Goal: Task Accomplishment & Management: Use online tool/utility

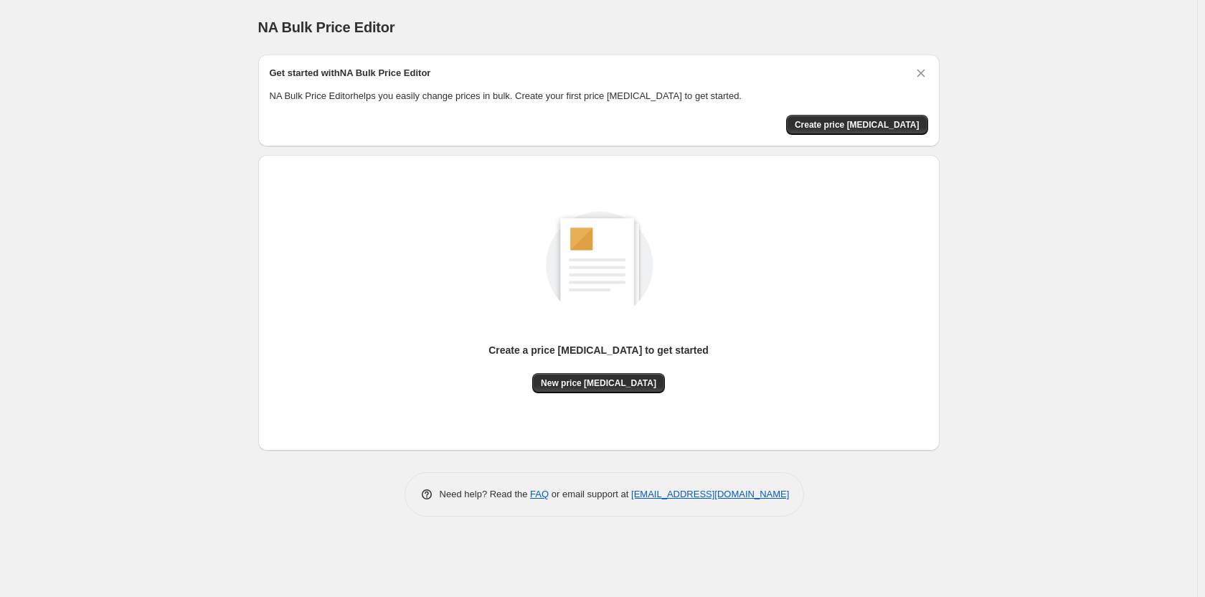
drag, startPoint x: 379, startPoint y: 474, endPoint x: 232, endPoint y: 328, distance: 207.5
click at [232, 328] on div "NA Bulk Price Editor. This page is ready NA Bulk Price Editor Get started with …" at bounding box center [598, 298] width 1197 height 597
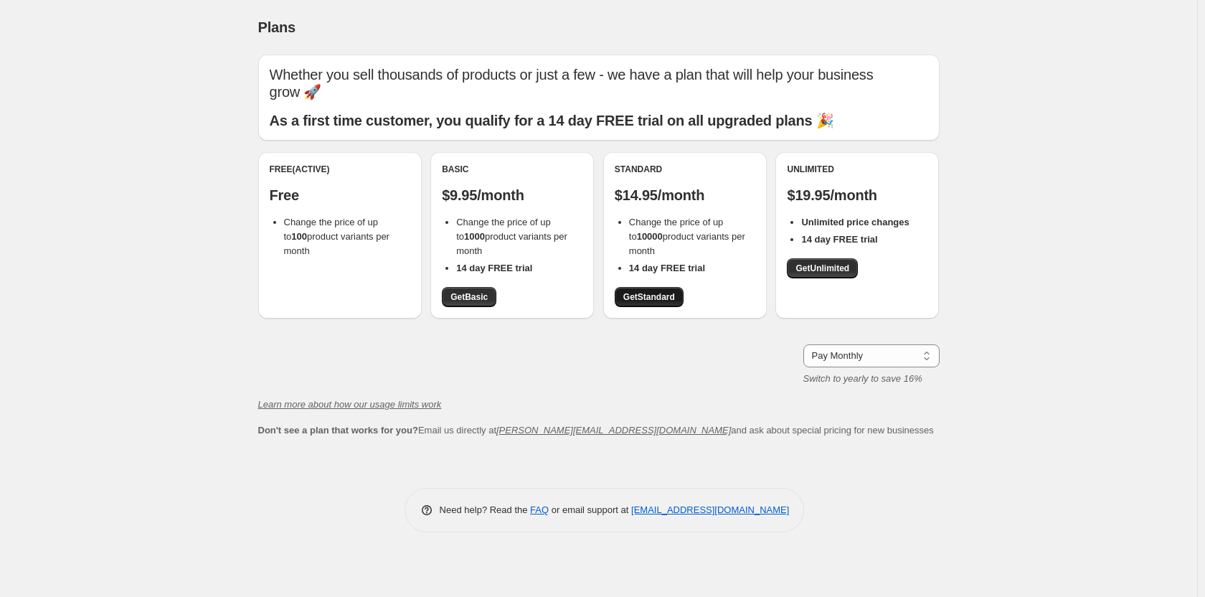
click at [648, 290] on link "Get Standard" at bounding box center [649, 297] width 69 height 20
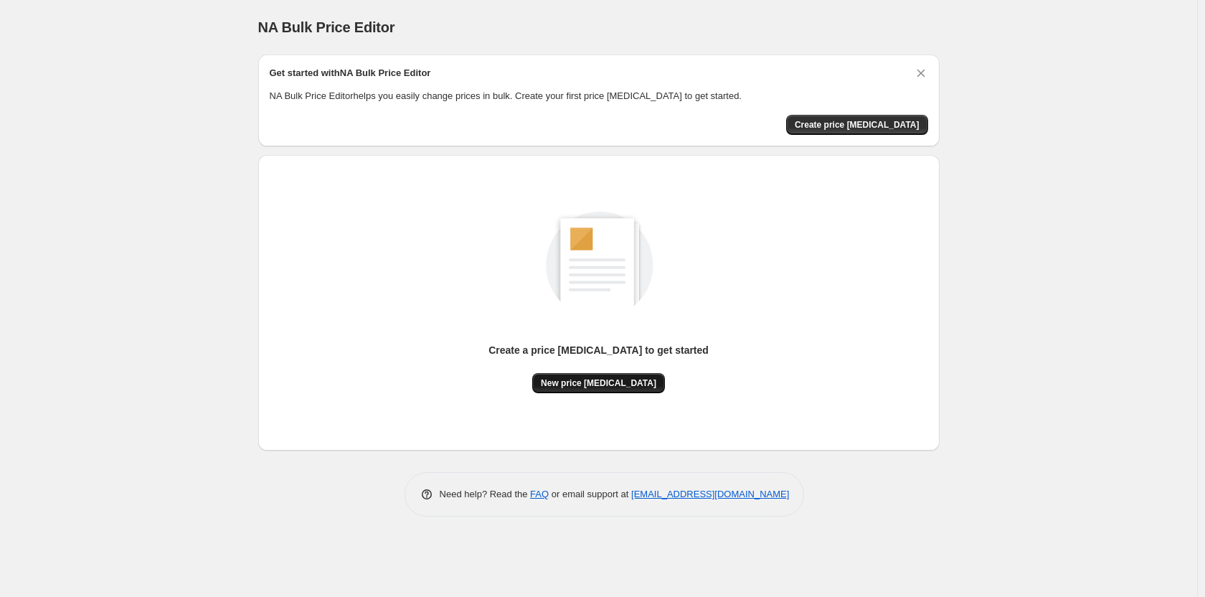
click at [633, 382] on span "New price change job" at bounding box center [598, 382] width 115 height 11
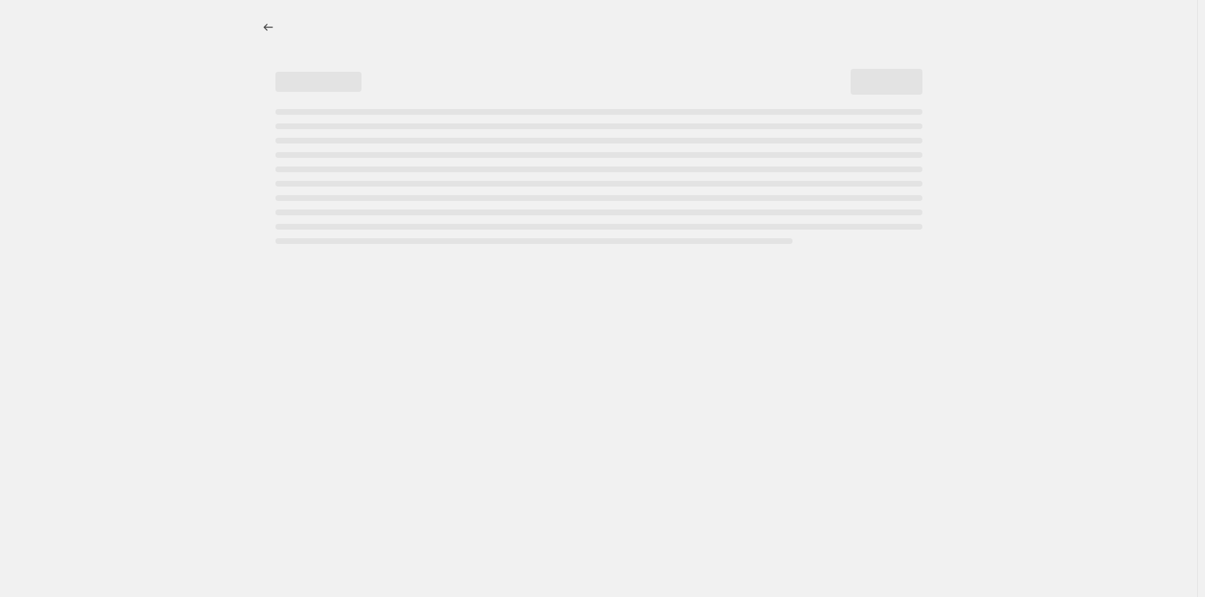
select select "percentage"
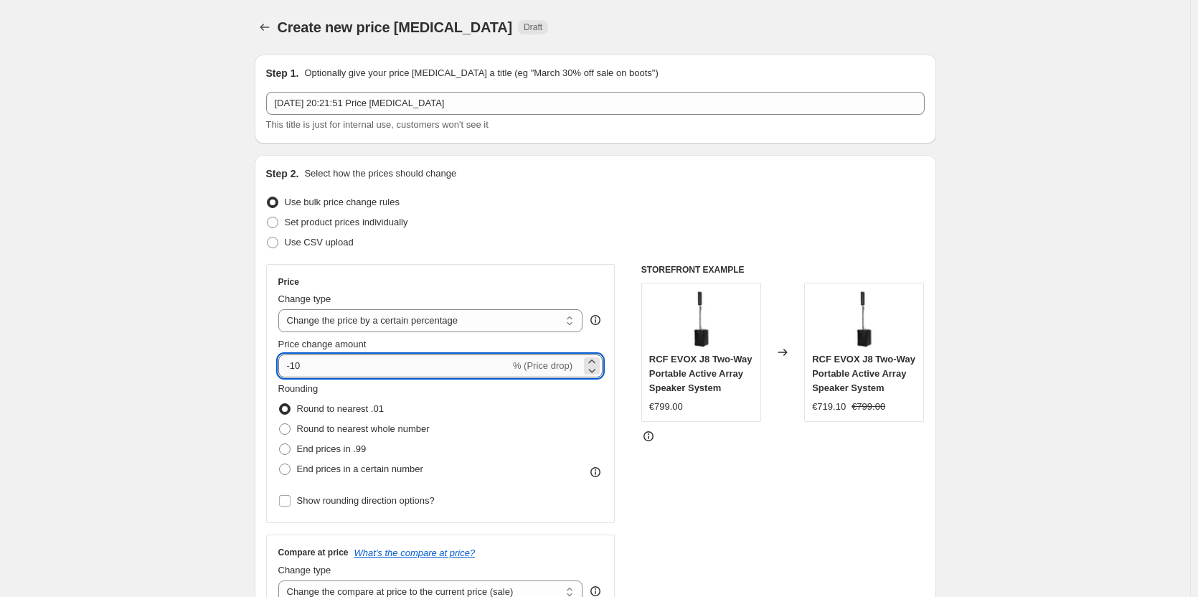
click at [494, 367] on input "-10" at bounding box center [394, 365] width 232 height 23
drag, startPoint x: 295, startPoint y: 364, endPoint x: 334, endPoint y: 359, distance: 39.0
click at [334, 359] on input "-10" at bounding box center [394, 365] width 232 height 23
type input "-40"
click at [615, 464] on div "Price Change type Change the price to a certain amount Change the price by a ce…" at bounding box center [440, 393] width 349 height 259
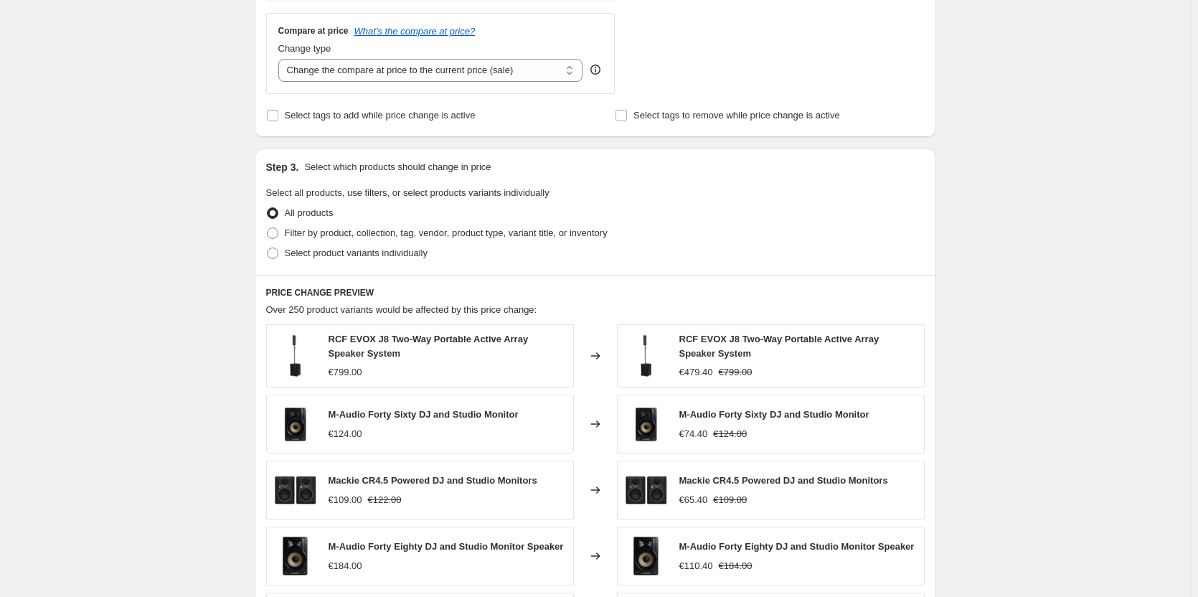
scroll to position [416, 0]
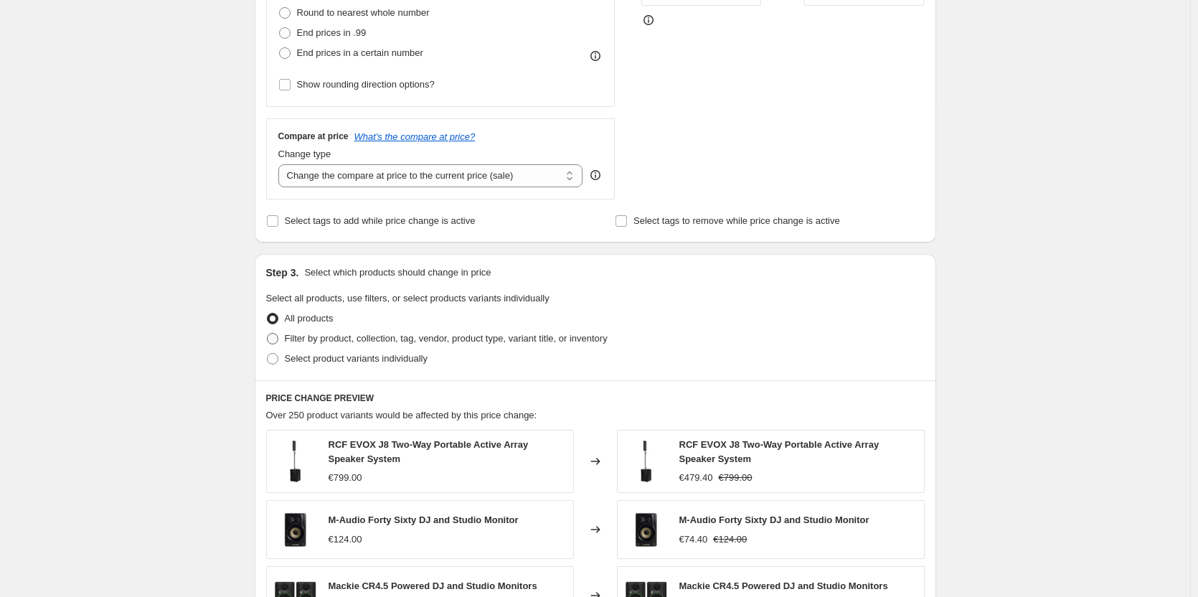
click at [288, 337] on span "Filter by product, collection, tag, vendor, product type, variant title, or inv…" at bounding box center [446, 338] width 323 height 11
click at [268, 334] on input "Filter by product, collection, tag, vendor, product type, variant title, or inv…" at bounding box center [267, 333] width 1 height 1
radio input "true"
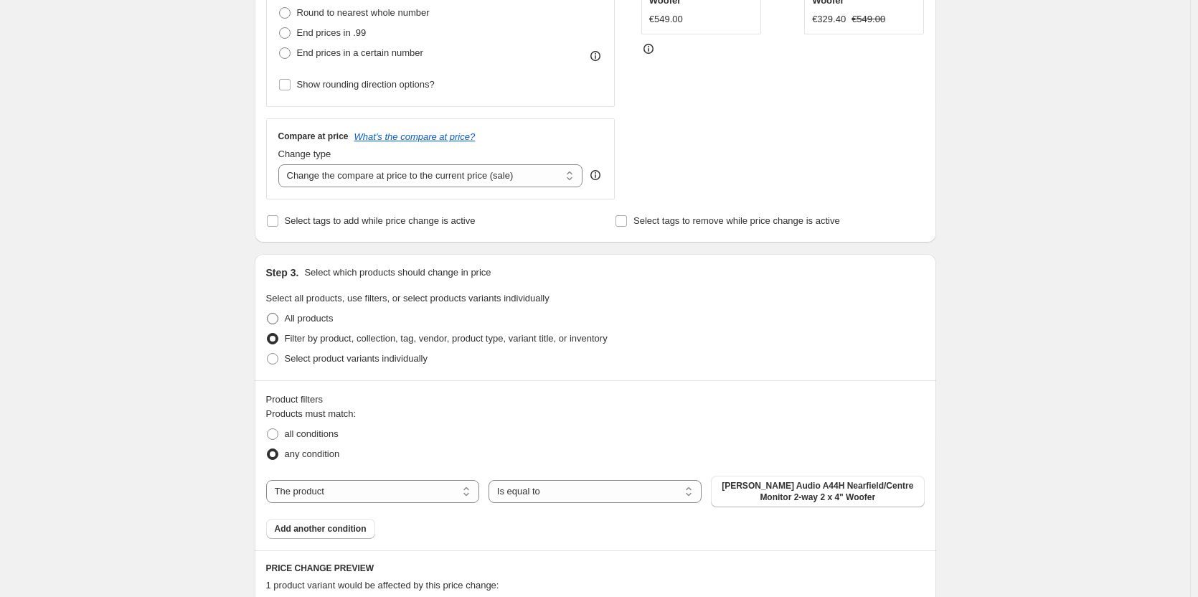
click at [275, 319] on span at bounding box center [272, 318] width 11 height 11
click at [268, 313] on input "All products" at bounding box center [267, 313] width 1 height 1
radio input "true"
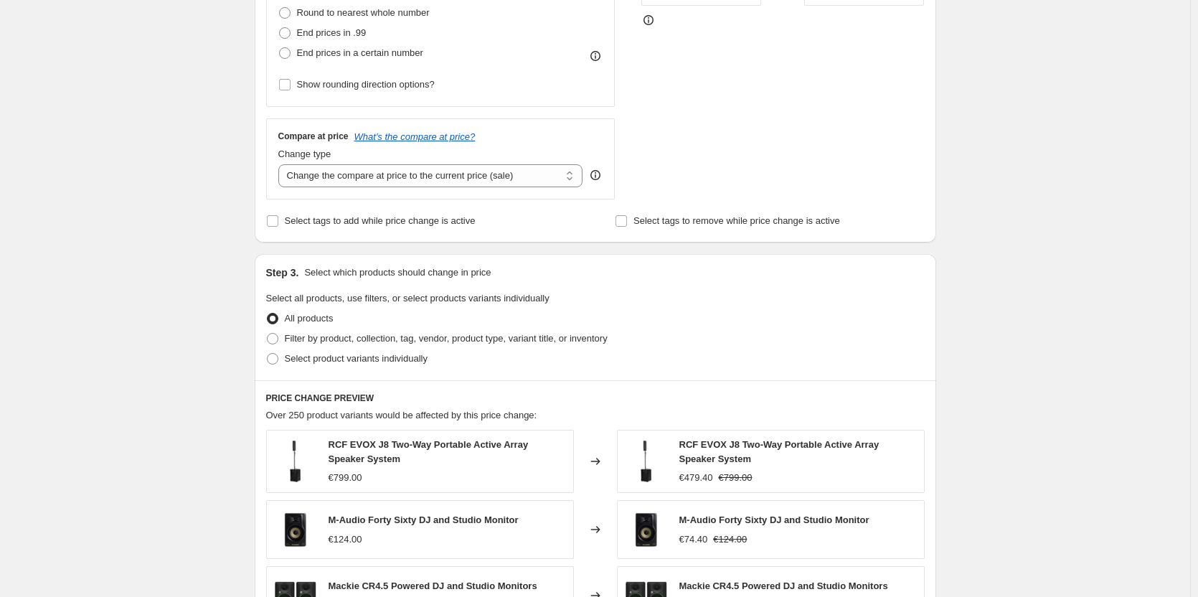
click at [391, 187] on div "Compare at price What's the compare at price? Change type Change the compare at…" at bounding box center [440, 158] width 349 height 80
click at [387, 179] on select "Change the compare at price to the current price (sale) Change the compare at p…" at bounding box center [430, 175] width 305 height 23
select select "remove"
click at [281, 164] on select "Change the compare at price to the current price (sale) Change the compare at p…" at bounding box center [430, 175] width 305 height 23
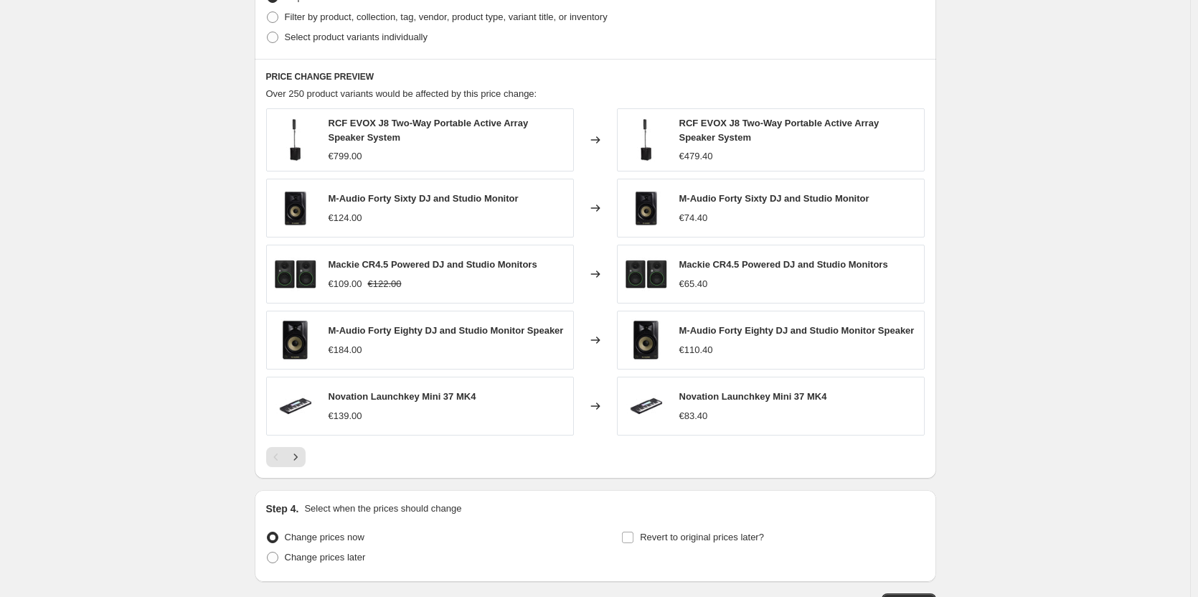
scroll to position [846, 0]
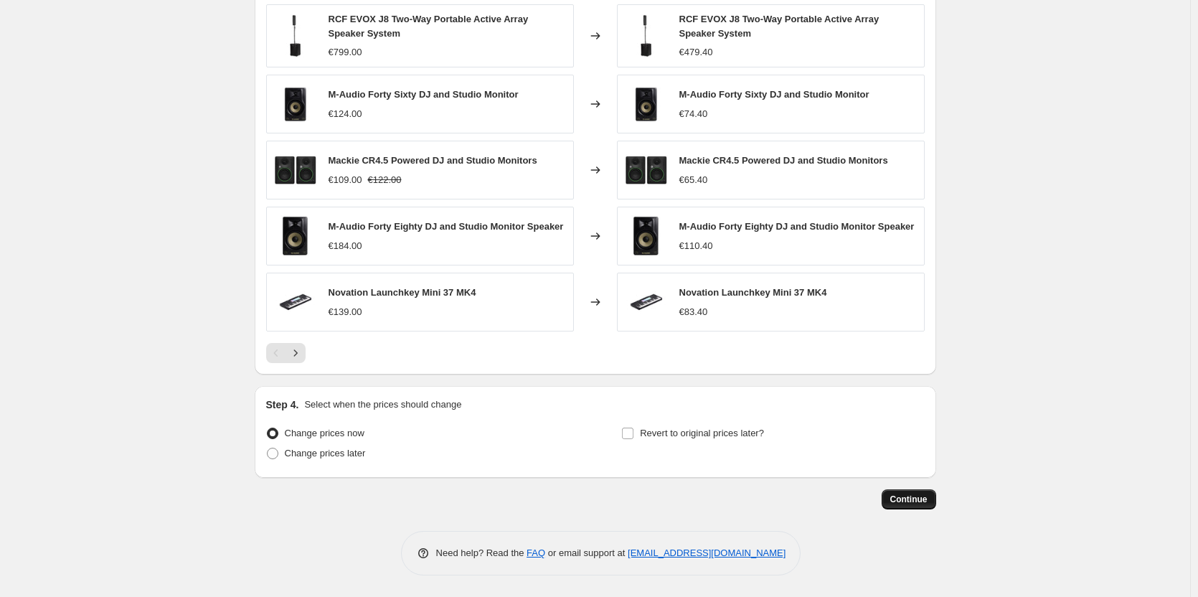
click at [900, 502] on span "Continue" at bounding box center [908, 499] width 37 height 11
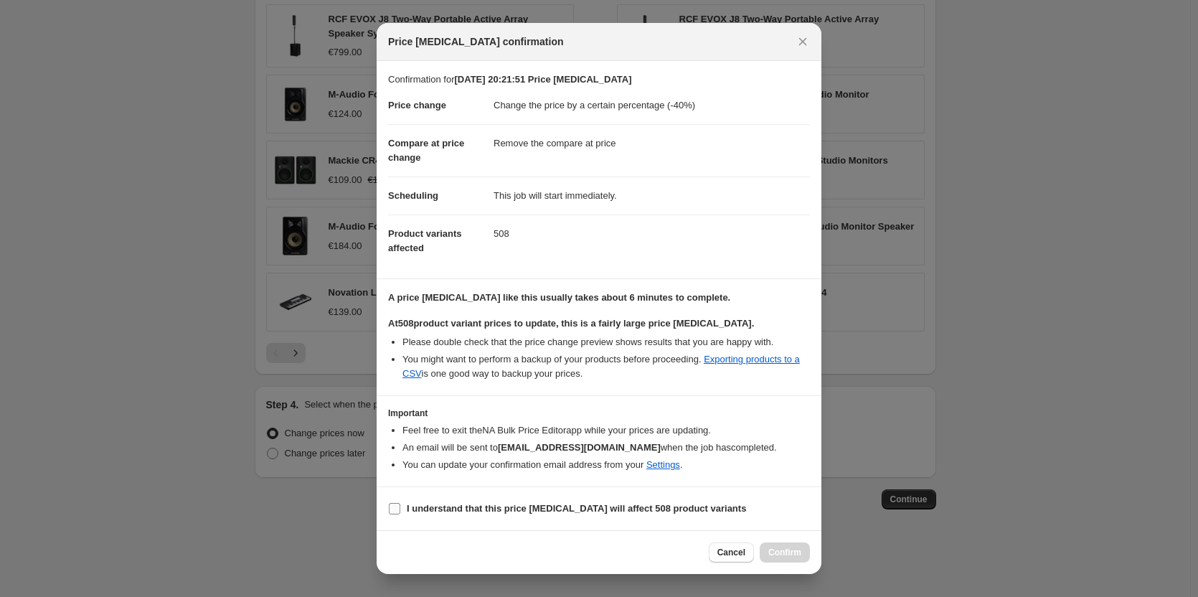
click at [406, 508] on label "I understand that this price change job will affect 508 product variants" at bounding box center [567, 509] width 358 height 20
click at [400, 508] on input "I understand that this price change job will affect 508 product variants" at bounding box center [394, 508] width 11 height 11
checkbox input "true"
click at [762, 562] on div "Cancel Confirm" at bounding box center [759, 552] width 101 height 20
click at [776, 558] on span "Confirm" at bounding box center [784, 552] width 33 height 11
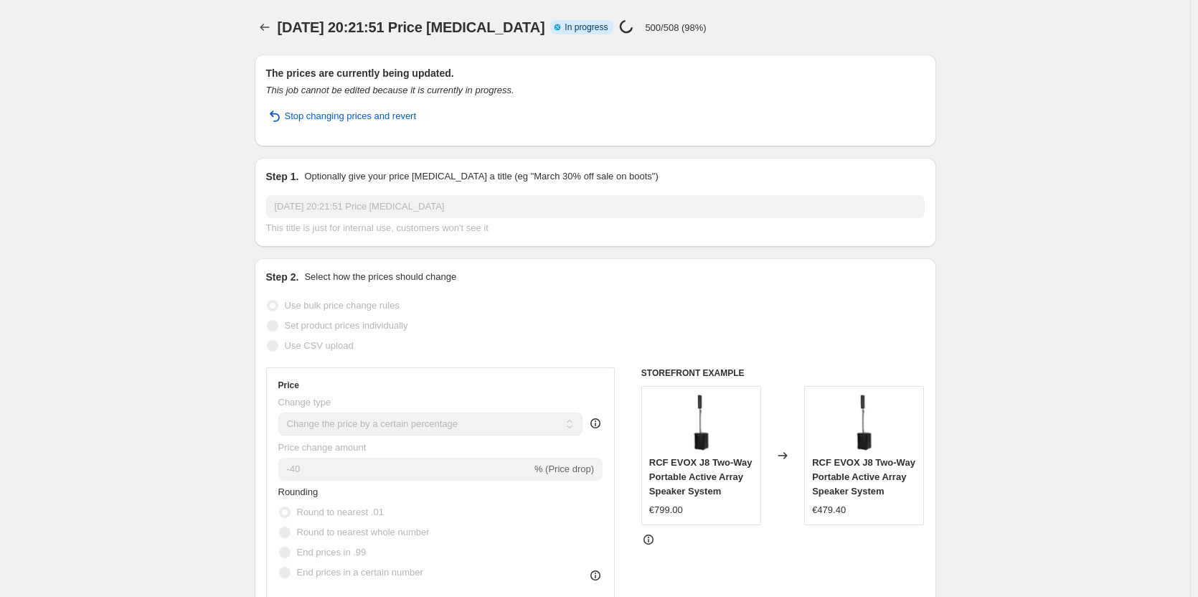
select select "percentage"
select select "remove"
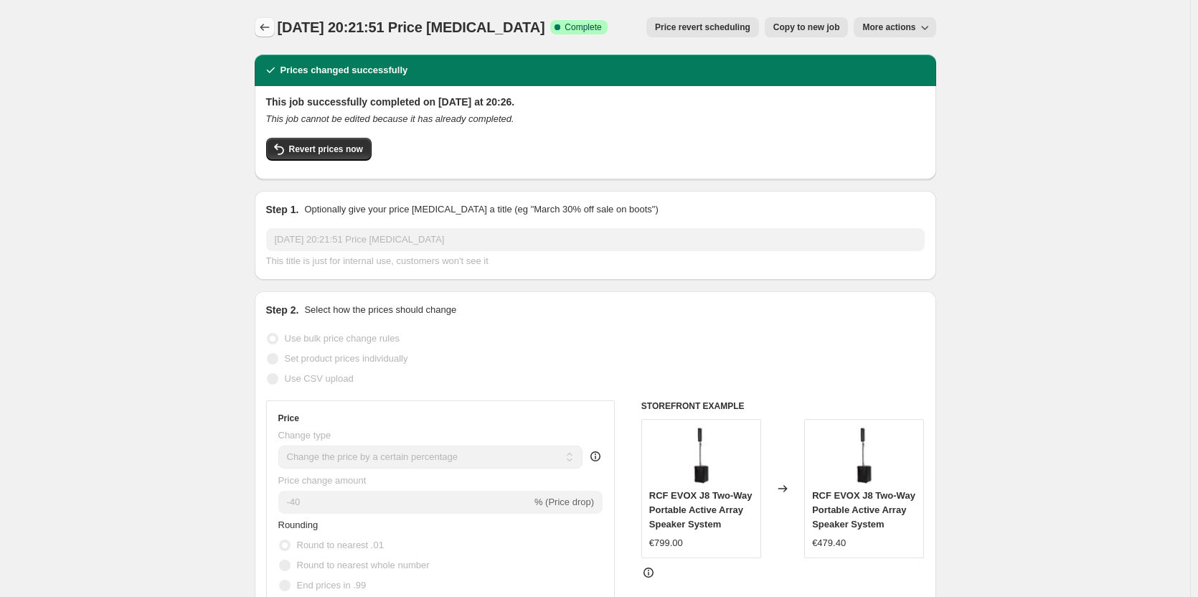
click at [275, 29] on button "Price change jobs" at bounding box center [265, 27] width 20 height 20
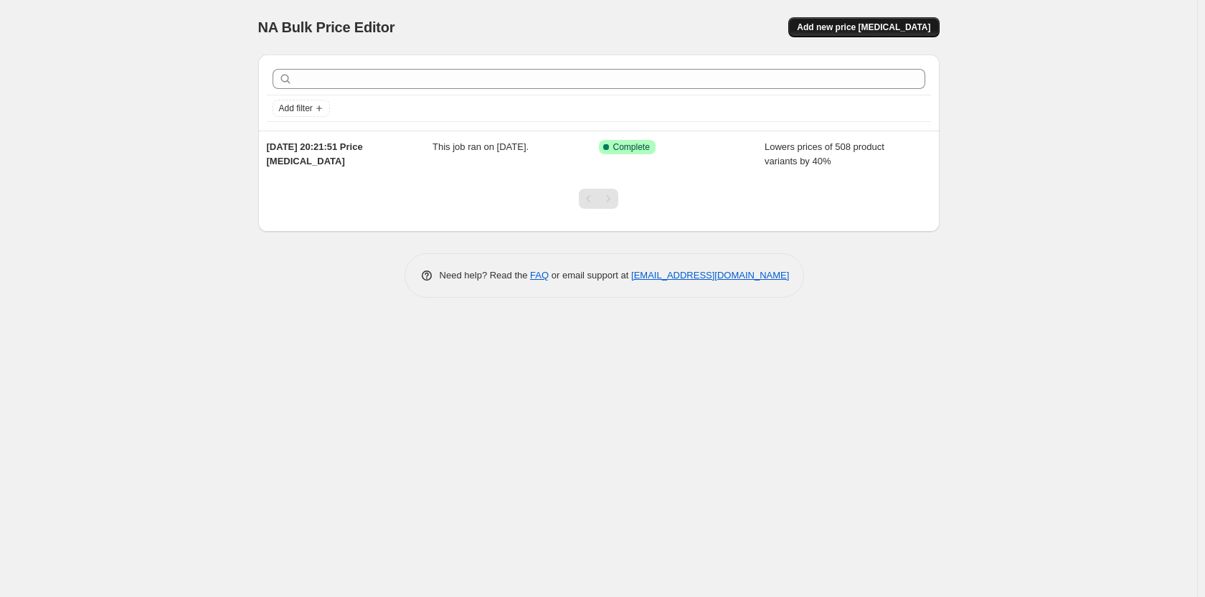
click at [851, 31] on span "Add new price change job" at bounding box center [863, 27] width 133 height 11
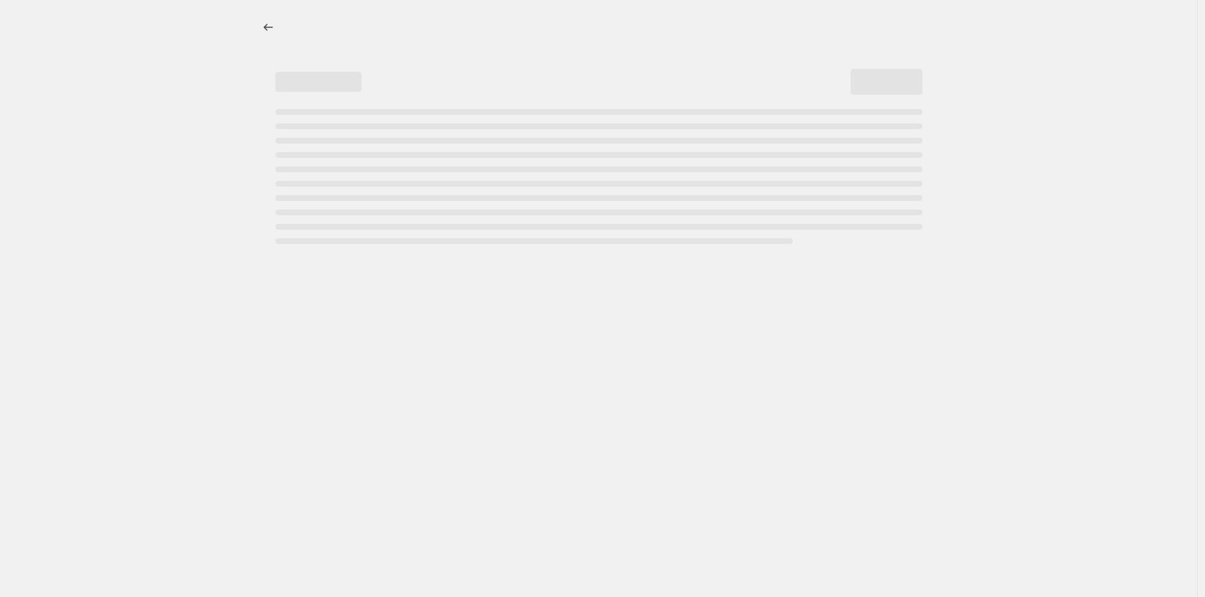
select select "percentage"
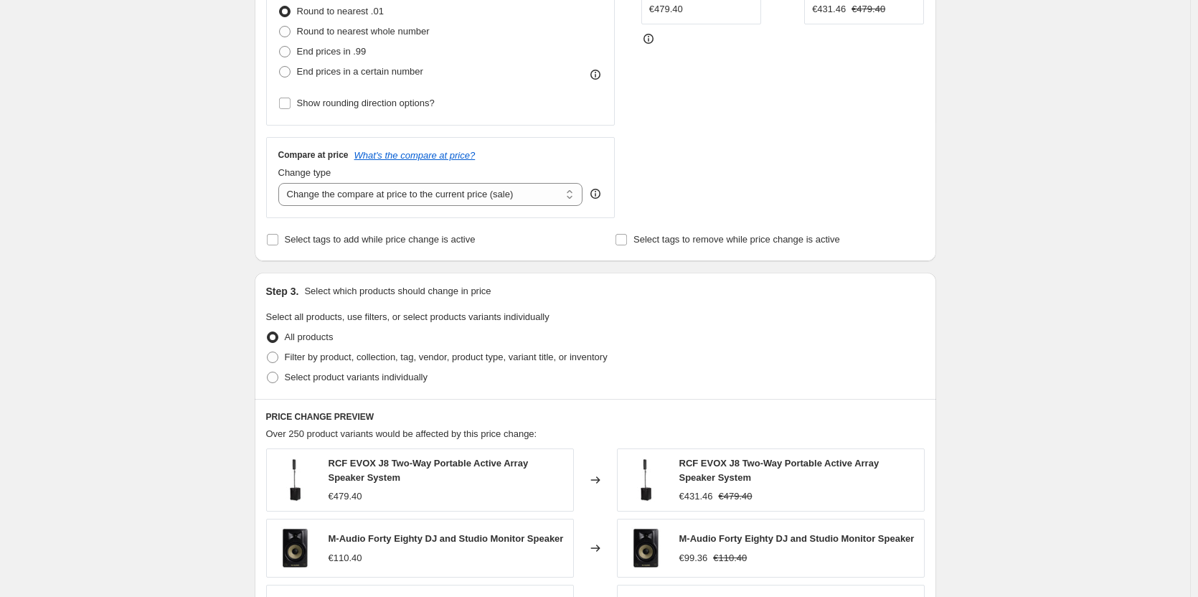
scroll to position [574, 0]
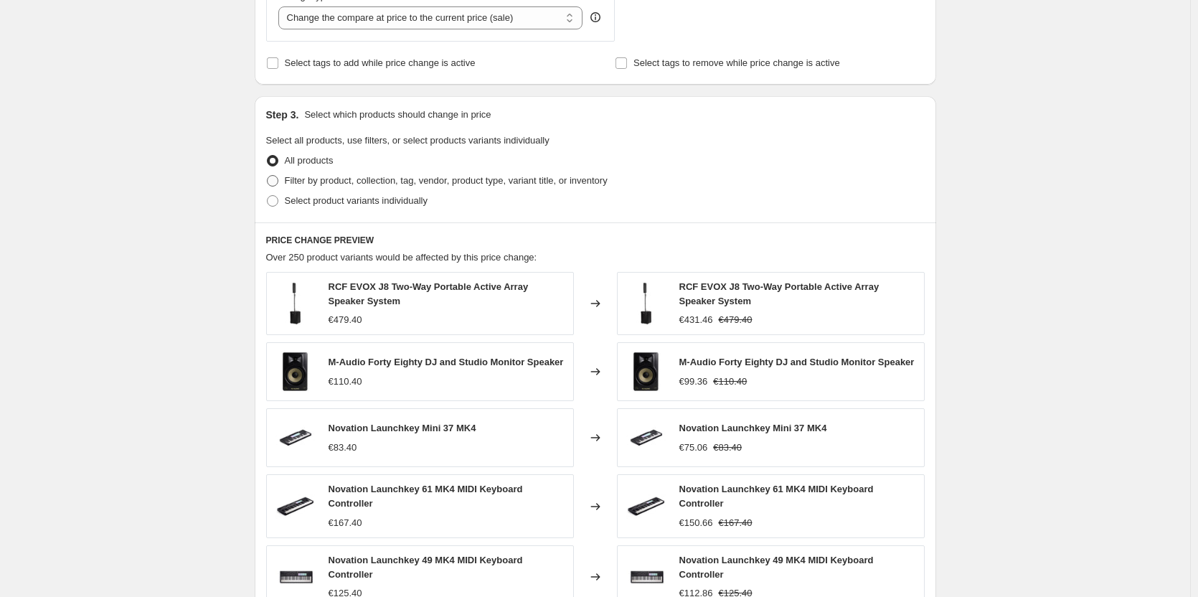
click at [278, 183] on span at bounding box center [272, 180] width 11 height 11
click at [268, 176] on input "Filter by product, collection, tag, vendor, product type, variant title, or inv…" at bounding box center [267, 175] width 1 height 1
radio input "true"
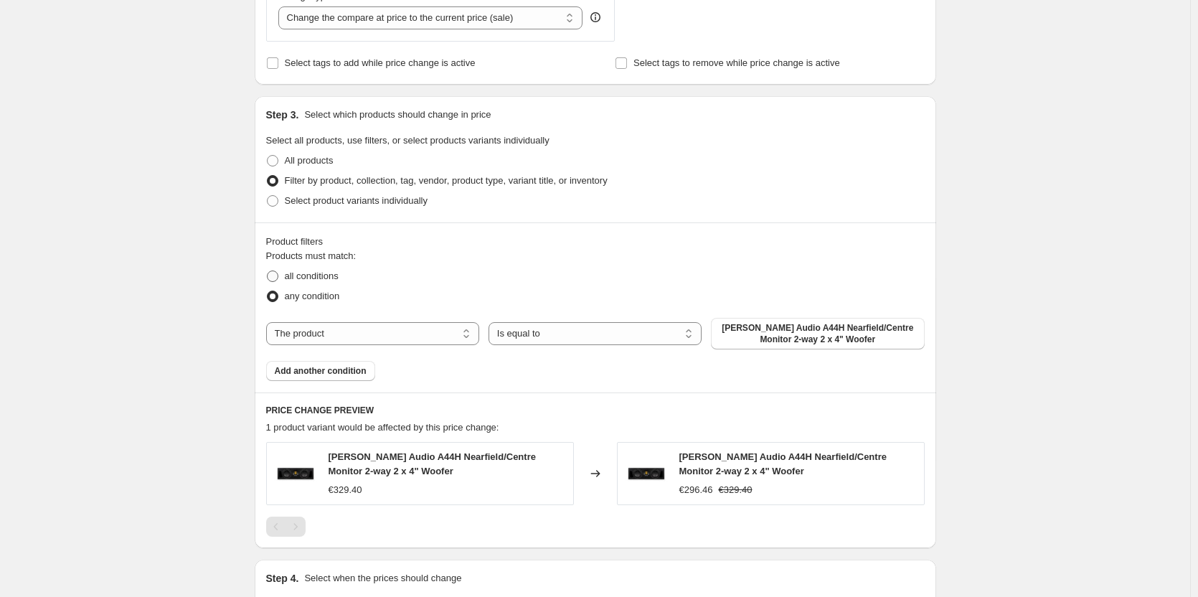
click at [285, 272] on label "all conditions" at bounding box center [302, 276] width 72 height 20
click at [268, 271] on input "all conditions" at bounding box center [267, 270] width 1 height 1
radio input "true"
click at [343, 331] on select "The product The product's collection The product's tag The product's vendor The…" at bounding box center [372, 333] width 213 height 23
select select "collection"
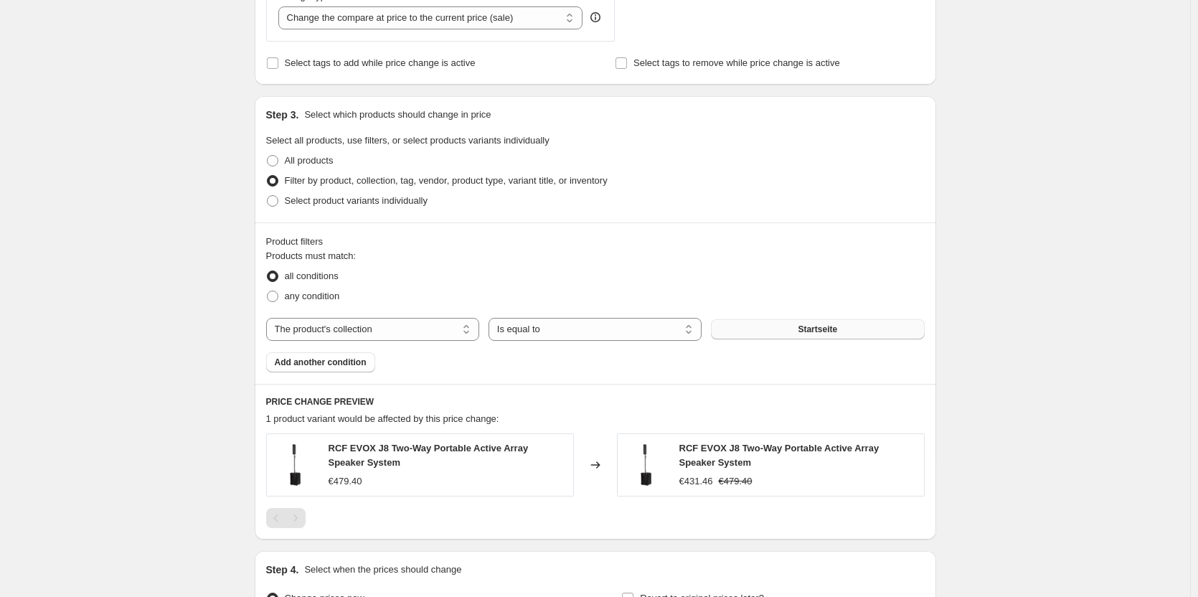
click at [800, 329] on button "Startseite" at bounding box center [817, 329] width 213 height 20
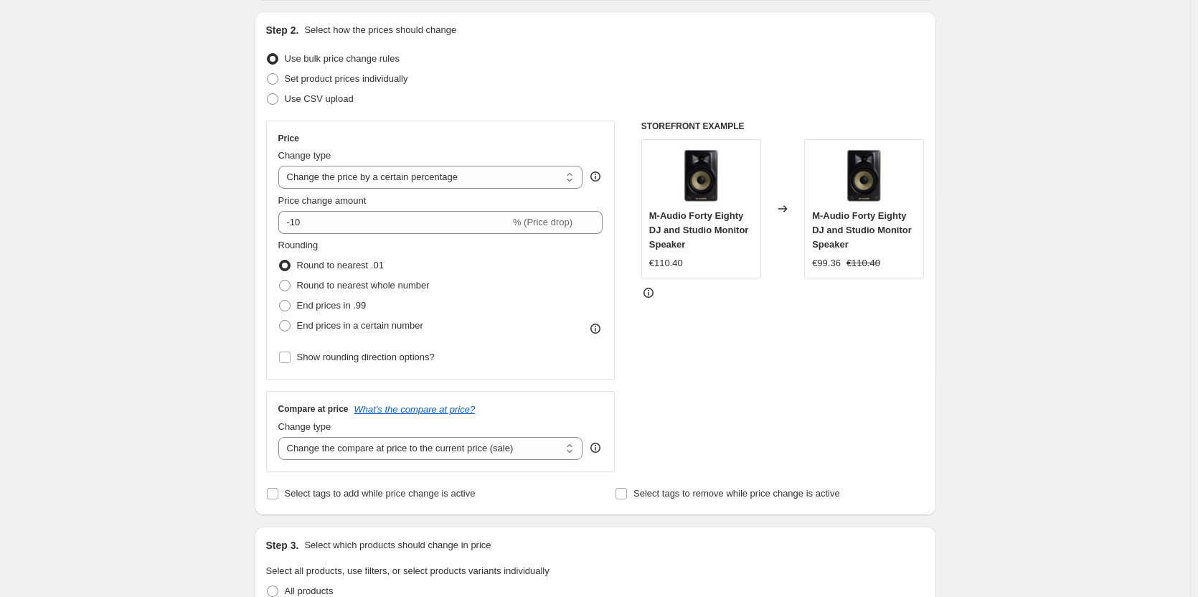
scroll to position [0, 0]
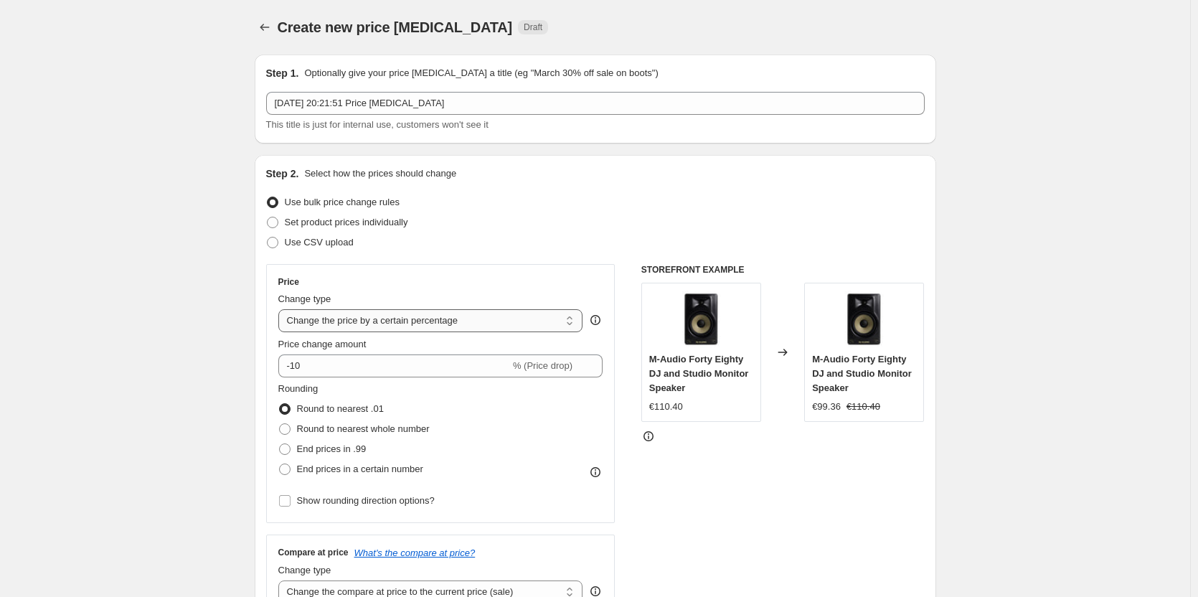
click at [365, 322] on select "Change the price to a certain amount Change the price by a certain amount Chang…" at bounding box center [430, 320] width 305 height 23
select select "to"
click at [281, 309] on select "Change the price to a certain amount Change the price by a certain amount Chang…" at bounding box center [430, 320] width 305 height 23
type input "80.00"
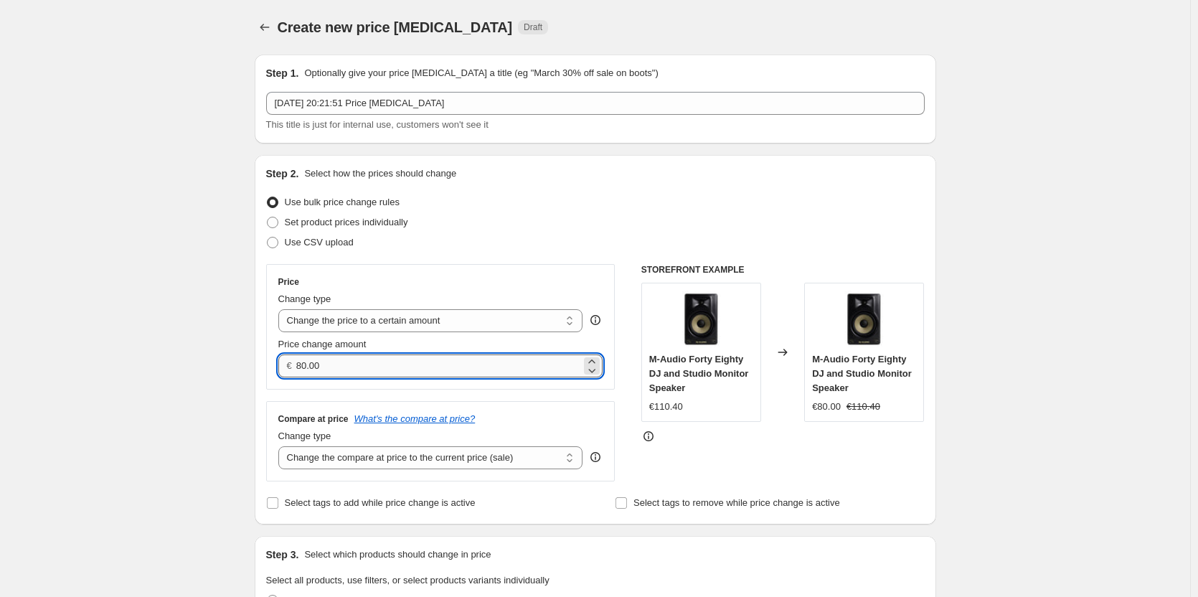
click at [365, 358] on input "80.00" at bounding box center [438, 365] width 285 height 23
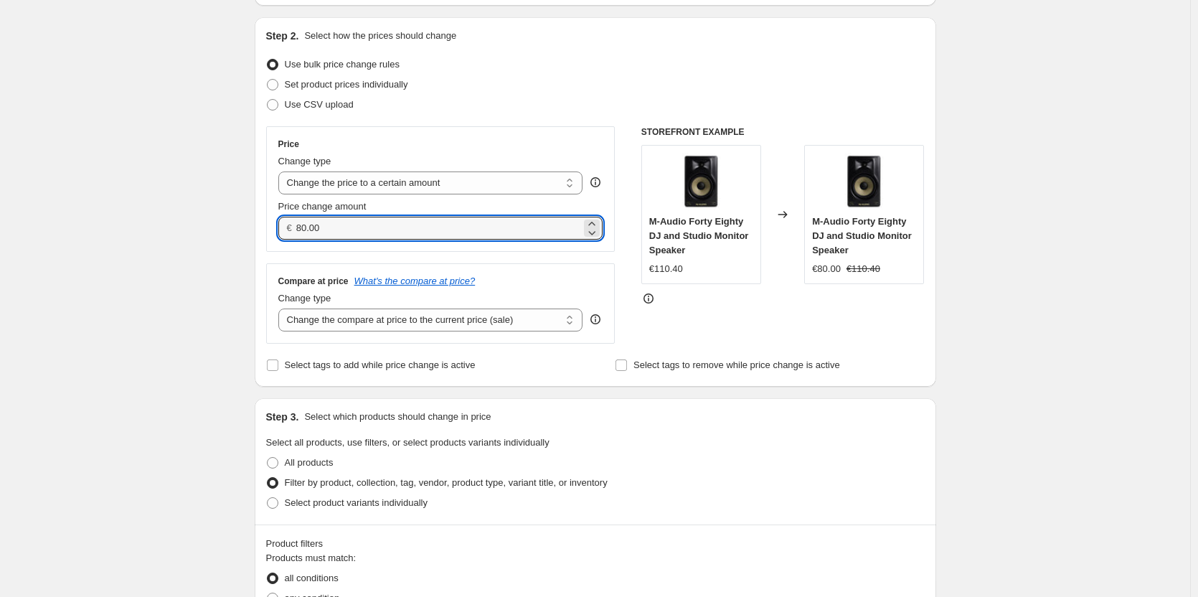
scroll to position [143, 0]
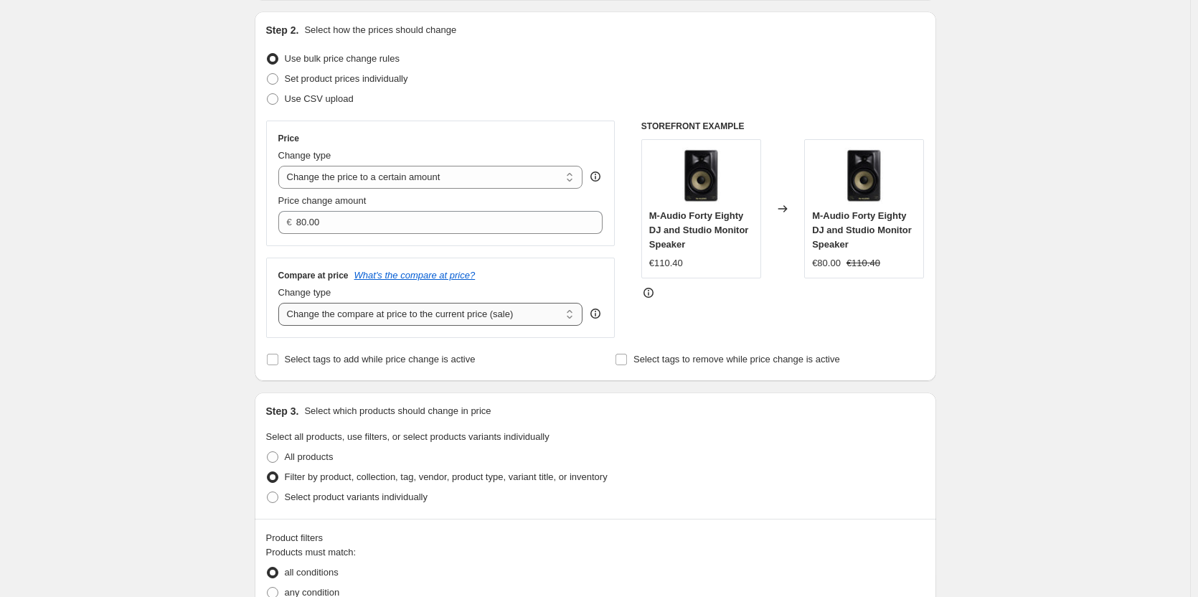
click at [474, 324] on select "Change the compare at price to the current price (sale) Change the compare at p…" at bounding box center [430, 314] width 305 height 23
select select "remove"
click at [281, 303] on select "Change the compare at price to the current price (sale) Change the compare at p…" at bounding box center [430, 314] width 305 height 23
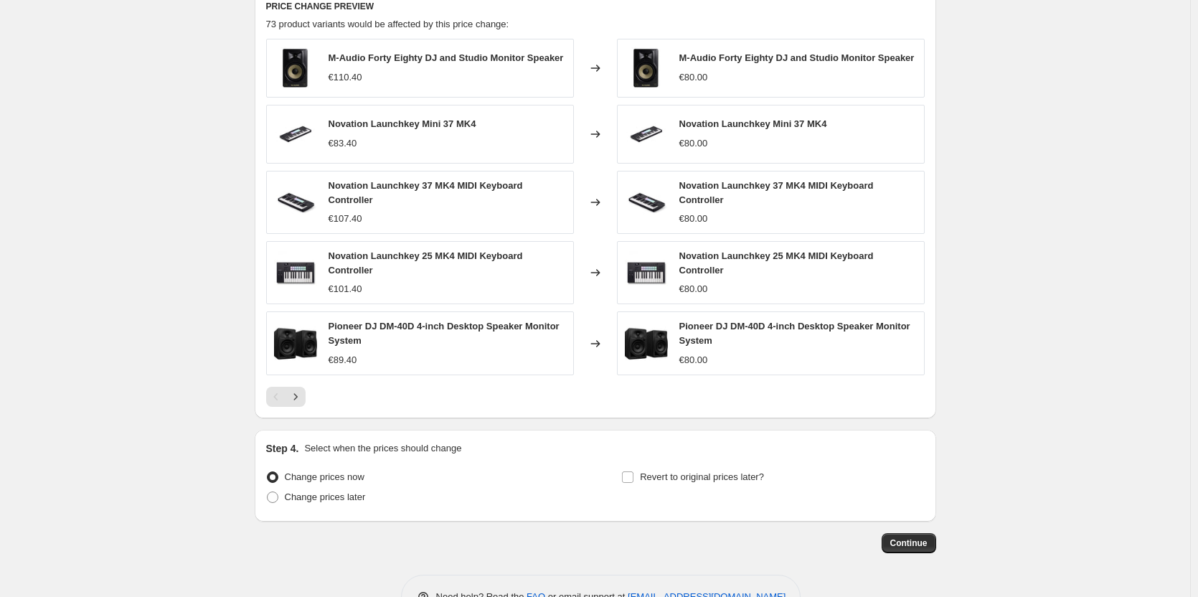
scroll to position [883, 0]
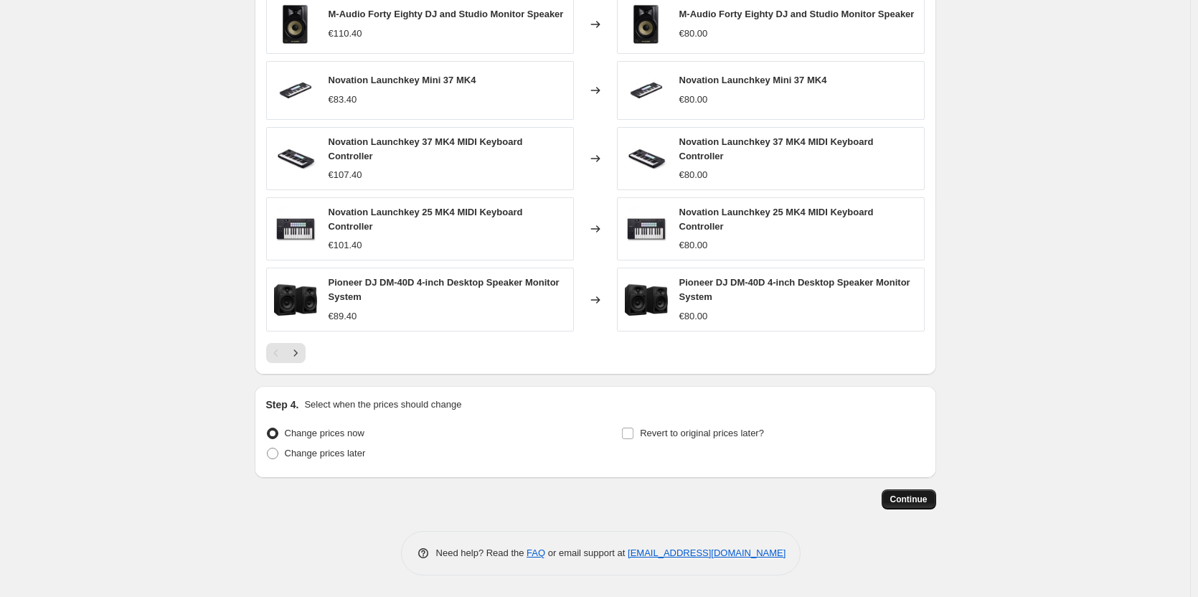
click at [892, 489] on button "Continue" at bounding box center [909, 499] width 55 height 20
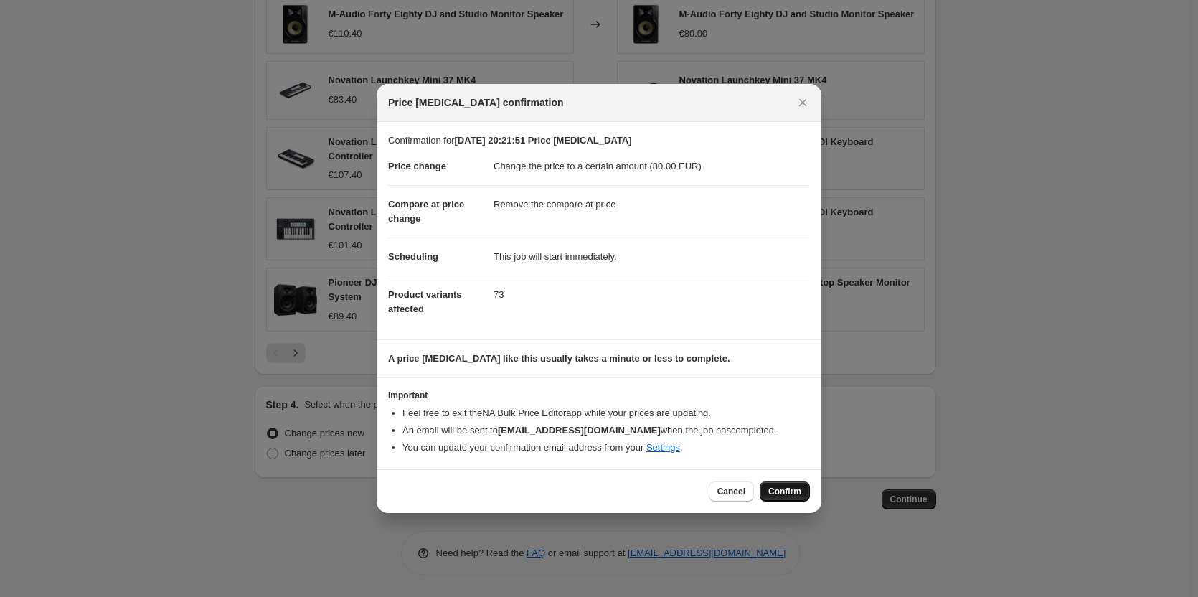
click at [776, 483] on button "Confirm" at bounding box center [785, 491] width 50 height 20
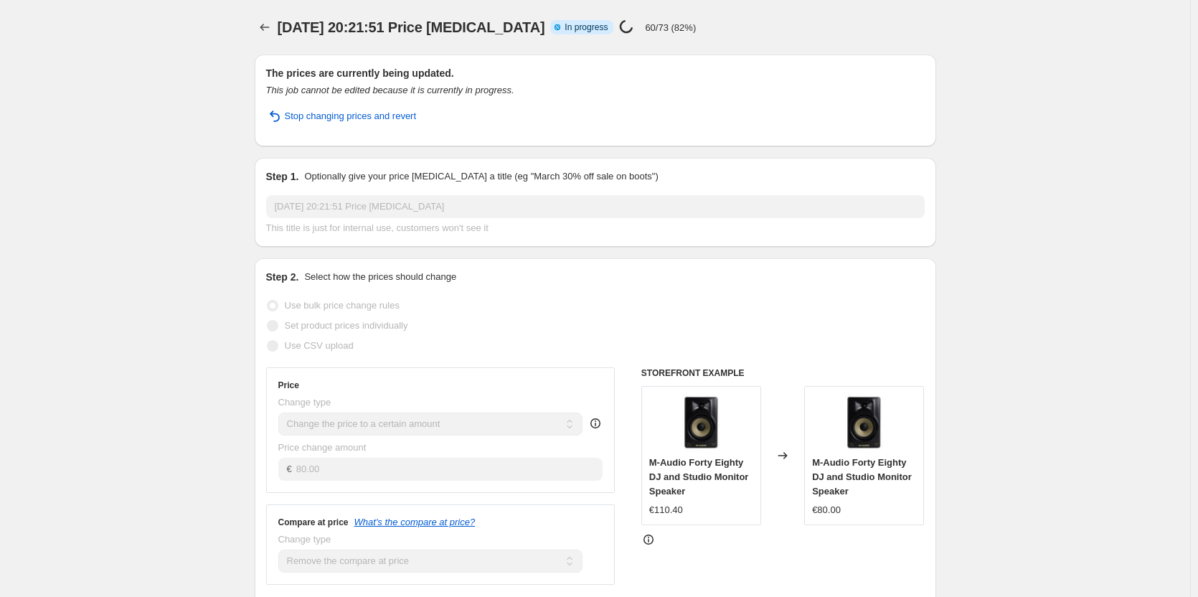
select select "remove"
select select "collection"
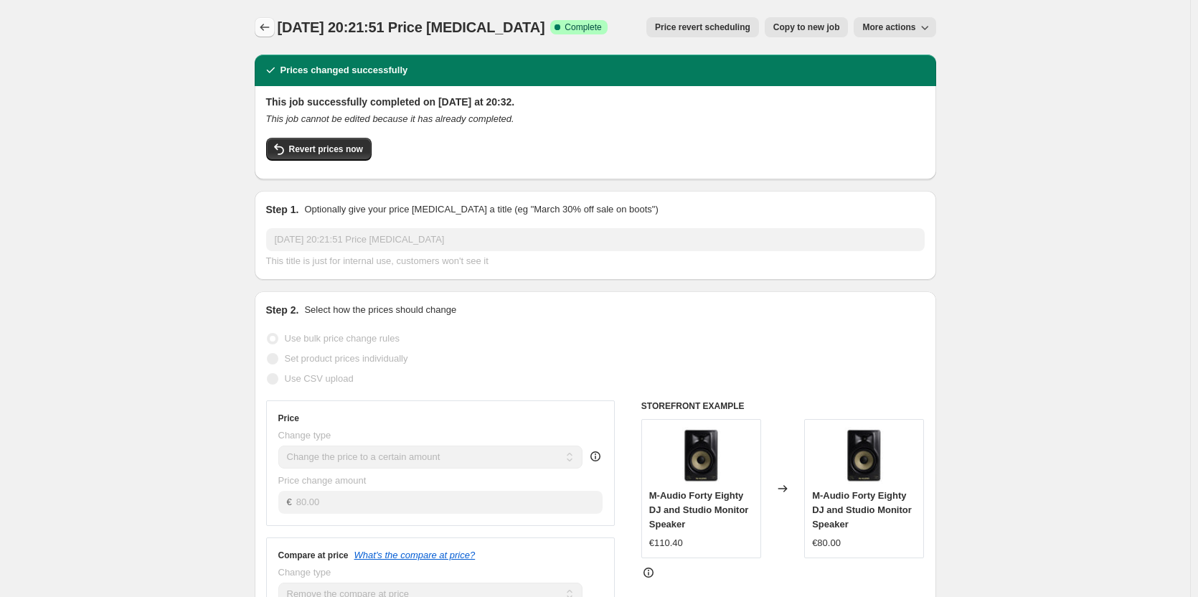
click at [271, 26] on icon "Price change jobs" at bounding box center [265, 27] width 14 height 14
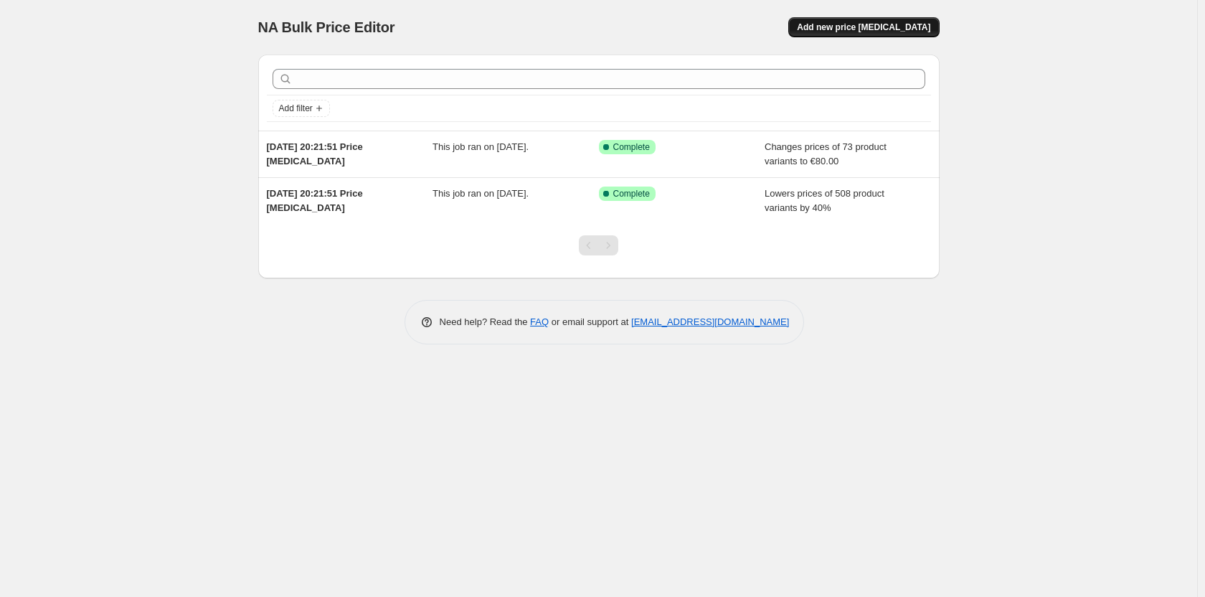
click at [899, 19] on button "Add new price change job" at bounding box center [863, 27] width 151 height 20
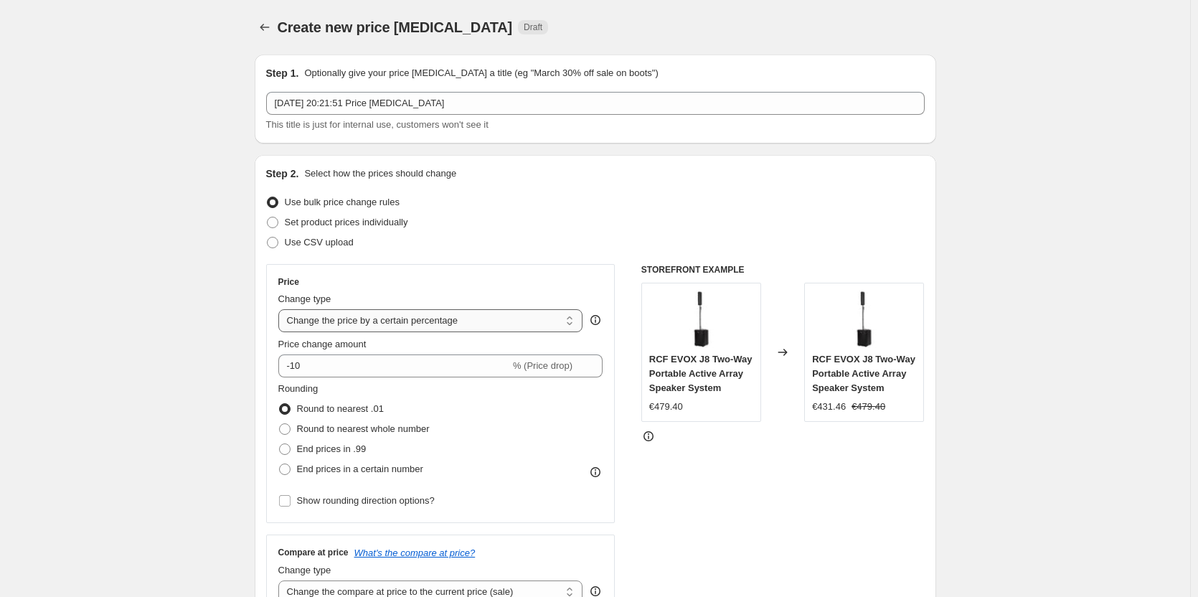
click at [499, 316] on select "Change the price to a certain amount Change the price by a certain amount Chang…" at bounding box center [430, 320] width 305 height 23
select select "to"
click at [281, 309] on select "Change the price to a certain amount Change the price by a certain amount Chang…" at bounding box center [430, 320] width 305 height 23
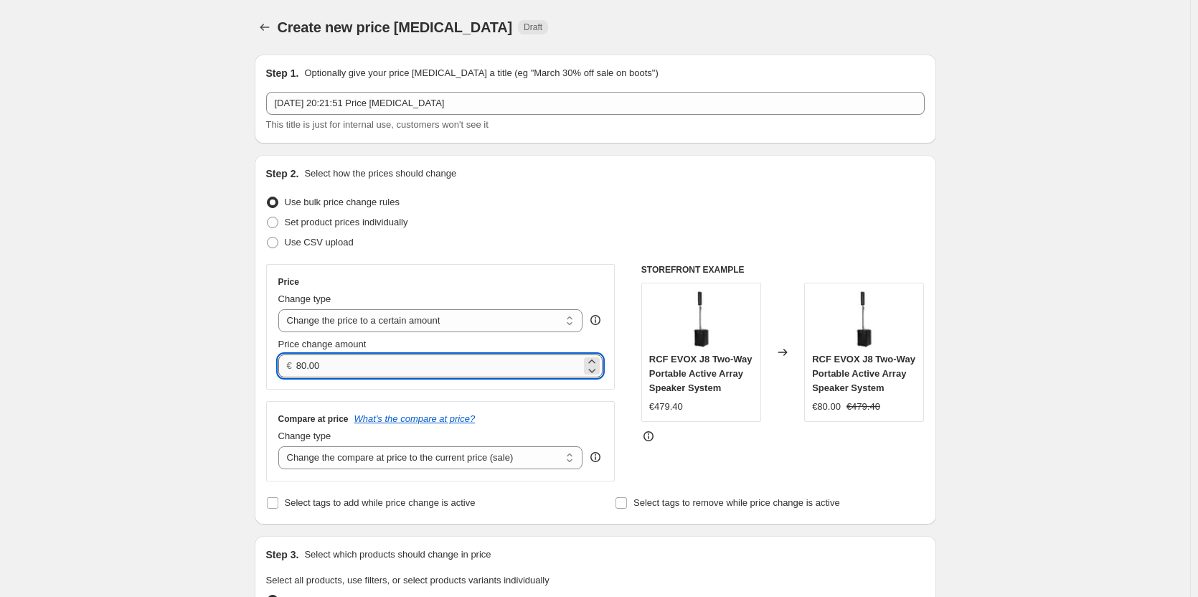
click at [362, 367] on input "80.00" at bounding box center [438, 365] width 285 height 23
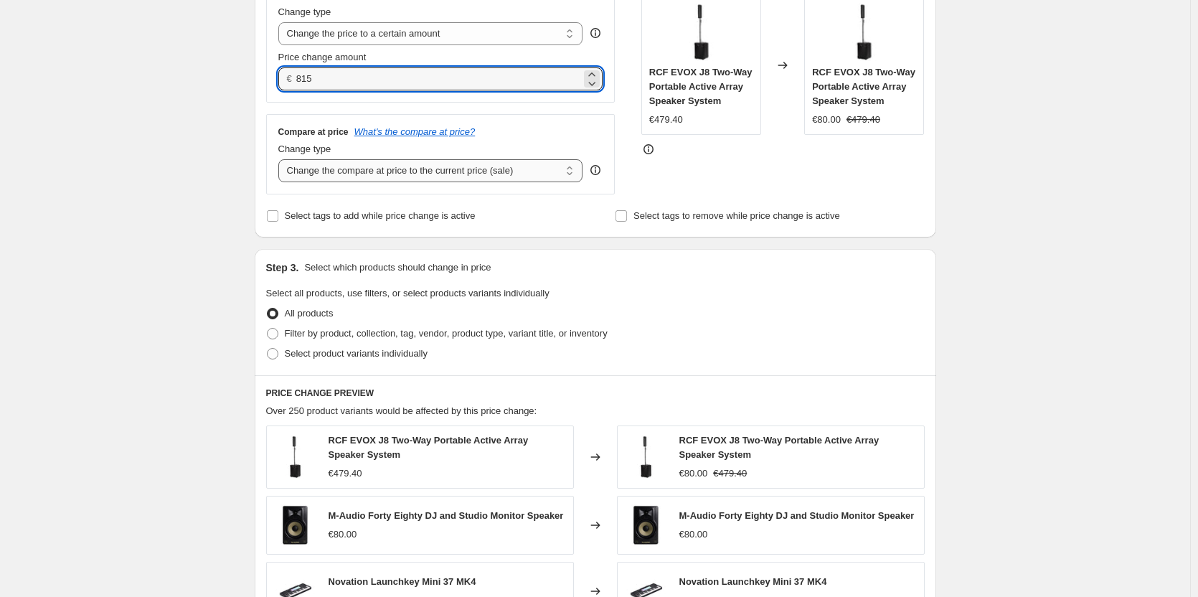
type input "815.00"
click at [346, 176] on select "Change the compare at price to the current price (sale) Change the compare at p…" at bounding box center [430, 170] width 305 height 23
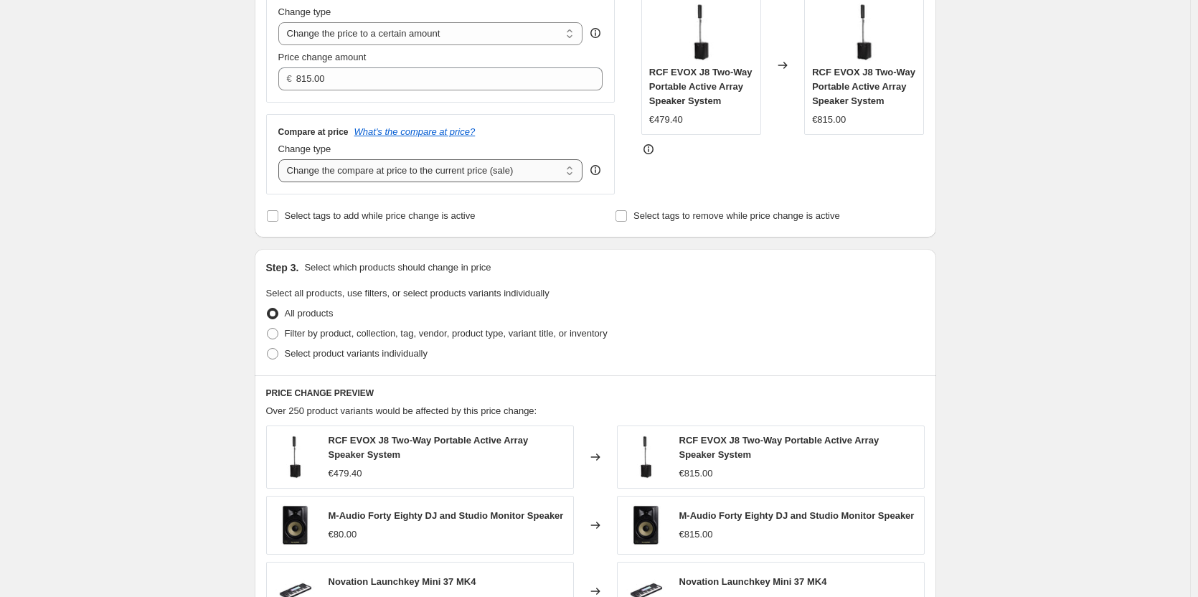
select select "remove"
click at [281, 159] on select "Change the compare at price to the current price (sale) Change the compare at p…" at bounding box center [430, 170] width 305 height 23
click at [281, 324] on label "Filter by product, collection, tag, vendor, product type, variant title, or inv…" at bounding box center [436, 334] width 341 height 20
click at [268, 328] on input "Filter by product, collection, tag, vendor, product type, variant title, or inv…" at bounding box center [267, 328] width 1 height 1
radio input "true"
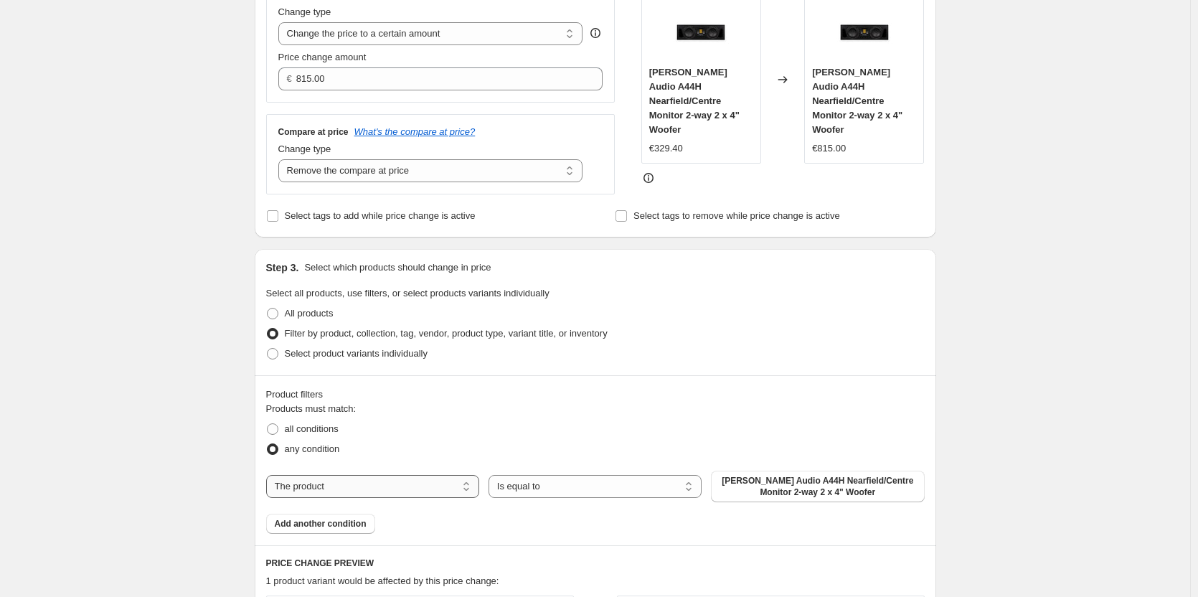
click at [394, 481] on select "The product The product's collection The product's tag The product's vendor The…" at bounding box center [372, 486] width 213 height 23
select select "collection"
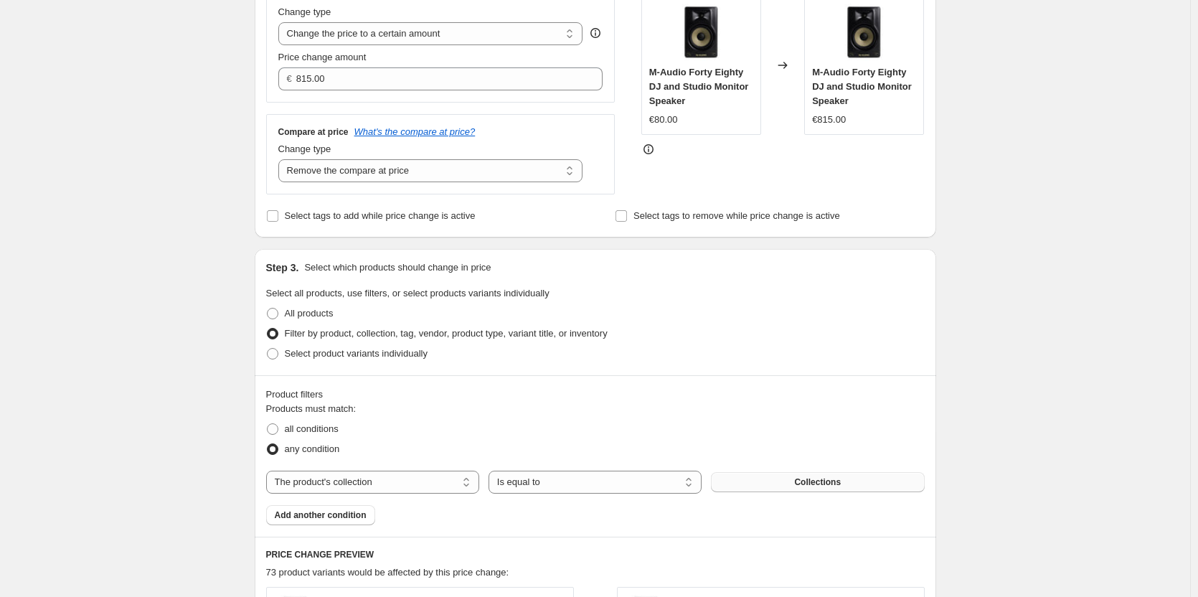
click at [758, 483] on button "Collections" at bounding box center [817, 482] width 213 height 20
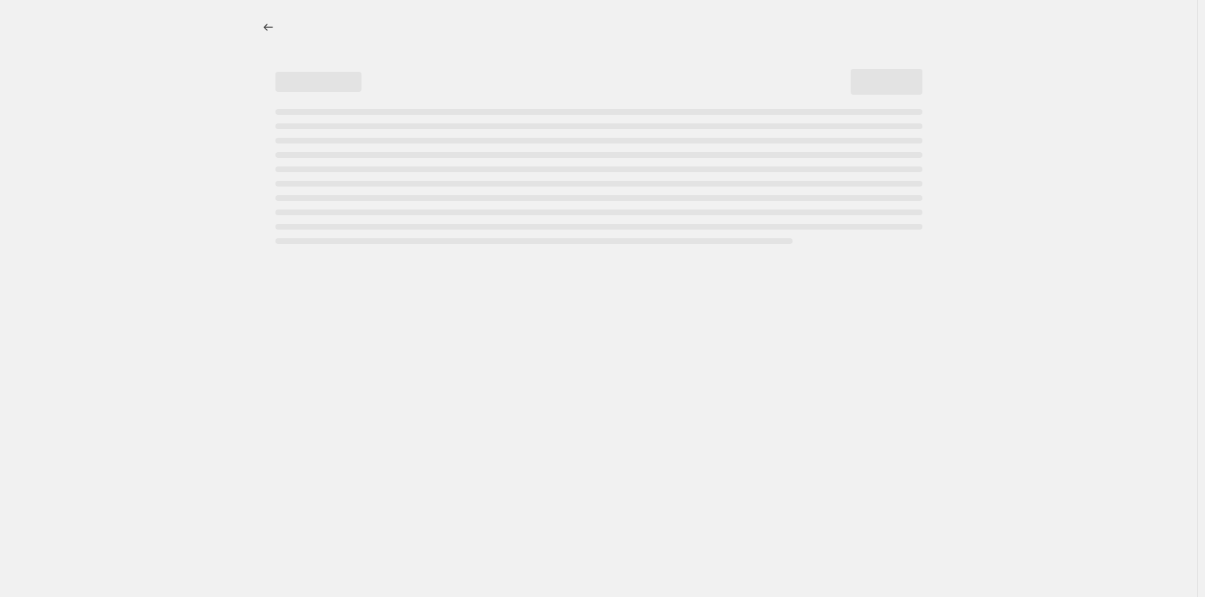
select select "percentage"
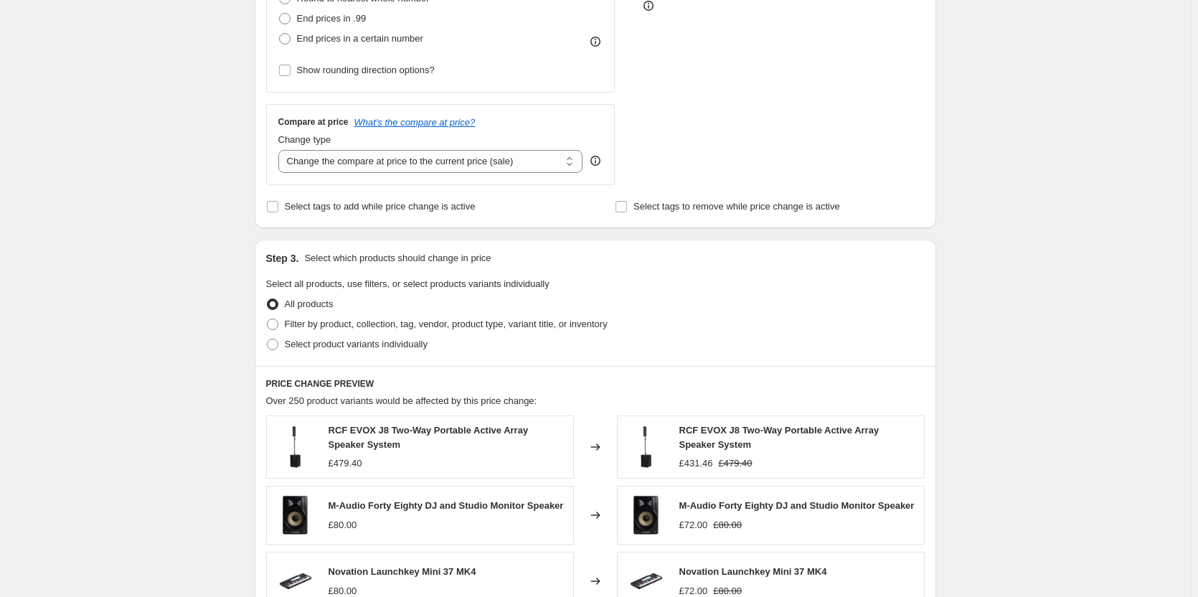
scroll to position [215, 0]
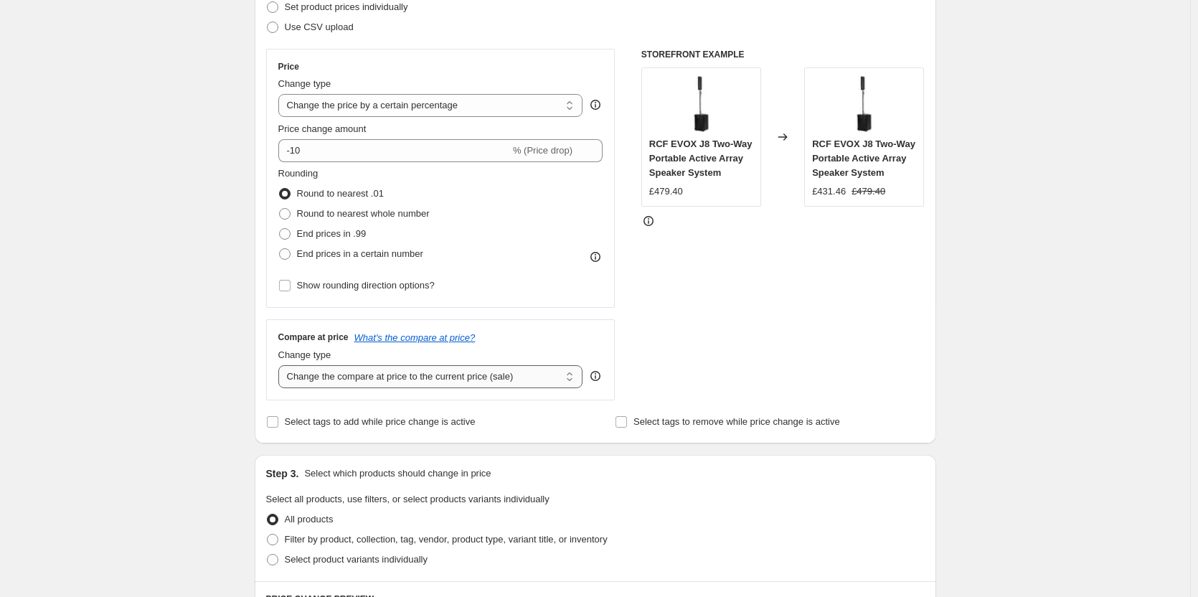
click at [499, 373] on select "Change the compare at price to the current price (sale) Change the compare at p…" at bounding box center [430, 376] width 305 height 23
select select "remove"
click at [281, 365] on select "Change the compare at price to the current price (sale) Change the compare at p…" at bounding box center [430, 376] width 305 height 23
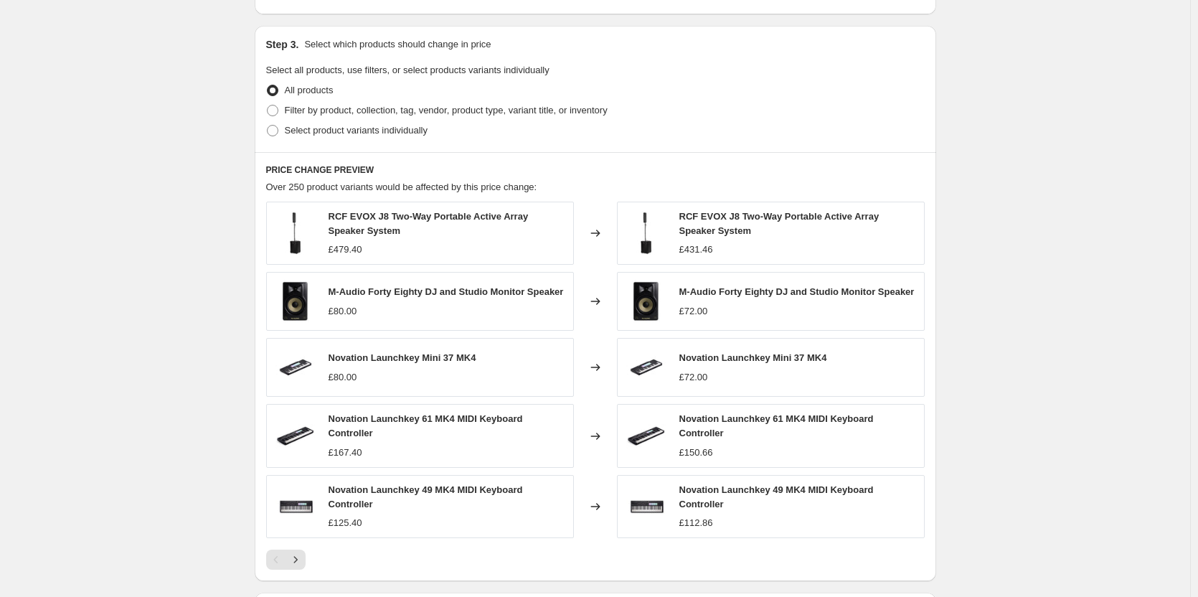
scroll to position [646, 0]
click at [277, 105] on span at bounding box center [272, 108] width 11 height 11
click at [268, 104] on input "Filter by product, collection, tag, vendor, product type, variant title, or inv…" at bounding box center [267, 103] width 1 height 1
radio input "true"
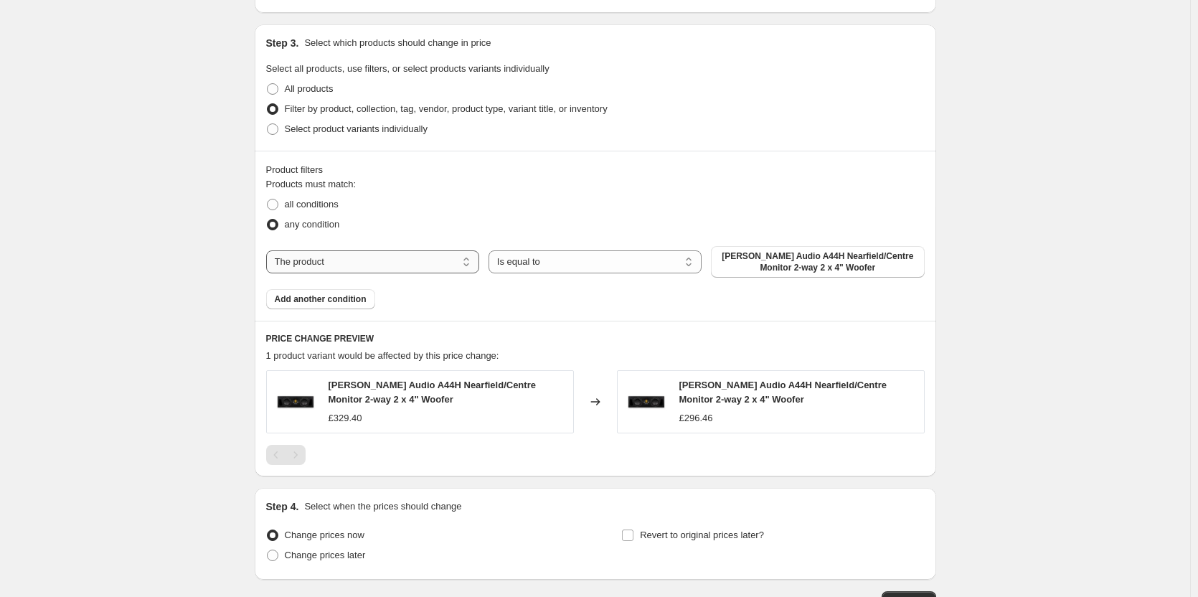
click at [404, 263] on select "The product The product's collection The product's tag The product's vendor The…" at bounding box center [372, 261] width 213 height 23
select select "collection"
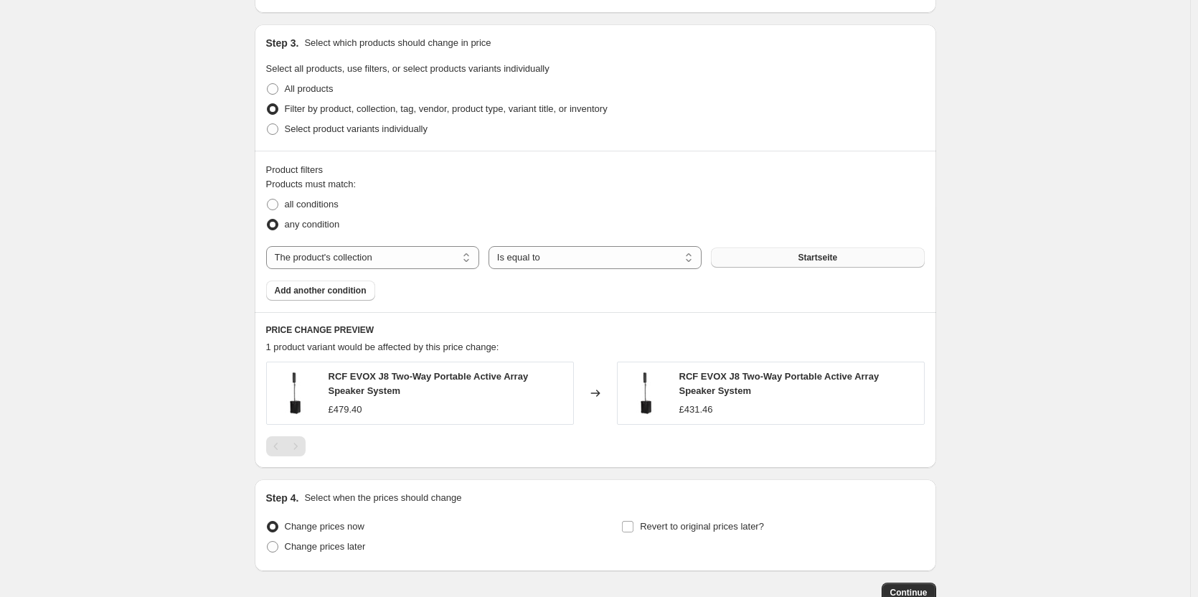
click at [770, 257] on button "Startseite" at bounding box center [817, 257] width 213 height 20
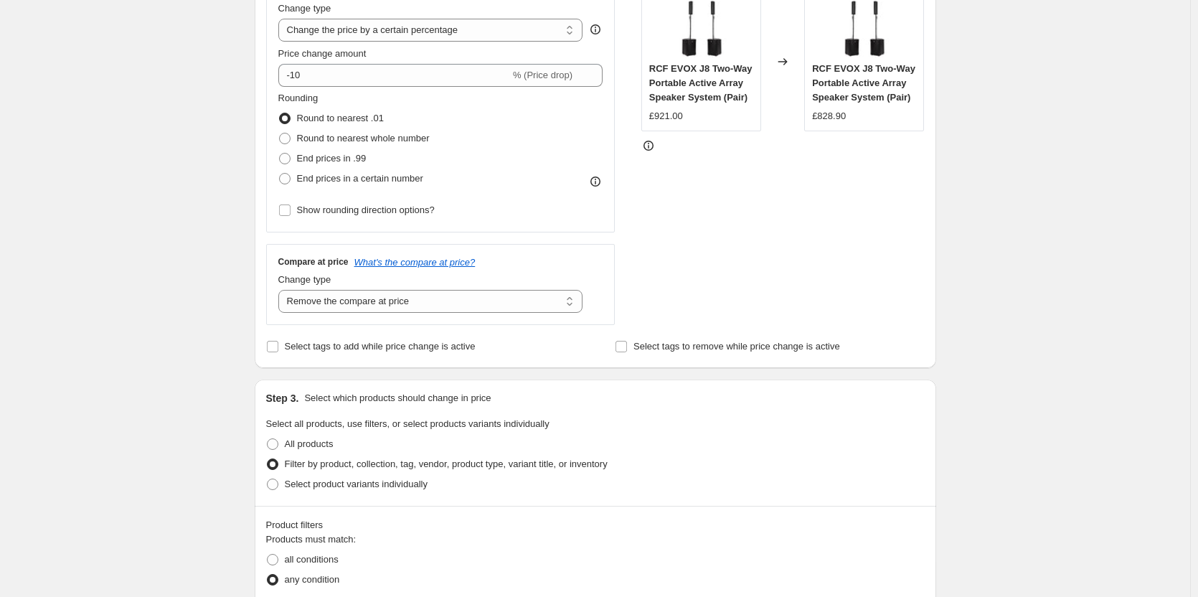
scroll to position [287, 0]
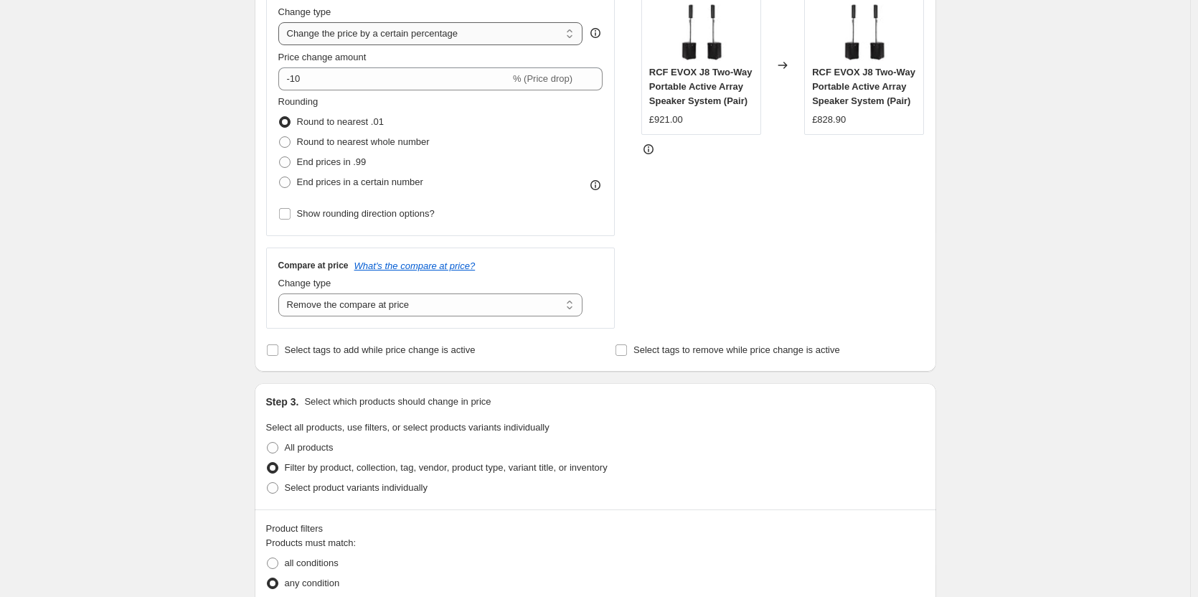
click at [351, 28] on select "Change the price to a certain amount Change the price by a certain amount Chang…" at bounding box center [430, 33] width 305 height 23
select select "to"
click at [281, 22] on select "Change the price to a certain amount Change the price by a certain amount Chang…" at bounding box center [430, 33] width 305 height 23
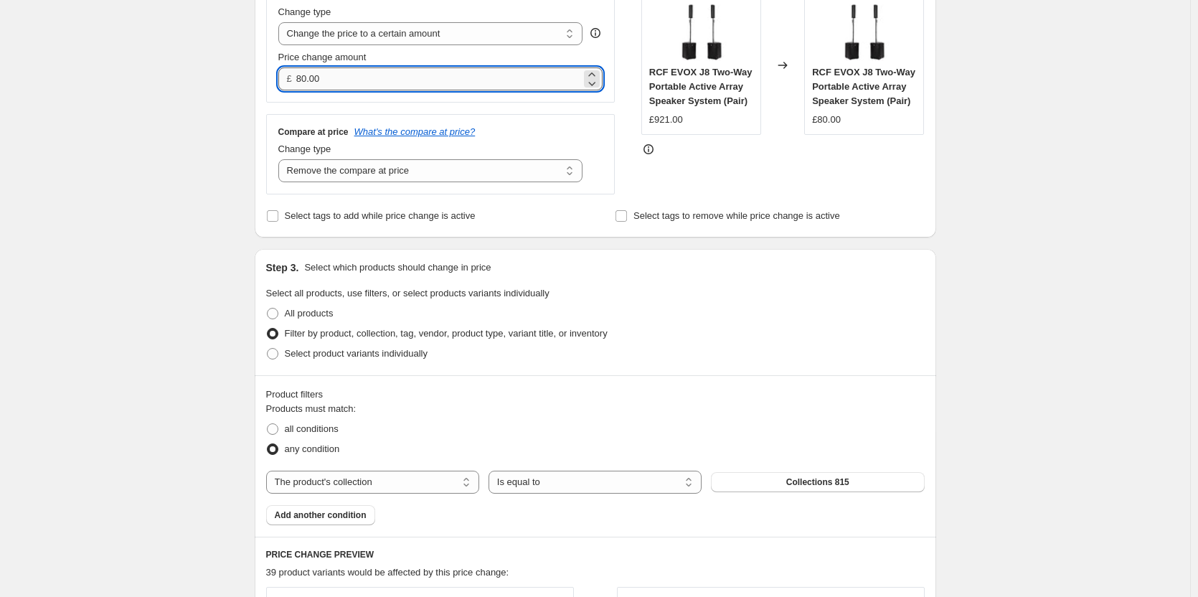
click at [345, 79] on input "80.00" at bounding box center [438, 78] width 285 height 23
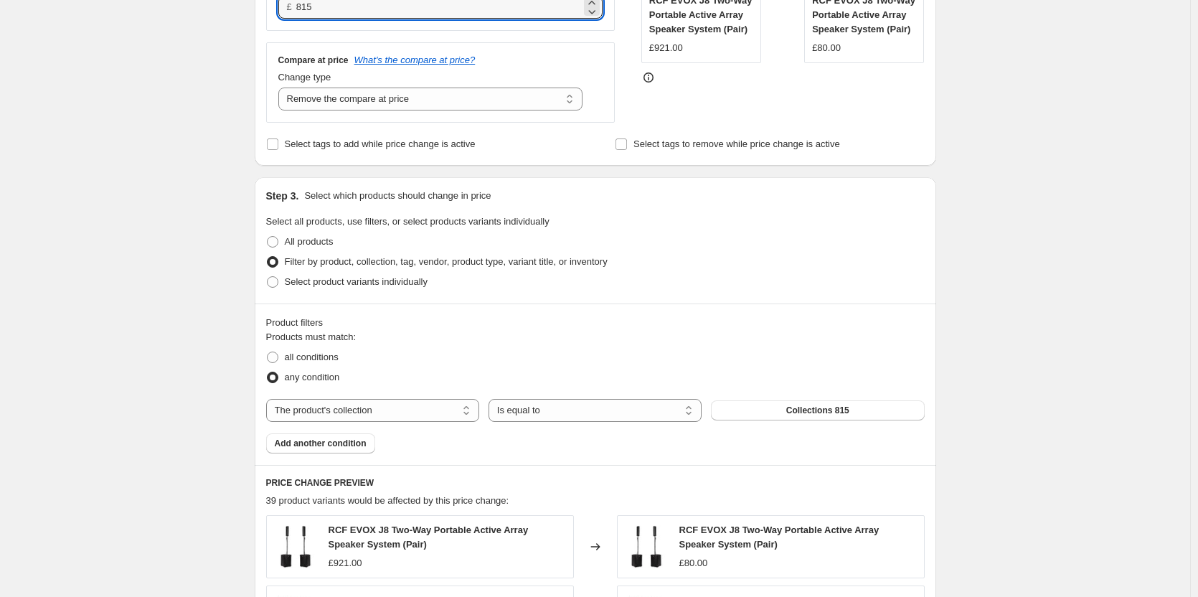
scroll to position [0, 0]
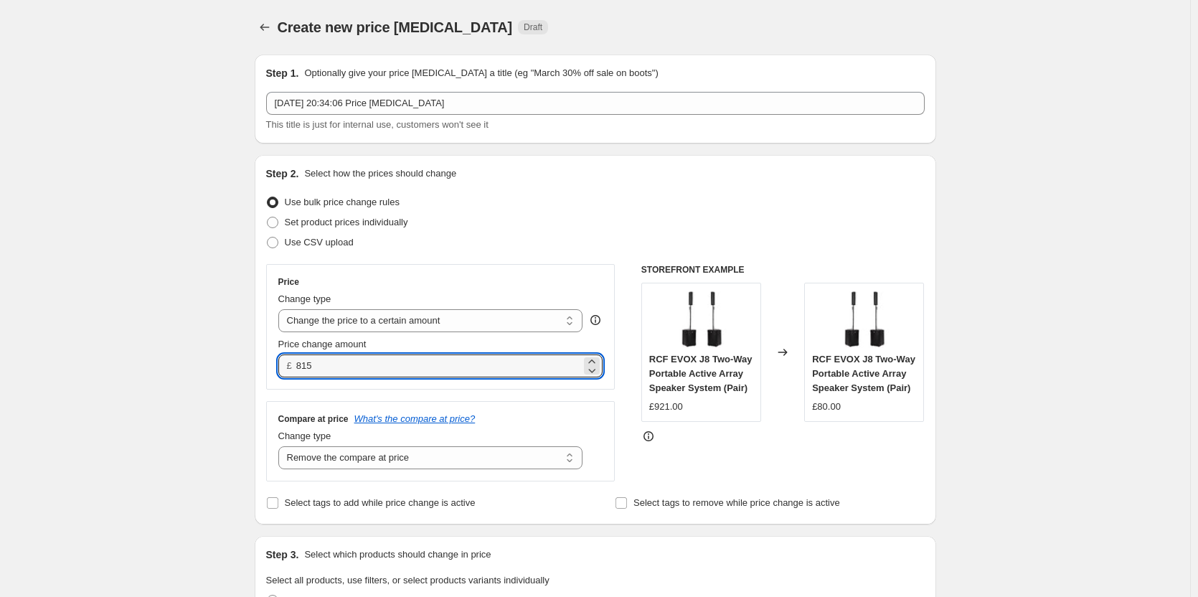
type input "815.00"
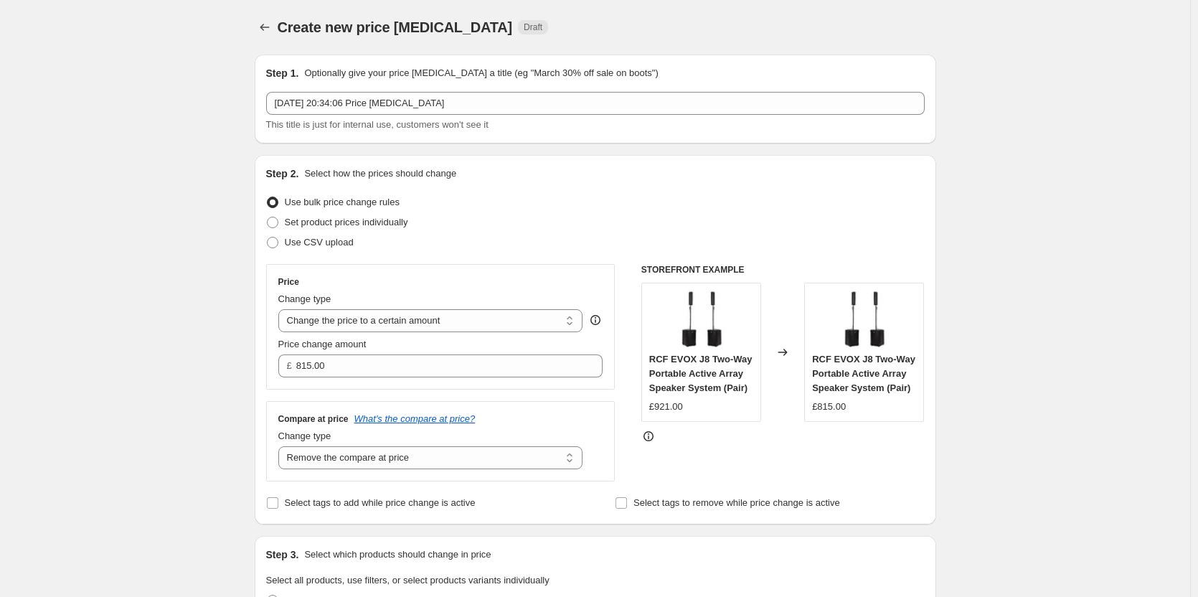
click at [717, 443] on div "STOREFRONT EXAMPLE RCF EVOX J8 Two-Way Portable Active Array Speaker System (Pa…" at bounding box center [782, 372] width 283 height 217
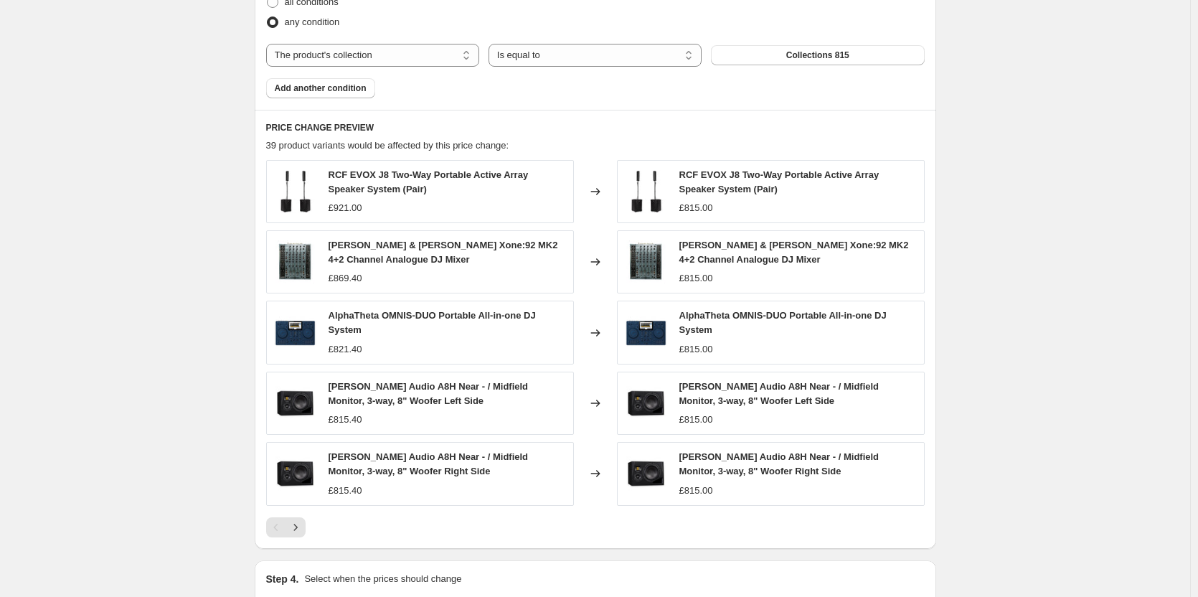
scroll to position [888, 0]
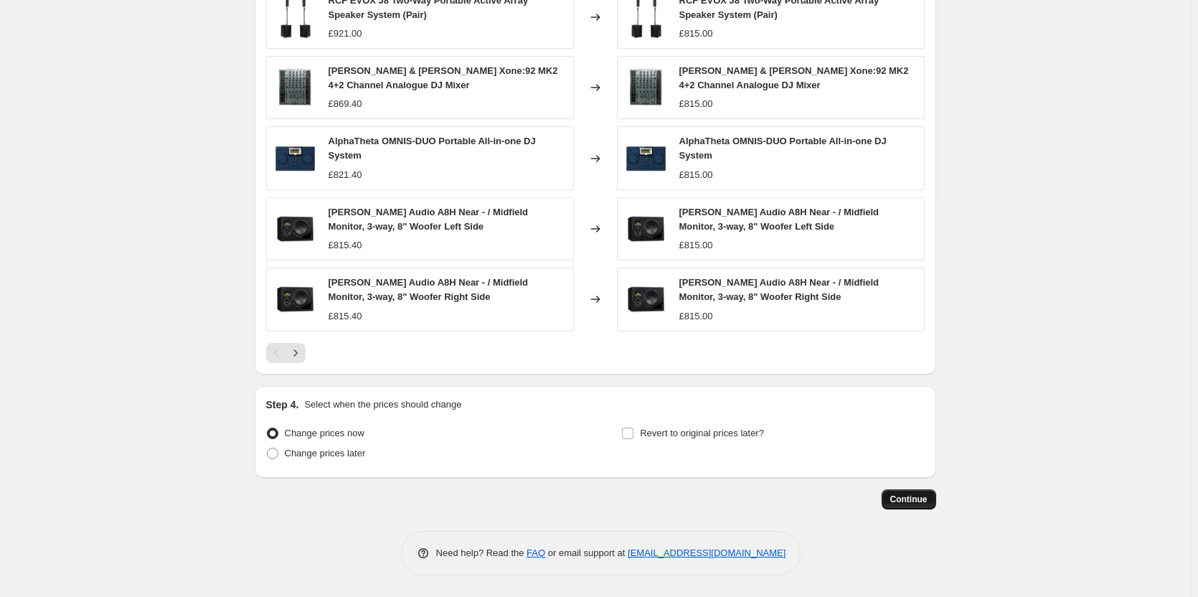
click at [925, 506] on button "Continue" at bounding box center [909, 499] width 55 height 20
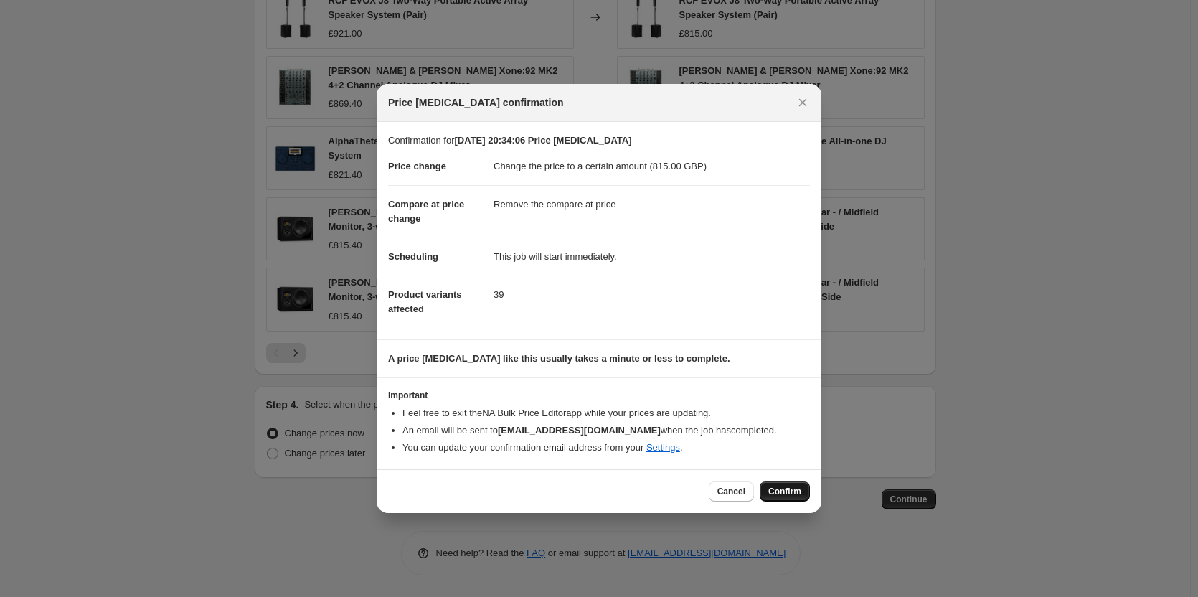
click at [783, 483] on button "Confirm" at bounding box center [785, 491] width 50 height 20
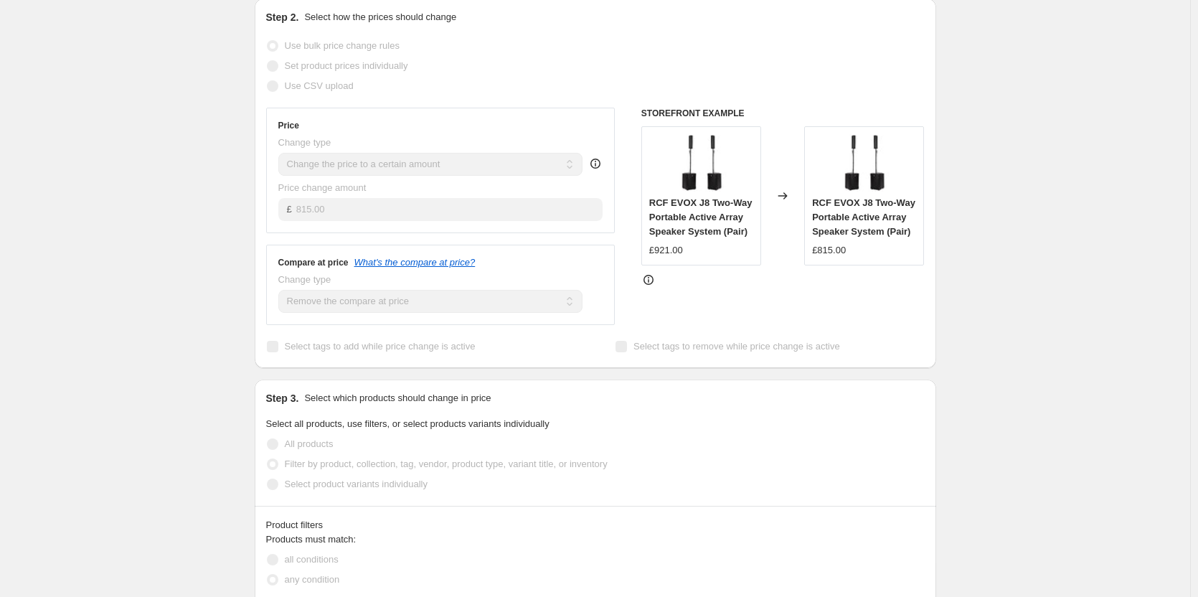
scroll to position [241, 0]
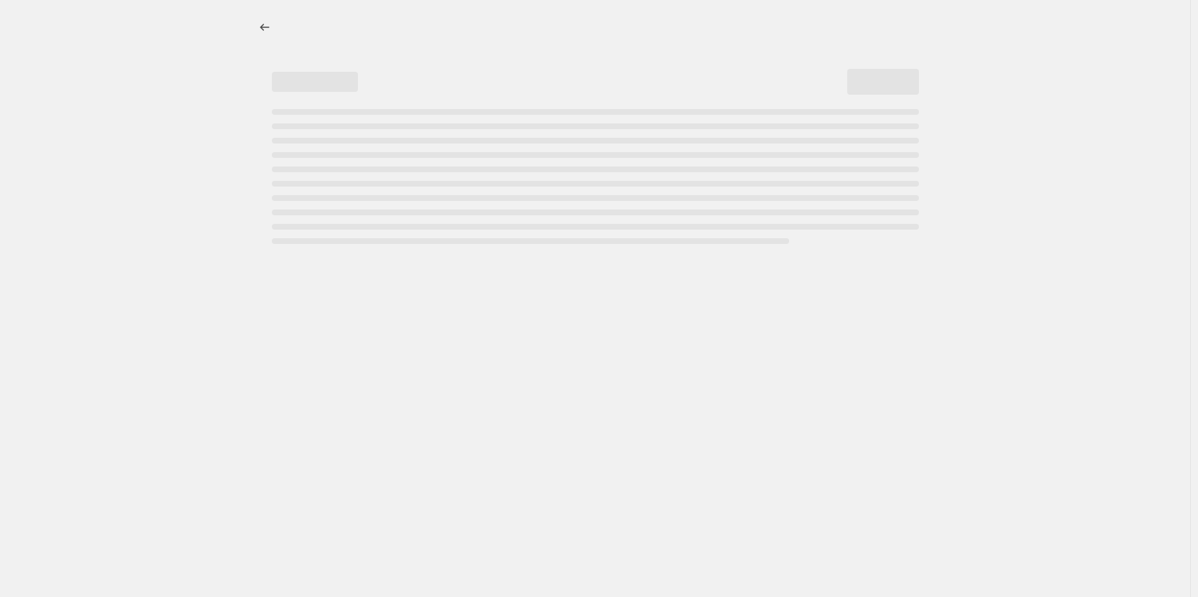
select select "remove"
select select "collection"
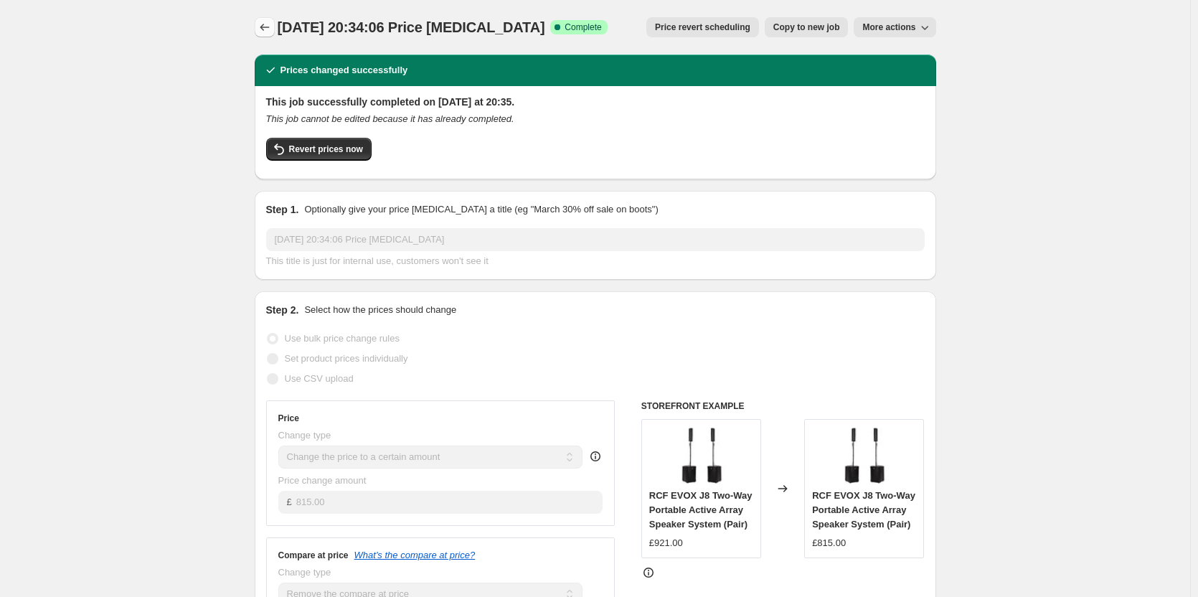
click at [270, 27] on icon "Price change jobs" at bounding box center [265, 27] width 14 height 14
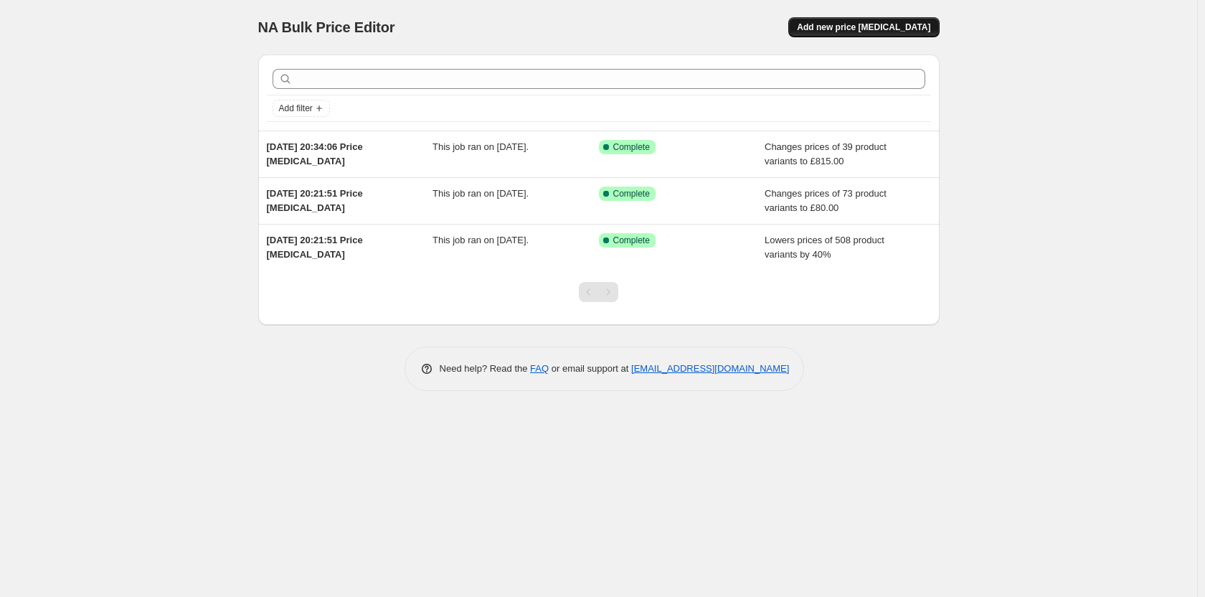
click at [869, 31] on span "Add new price [MEDICAL_DATA]" at bounding box center [863, 27] width 133 height 11
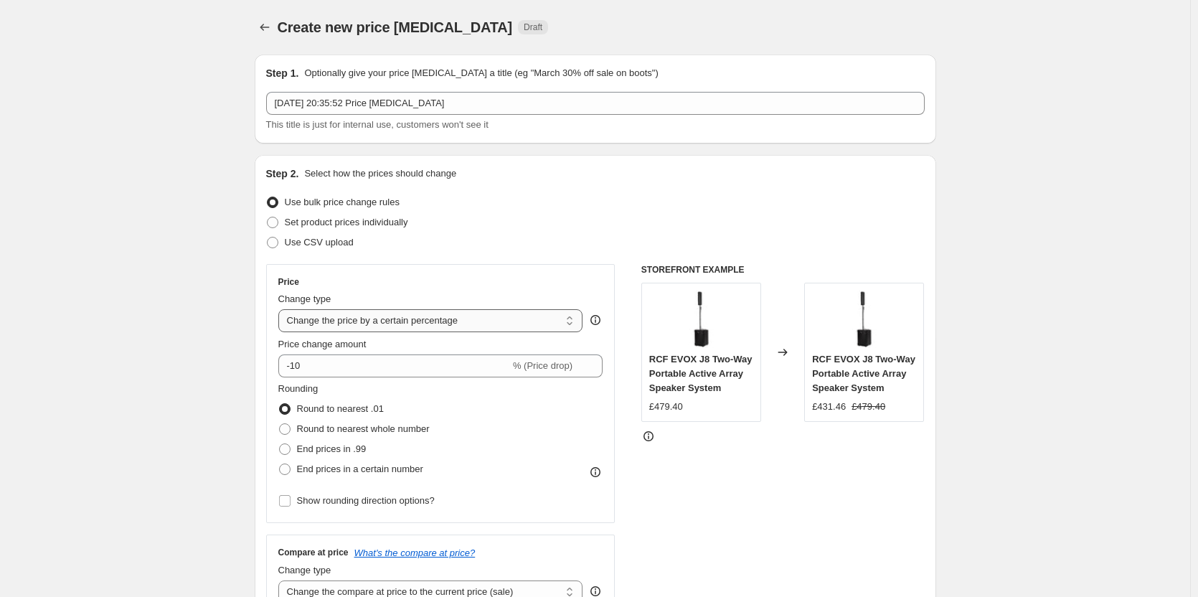
click at [353, 318] on select "Change the price to a certain amount Change the price by a certain amount Chang…" at bounding box center [430, 320] width 305 height 23
select select "to"
click at [281, 309] on select "Change the price to a certain amount Change the price by a certain amount Chang…" at bounding box center [430, 320] width 305 height 23
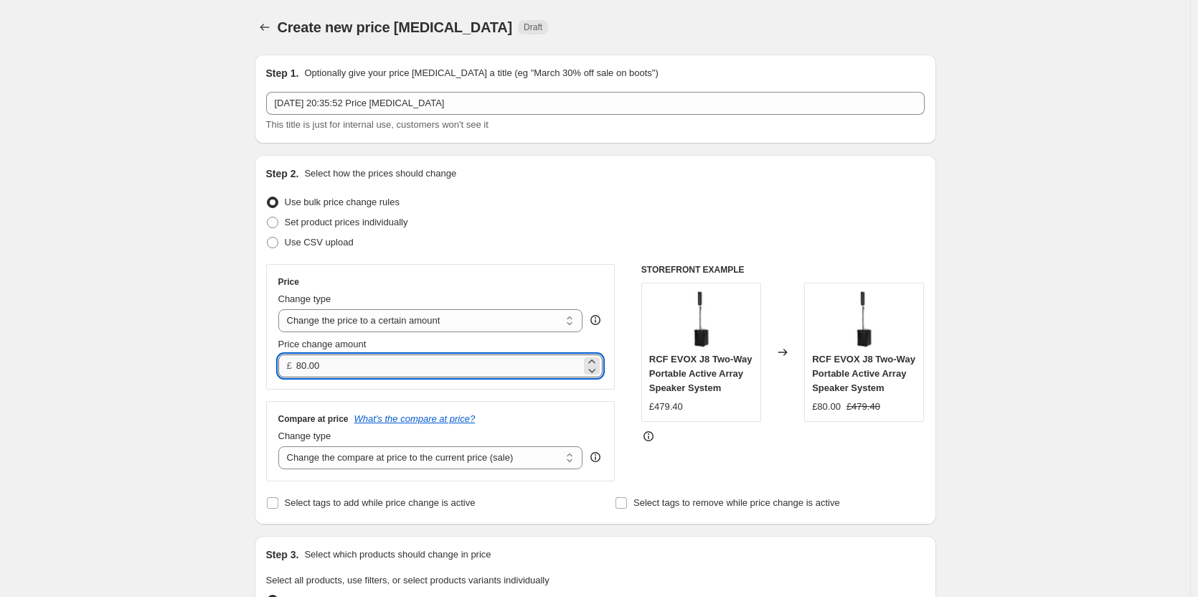
click at [351, 371] on input "80.00" at bounding box center [438, 365] width 285 height 23
type input "140.00"
click at [399, 461] on select "Change the compare at price to the current price (sale) Change the compare at p…" at bounding box center [430, 457] width 305 height 23
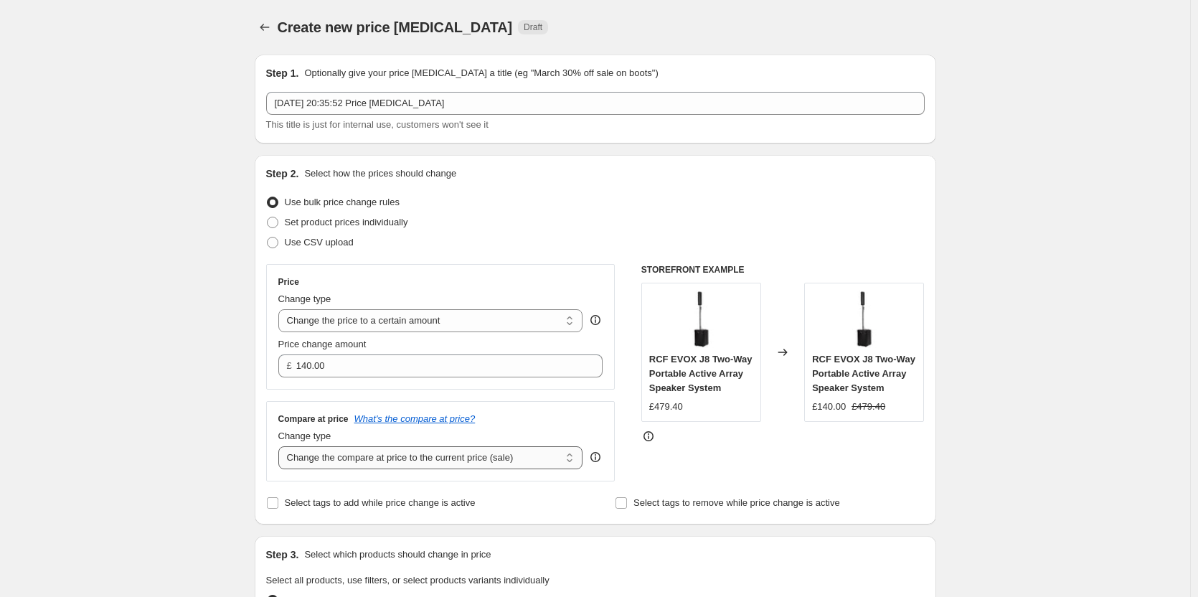
select select "remove"
click at [281, 446] on select "Change the compare at price to the current price (sale) Change the compare at p…" at bounding box center [430, 457] width 305 height 23
click at [602, 432] on div "Change type Change the compare at price to the current price (sale) Change the …" at bounding box center [440, 449] width 325 height 40
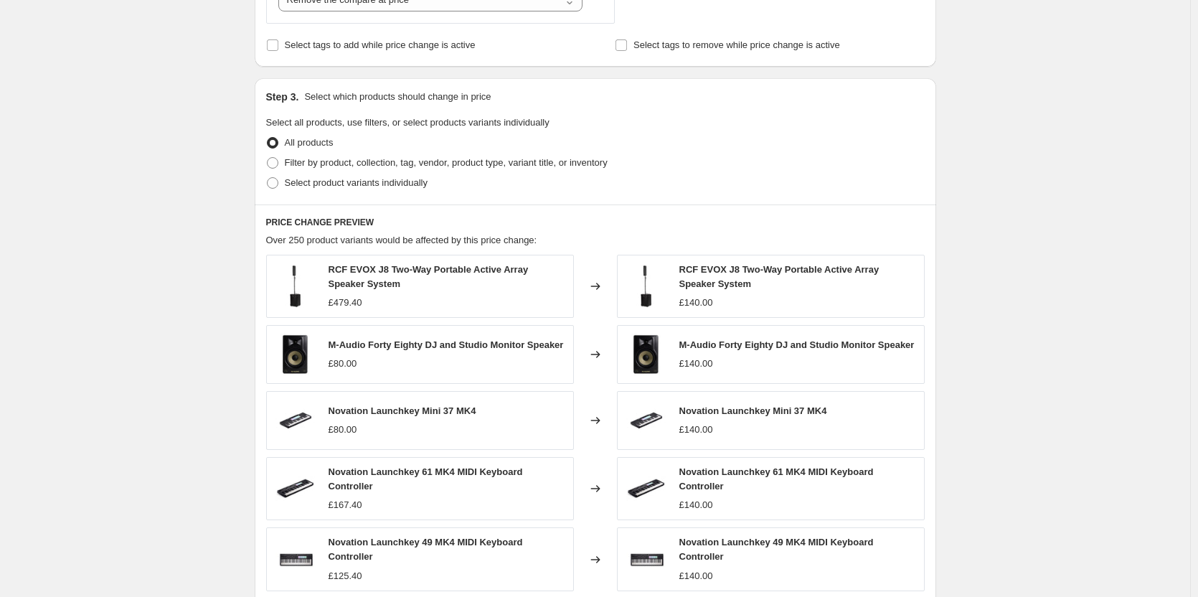
scroll to position [502, 0]
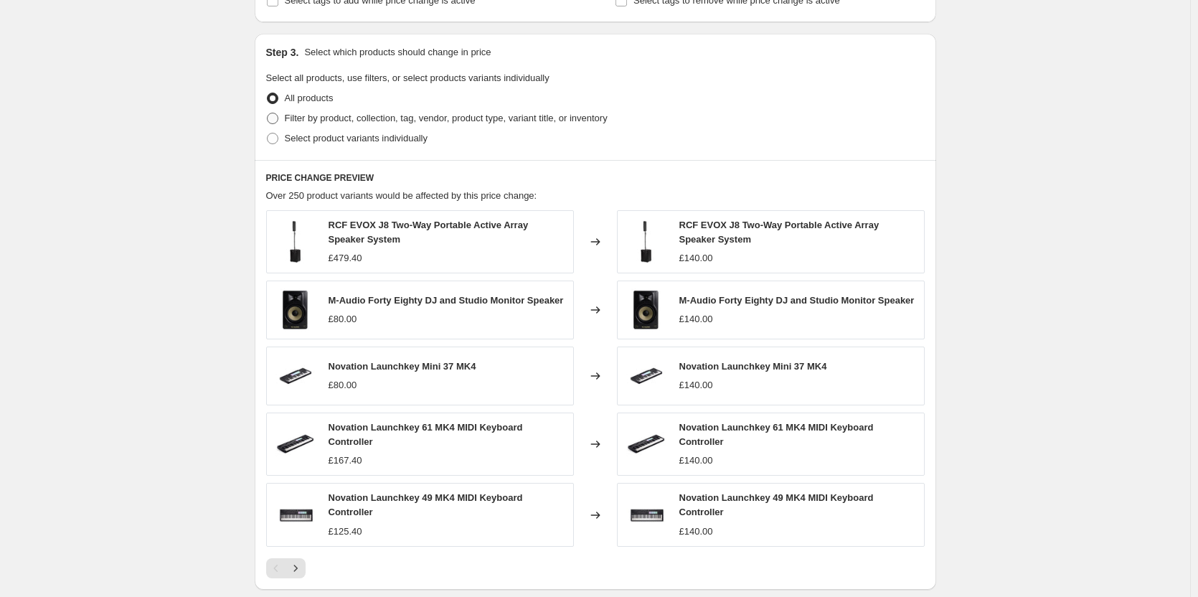
click at [272, 121] on span at bounding box center [272, 118] width 11 height 11
click at [268, 113] on input "Filter by product, collection, tag, vendor, product type, variant title, or inv…" at bounding box center [267, 113] width 1 height 1
radio input "true"
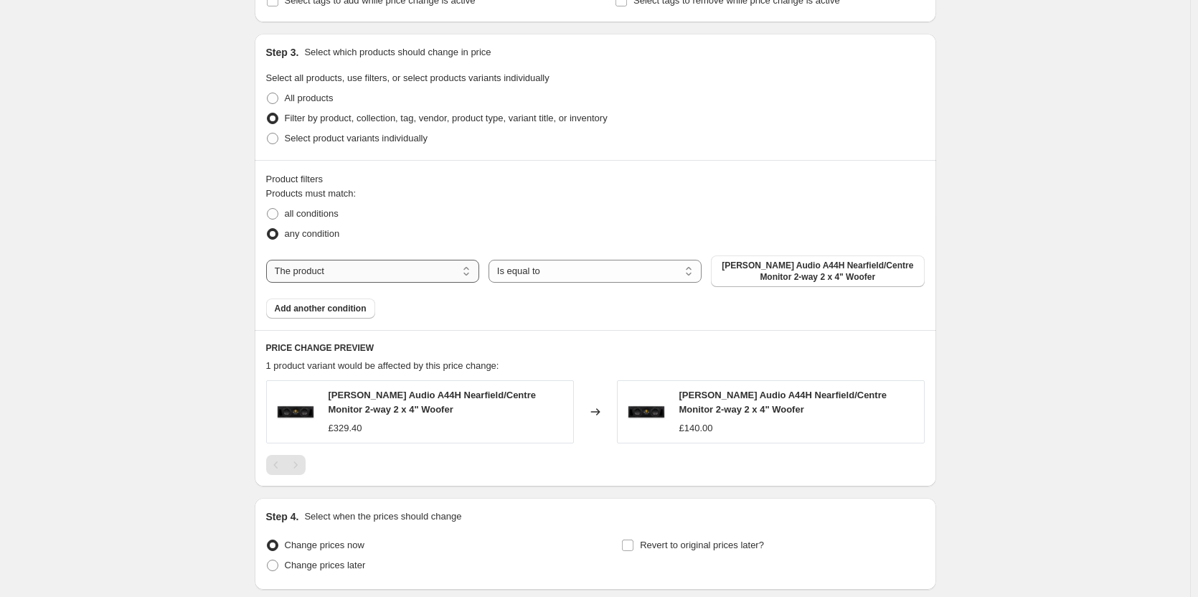
click at [369, 283] on select "The product The product's collection The product's tag The product's vendor The…" at bounding box center [372, 271] width 213 height 23
select select "collection"
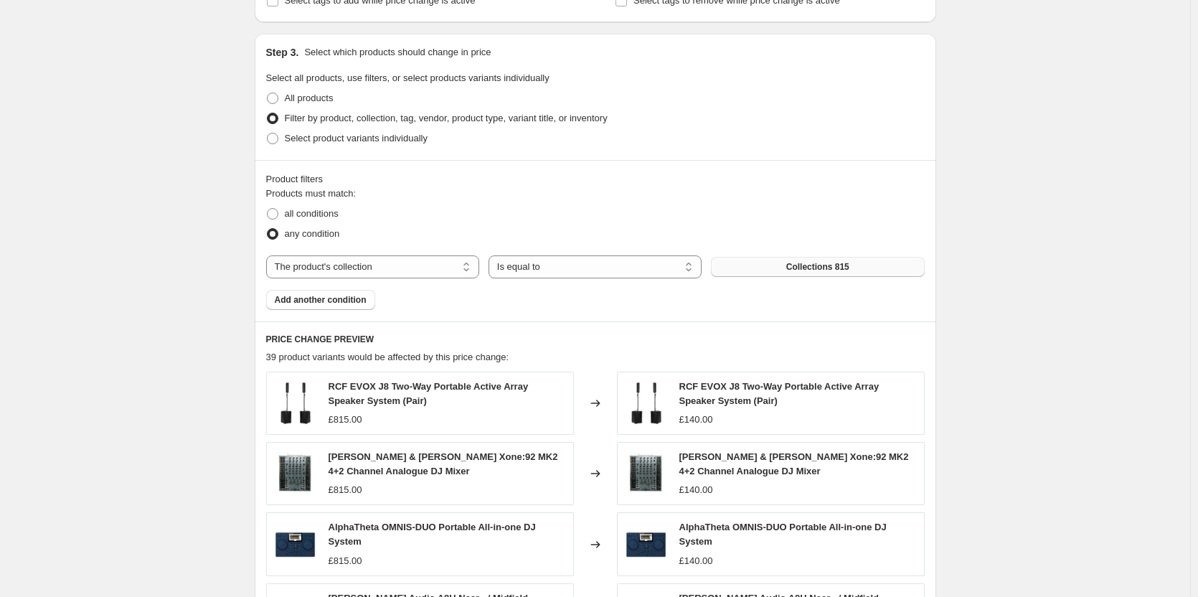
click at [778, 264] on button "Collections 815" at bounding box center [817, 267] width 213 height 20
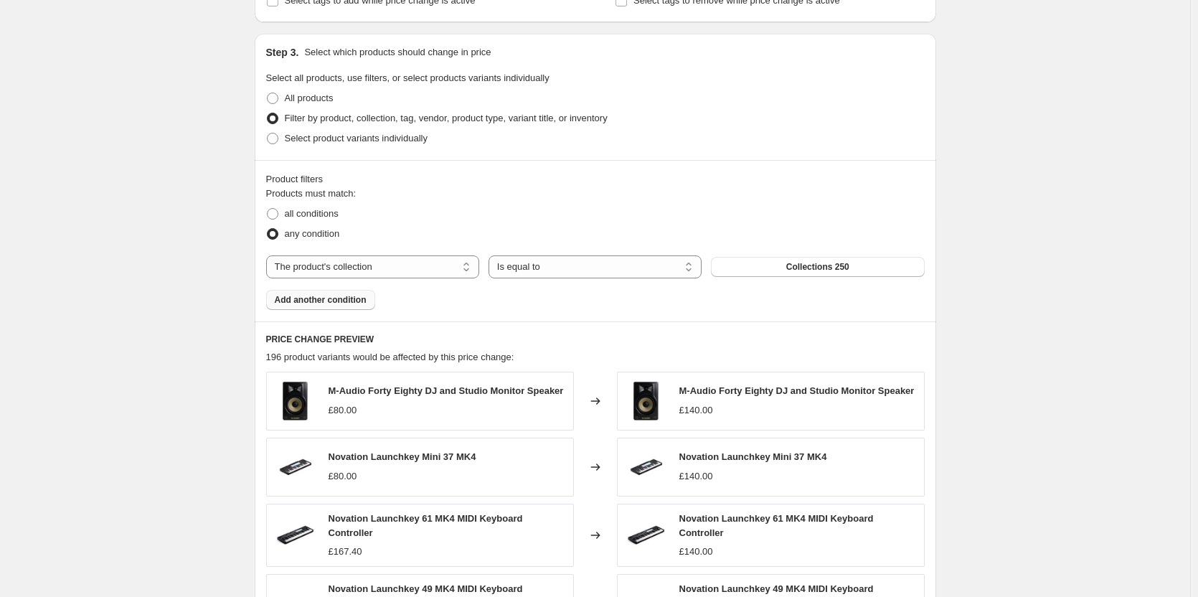
click at [361, 301] on span "Add another condition" at bounding box center [321, 299] width 92 height 11
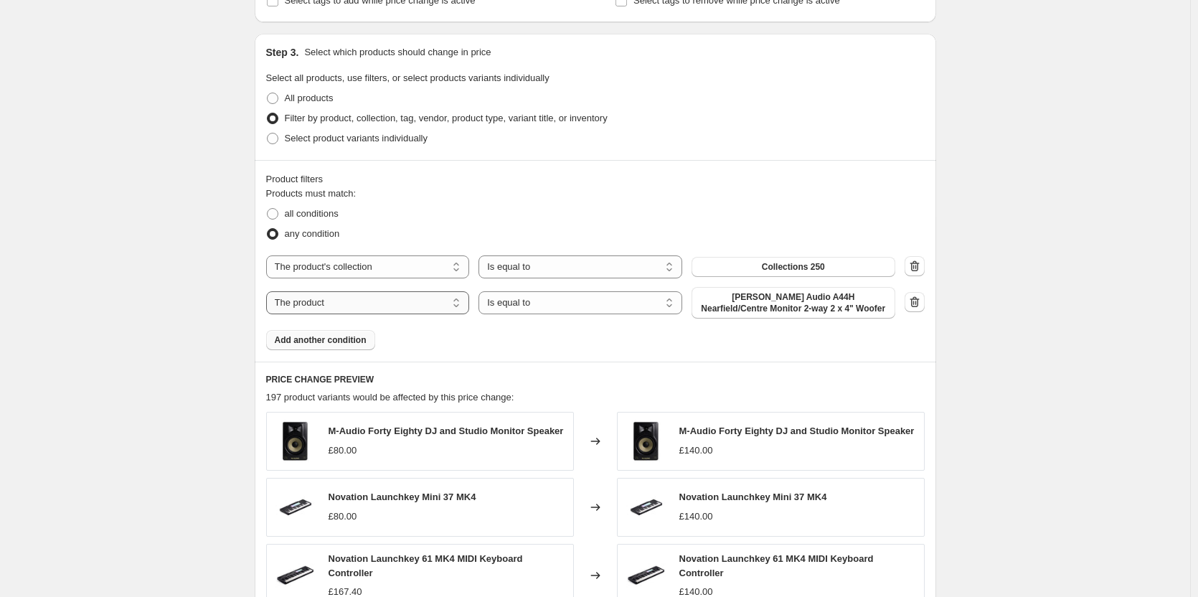
click at [364, 301] on select "The product The product's collection The product's tag The product's vendor The…" at bounding box center [368, 302] width 204 height 23
select select "collection"
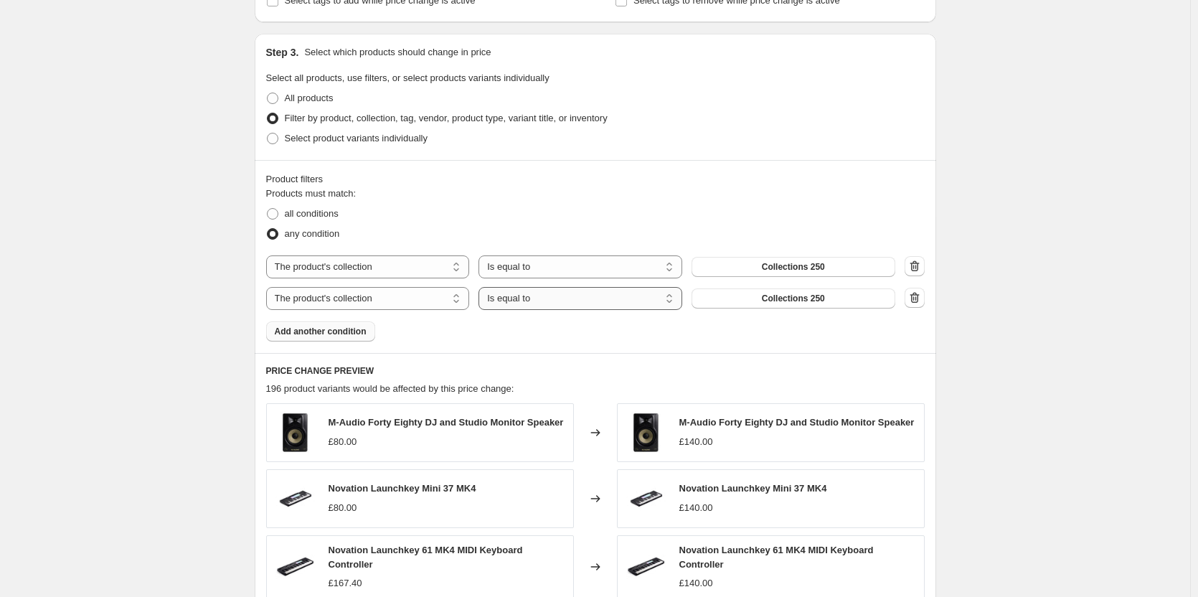
click at [527, 300] on select "Is equal to Is not equal to" at bounding box center [580, 298] width 204 height 23
select select "not_equal"
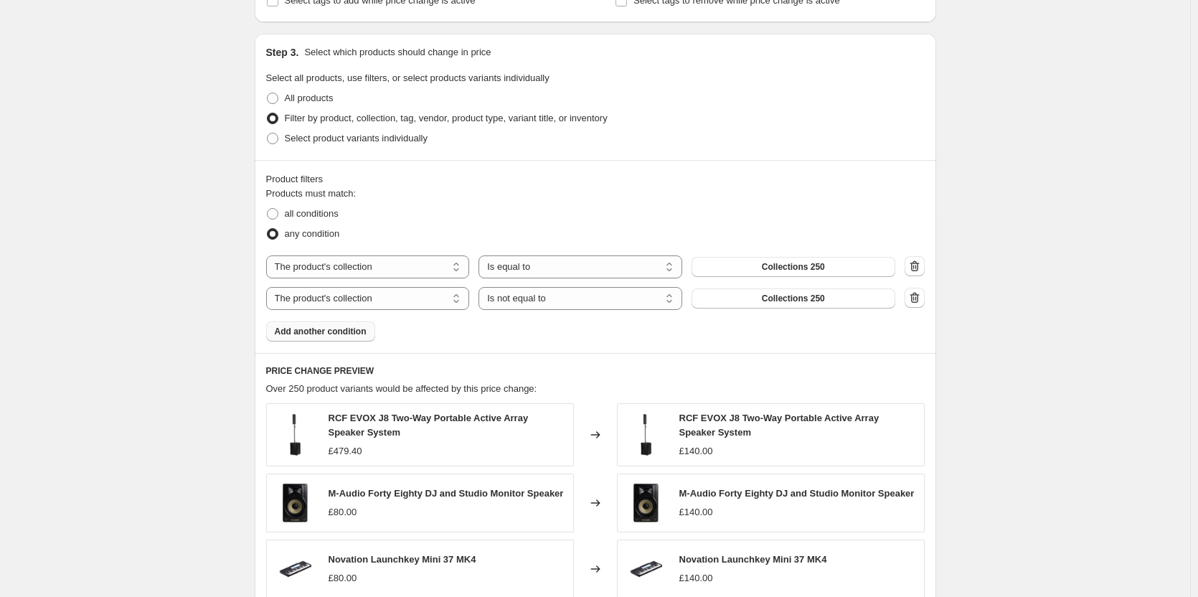
click at [781, 291] on button "Collections 250" at bounding box center [794, 298] width 204 height 20
click at [758, 362] on div "PRICE CHANGE PREVIEW Over 250 product variants would be affected by this price …" at bounding box center [595, 568] width 681 height 430
click at [684, 347] on div "Product filters Products must match: all conditions any condition The product T…" at bounding box center [595, 256] width 681 height 193
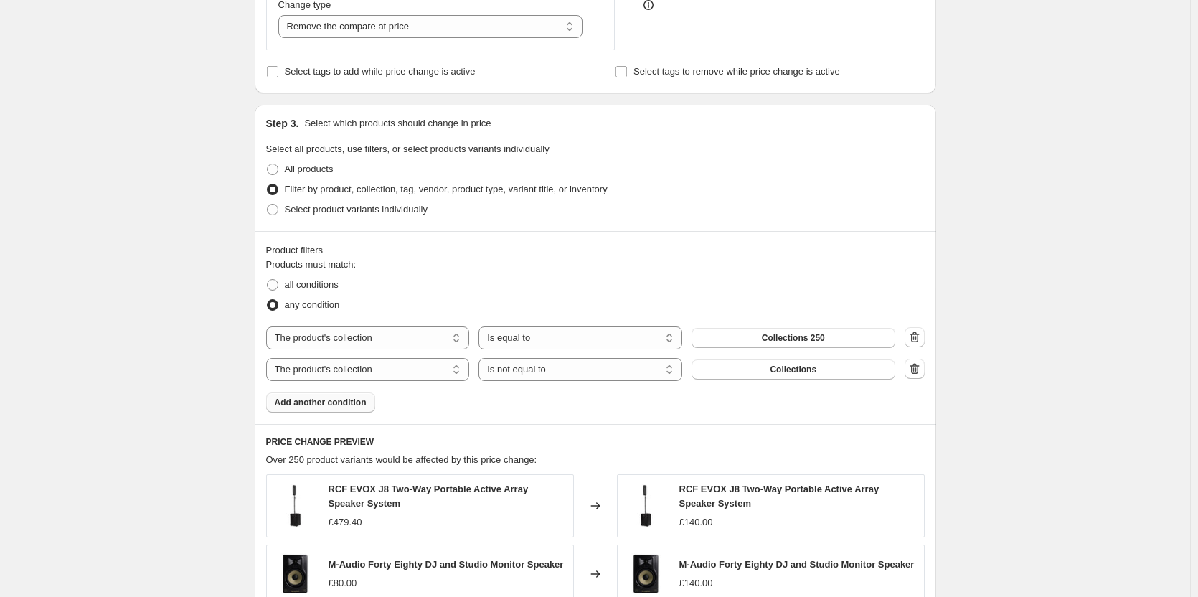
scroll to position [430, 0]
click at [545, 397] on div "Products must match: all conditions any condition The product The product's col…" at bounding box center [595, 335] width 659 height 155
click at [684, 400] on div "Products must match: all conditions any condition The product The product's col…" at bounding box center [595, 335] width 659 height 155
drag, startPoint x: 773, startPoint y: 411, endPoint x: 796, endPoint y: 410, distance: 23.0
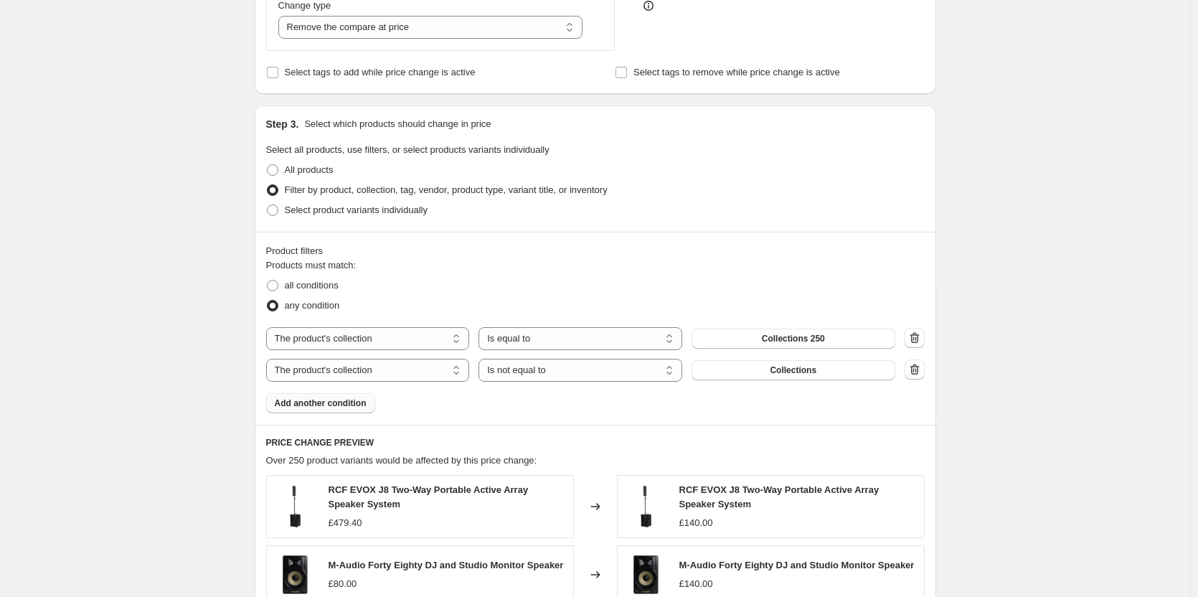
click at [773, 411] on div "Products must match: all conditions any condition The product The product's col…" at bounding box center [595, 335] width 659 height 155
click at [862, 336] on button "Collections 250" at bounding box center [794, 339] width 204 height 20
click at [607, 442] on h6 "PRICE CHANGE PREVIEW" at bounding box center [595, 442] width 659 height 11
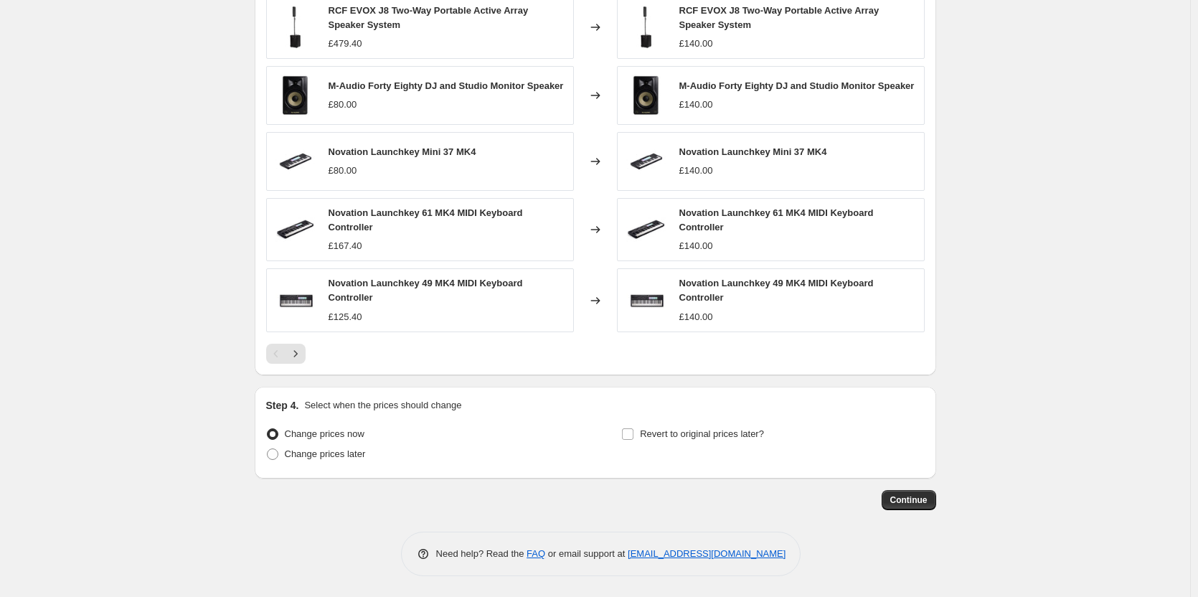
scroll to position [915, 0]
click at [614, 397] on div "Step 4. Select when the prices should change Change prices now Change prices la…" at bounding box center [595, 432] width 681 height 92
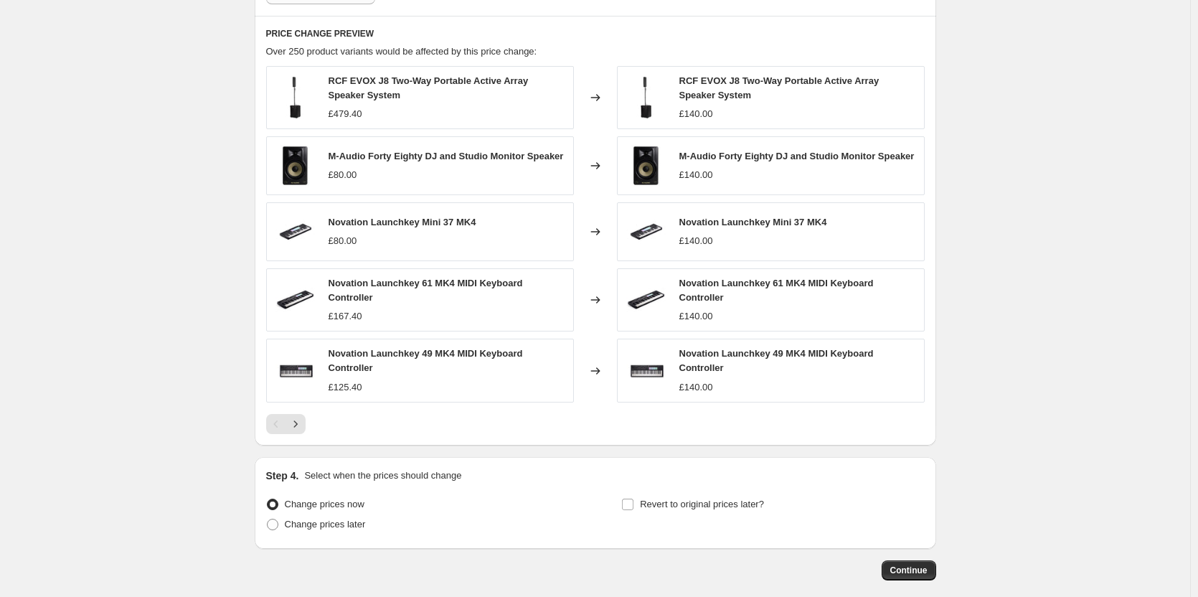
scroll to position [771, 0]
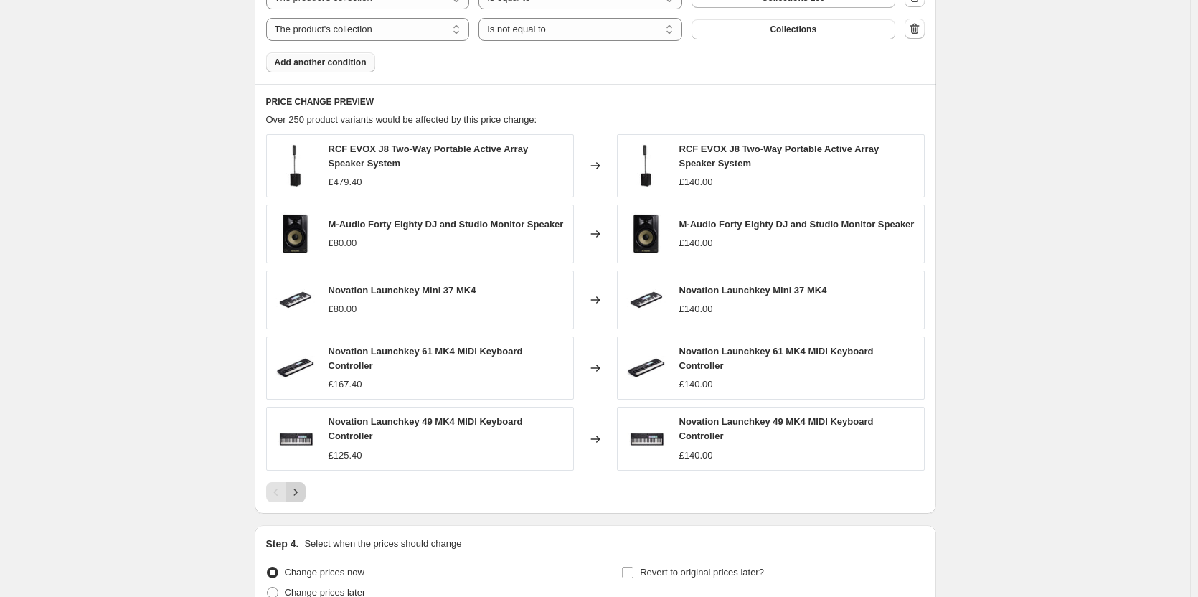
click at [303, 492] on icon "Next" at bounding box center [295, 492] width 14 height 14
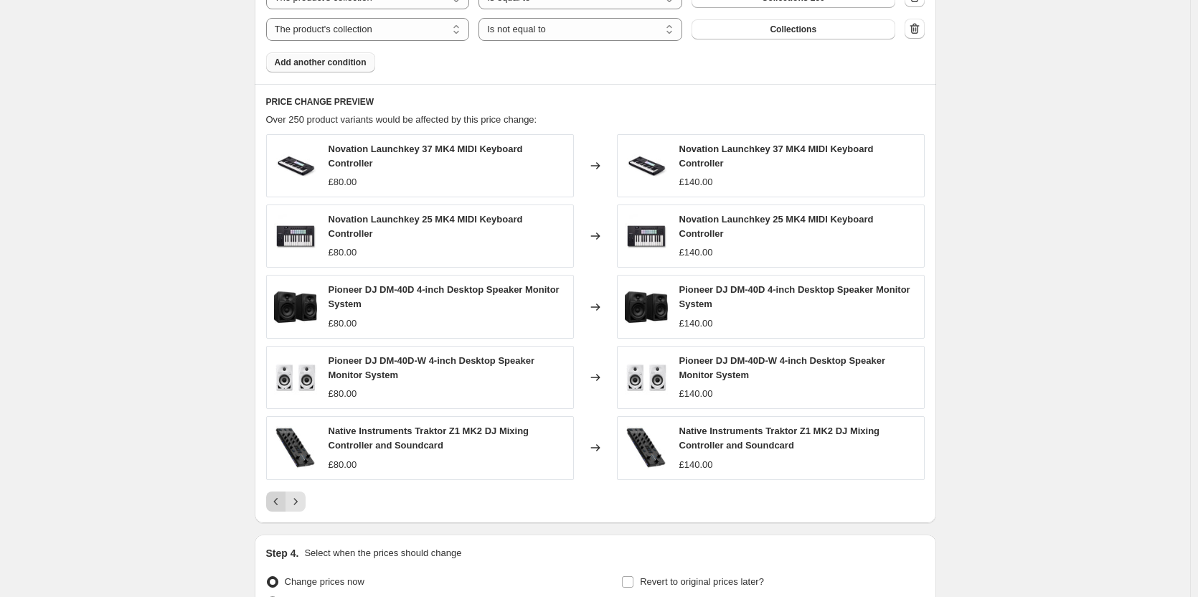
click at [286, 501] on button "Previous" at bounding box center [276, 501] width 20 height 20
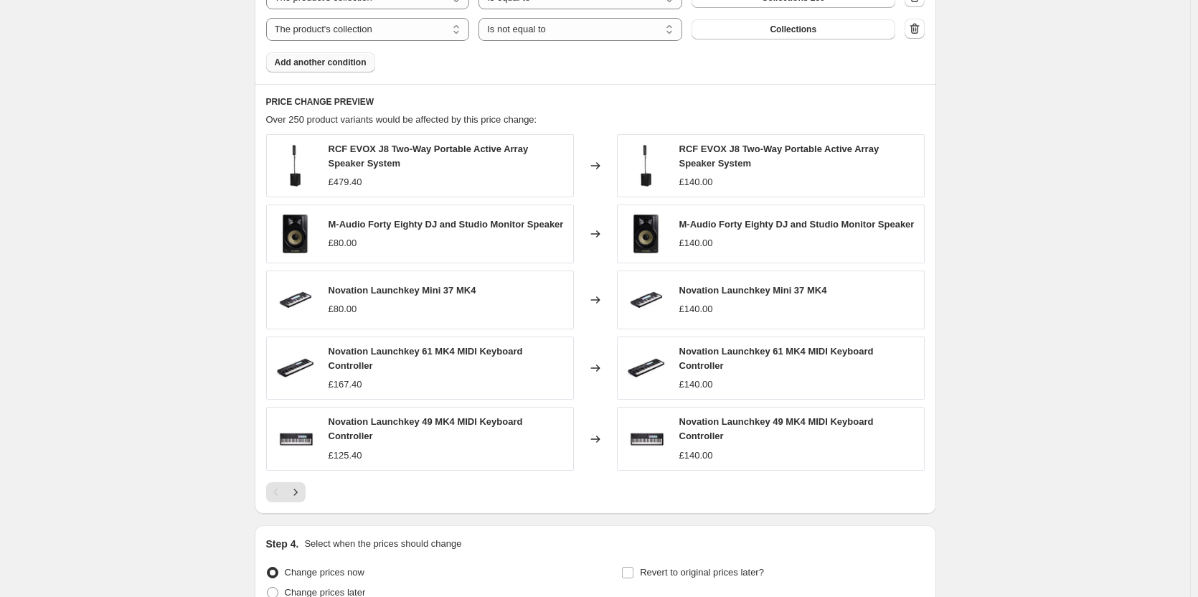
click at [280, 498] on div "Pagination" at bounding box center [276, 492] width 20 height 20
click at [296, 492] on icon "Next" at bounding box center [295, 492] width 14 height 14
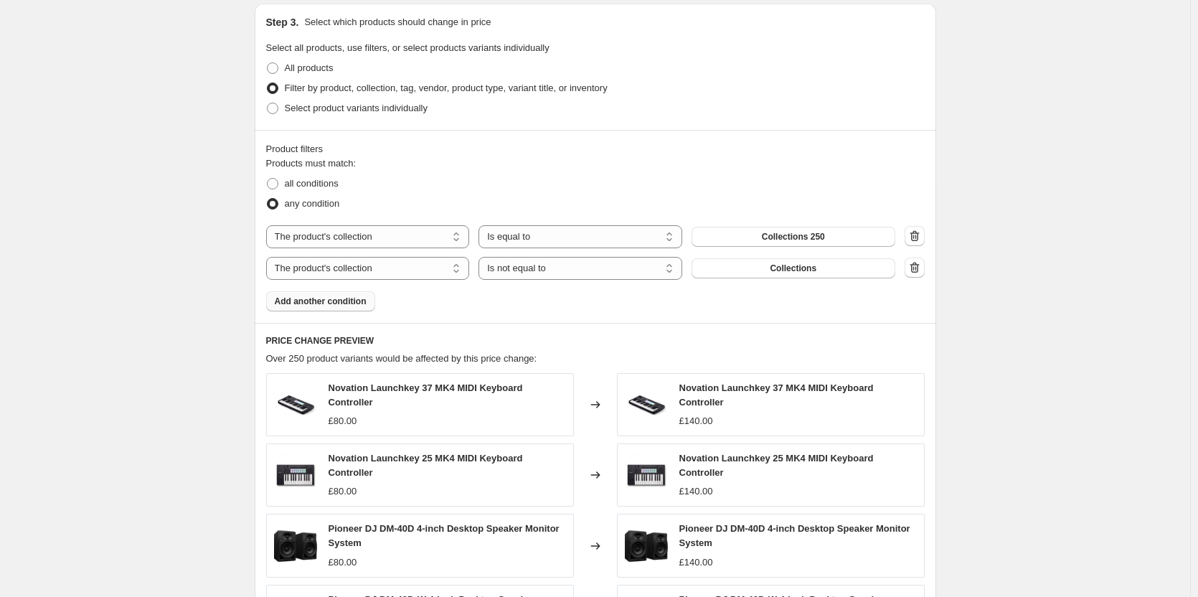
scroll to position [341, 0]
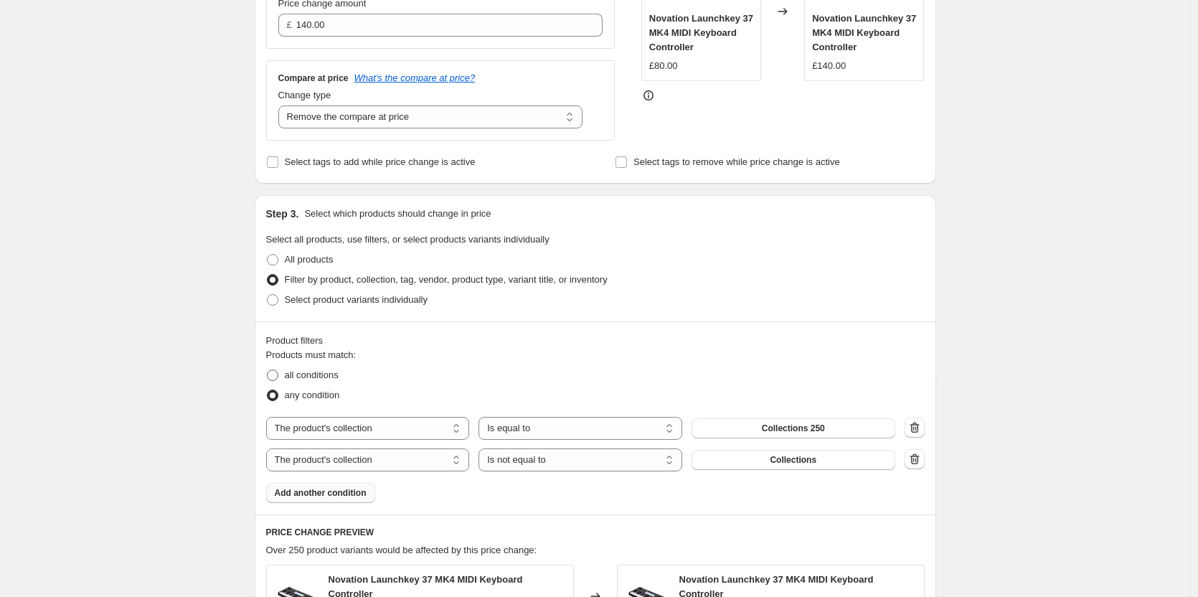
click at [278, 374] on span at bounding box center [272, 374] width 11 height 11
click at [268, 370] on input "all conditions" at bounding box center [267, 369] width 1 height 1
radio input "true"
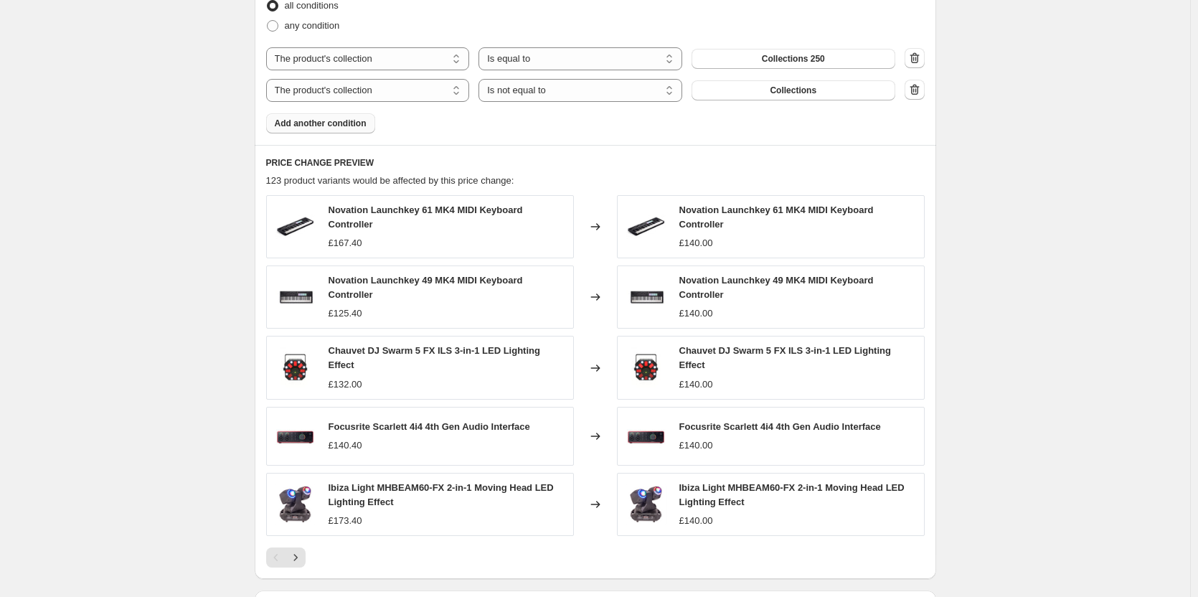
scroll to position [915, 0]
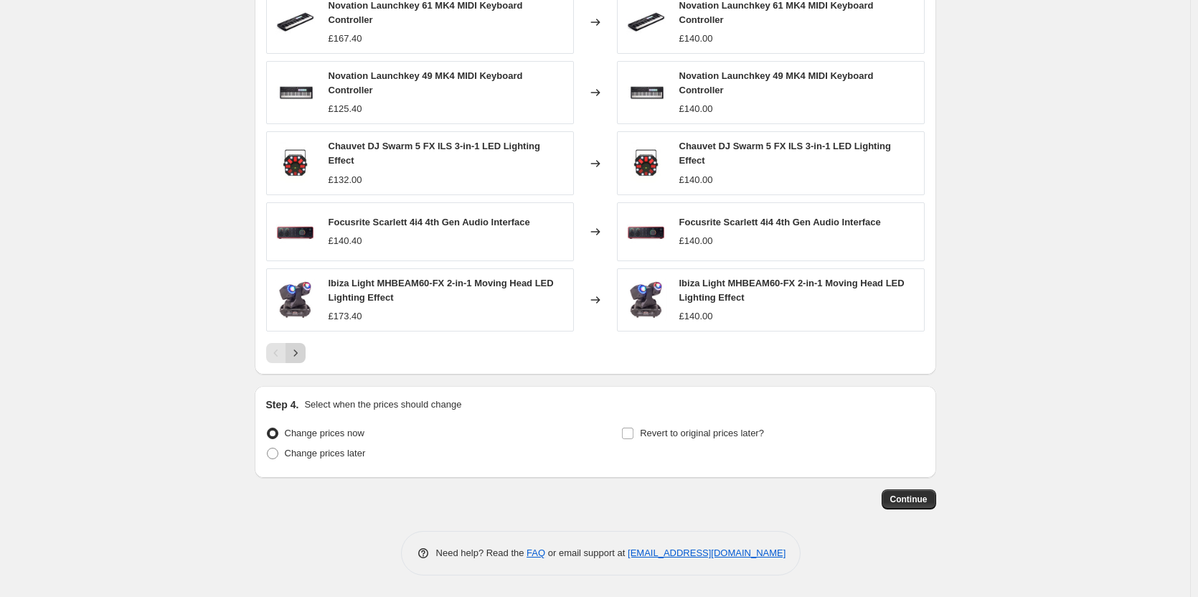
click at [300, 349] on icon "Next" at bounding box center [295, 353] width 14 height 14
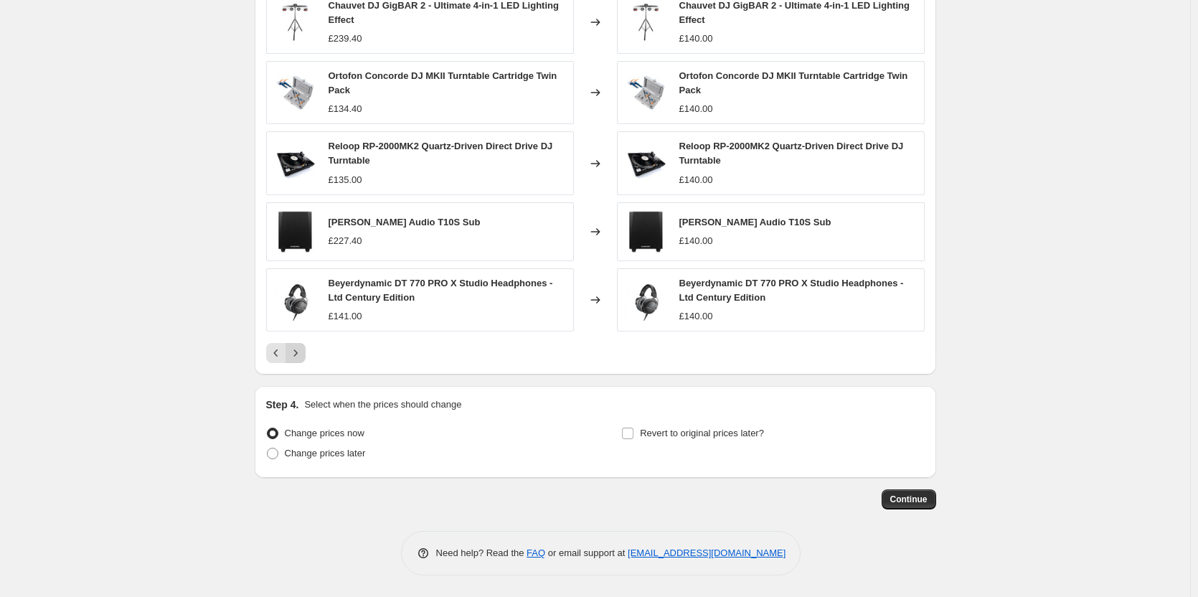
click at [300, 349] on icon "Next" at bounding box center [295, 353] width 14 height 14
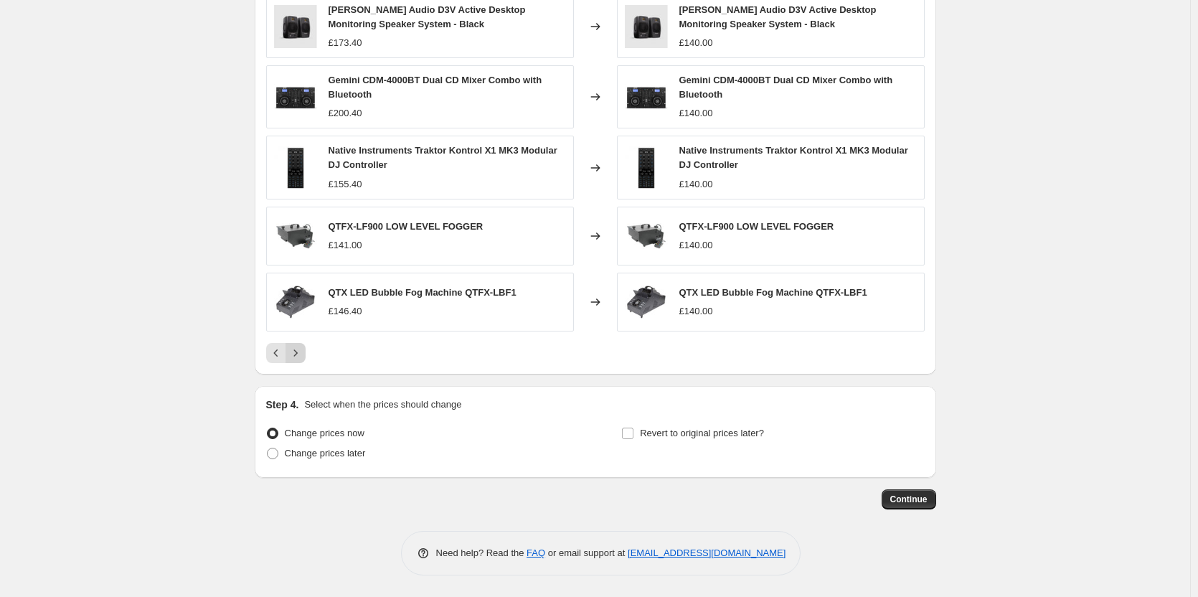
click at [300, 349] on icon "Next" at bounding box center [295, 353] width 14 height 14
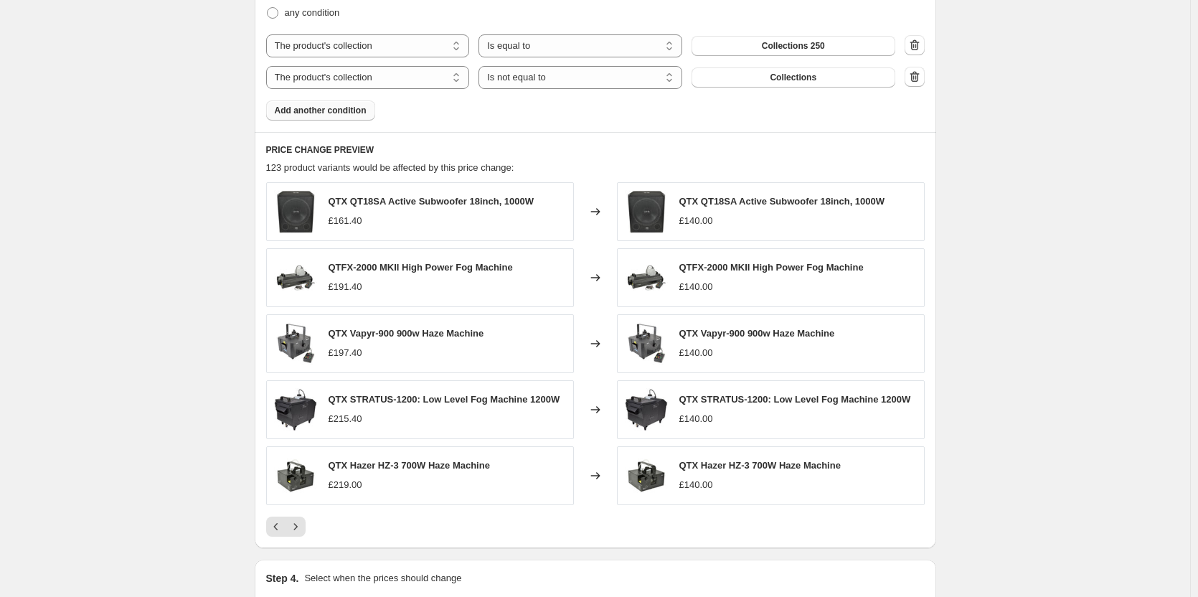
scroll to position [901, 0]
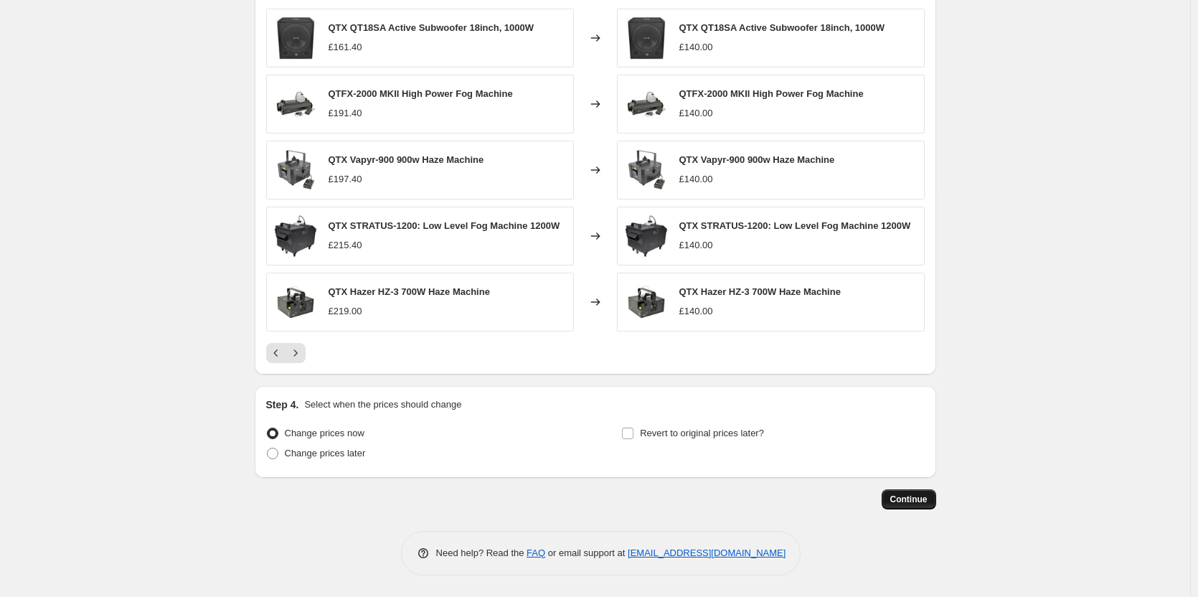
click at [916, 490] on button "Continue" at bounding box center [909, 499] width 55 height 20
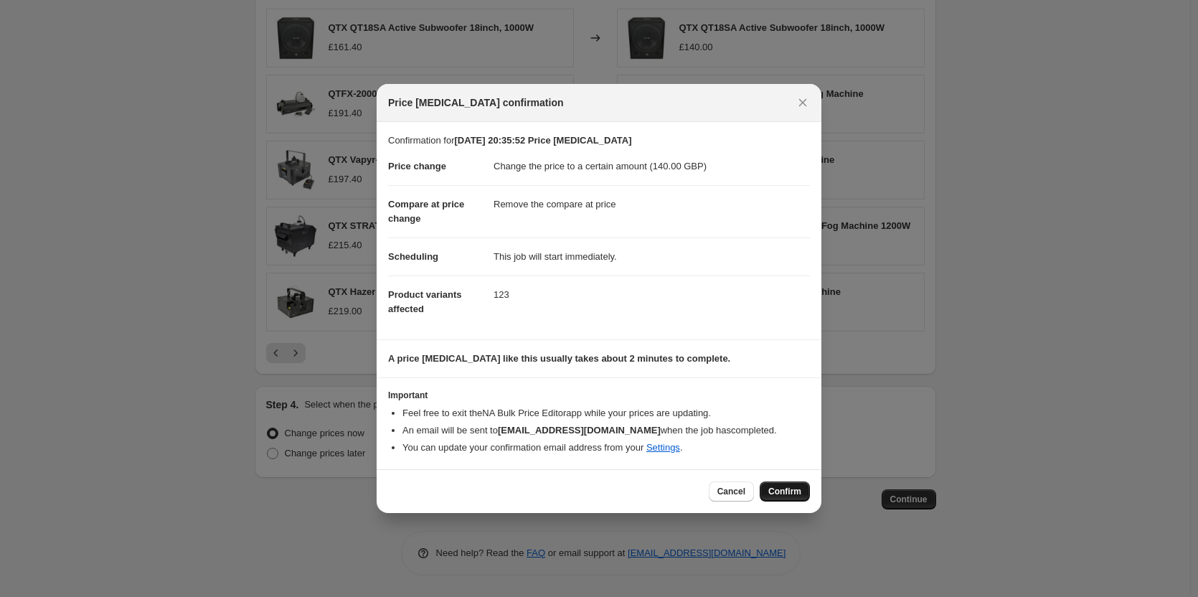
click at [768, 489] on span "Confirm" at bounding box center [784, 491] width 33 height 11
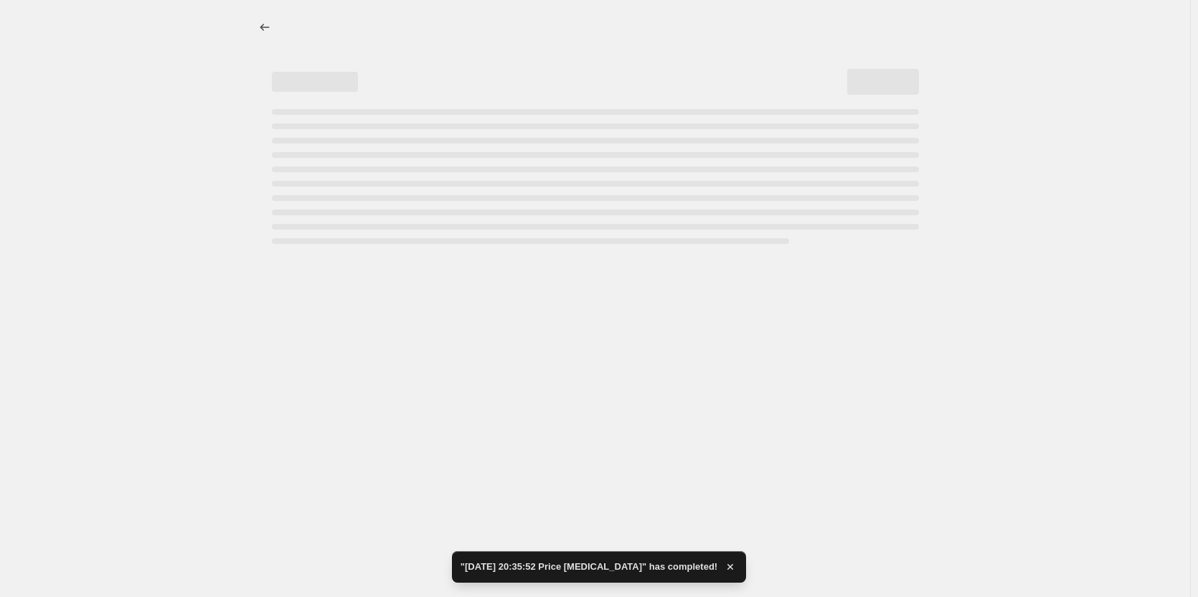
select select "remove"
select select "collection"
select select "not_equal"
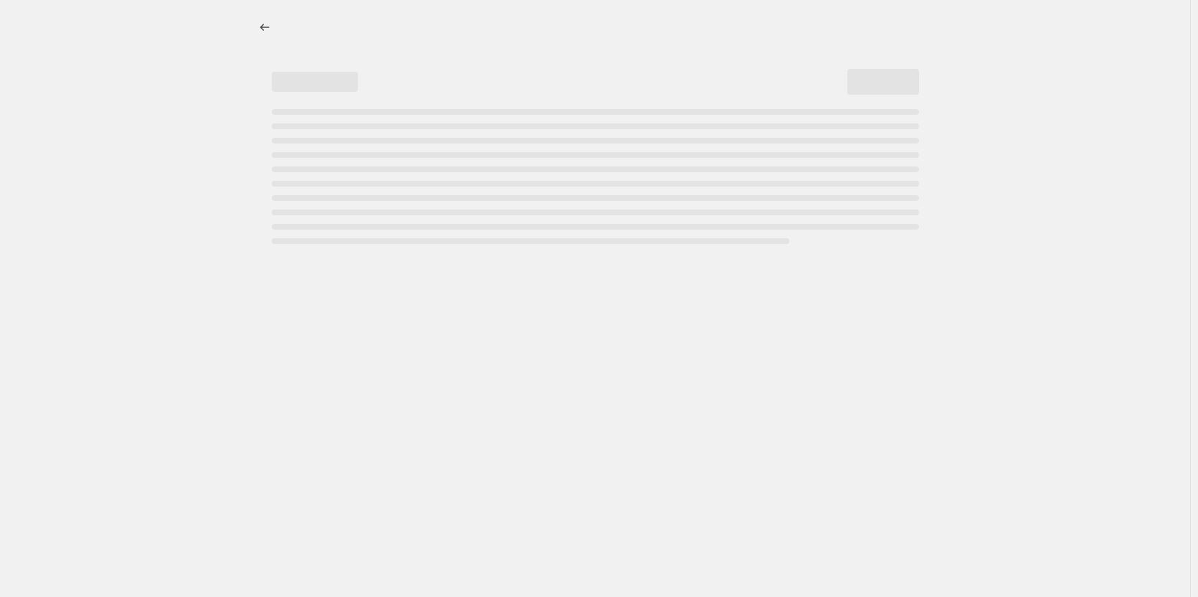
select select "remove"
select select "collection"
select select "not_equal"
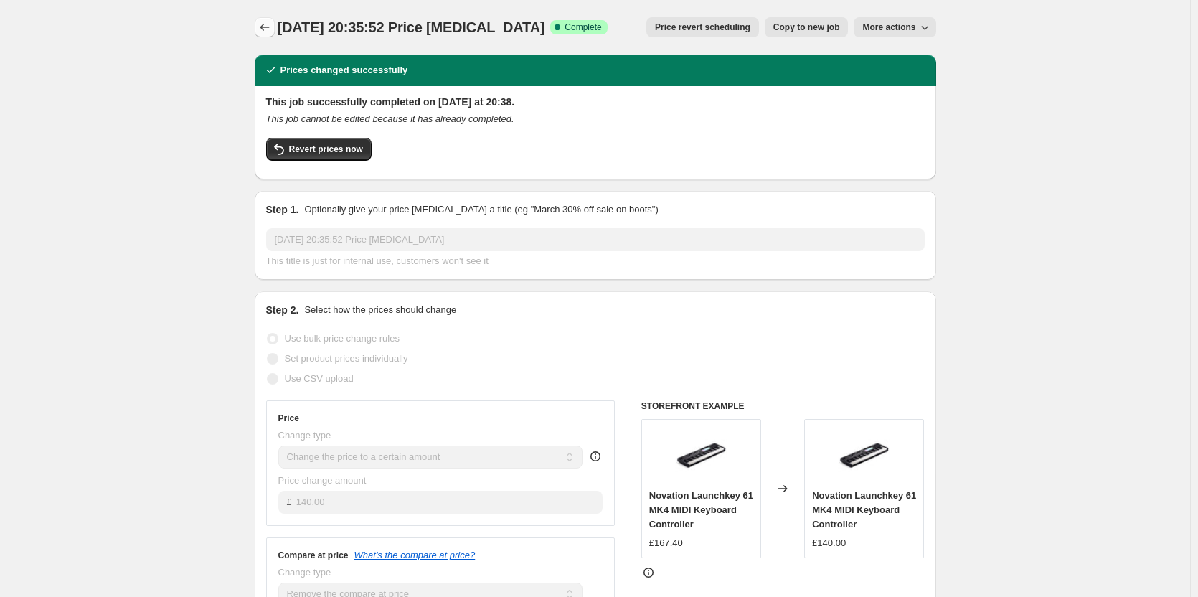
click at [275, 24] on button "Price change jobs" at bounding box center [265, 27] width 20 height 20
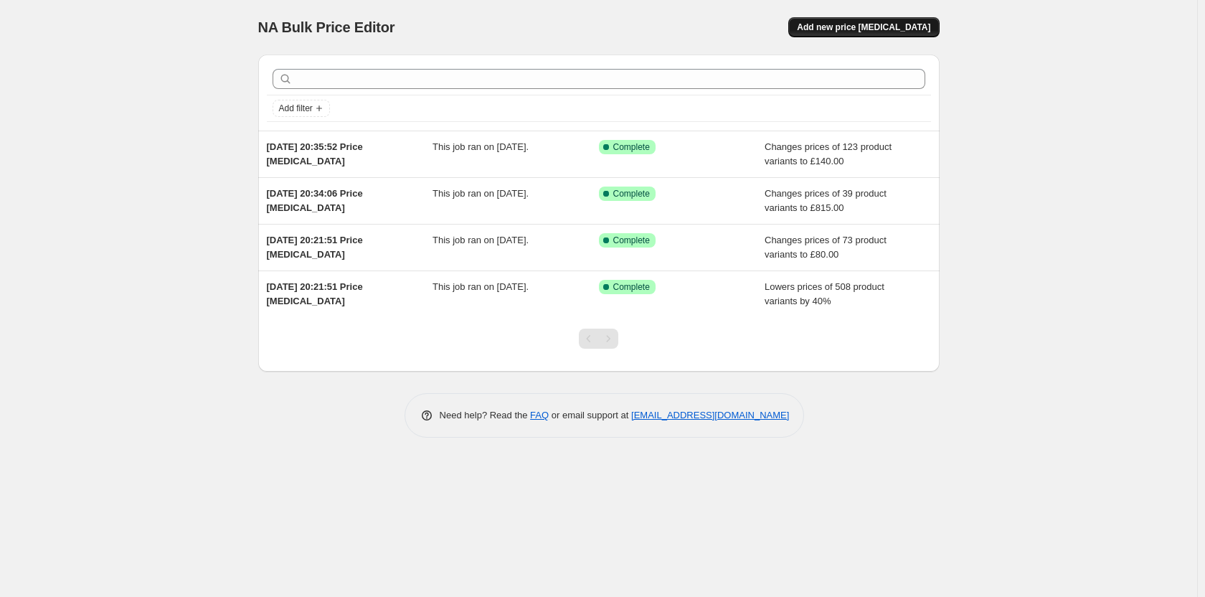
click at [881, 22] on button "Add new price change job" at bounding box center [863, 27] width 151 height 20
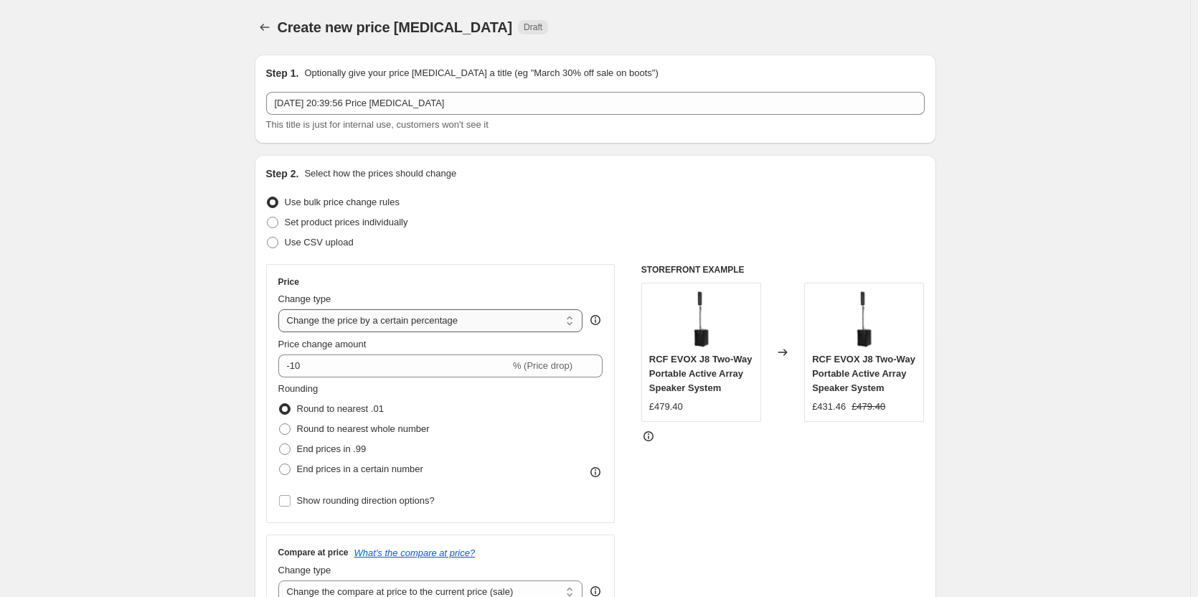
click at [426, 316] on select "Change the price to a certain amount Change the price by a certain amount Chang…" at bounding box center [430, 320] width 305 height 23
select select "to"
click at [281, 309] on select "Change the price to a certain amount Change the price by a certain amount Chang…" at bounding box center [430, 320] width 305 height 23
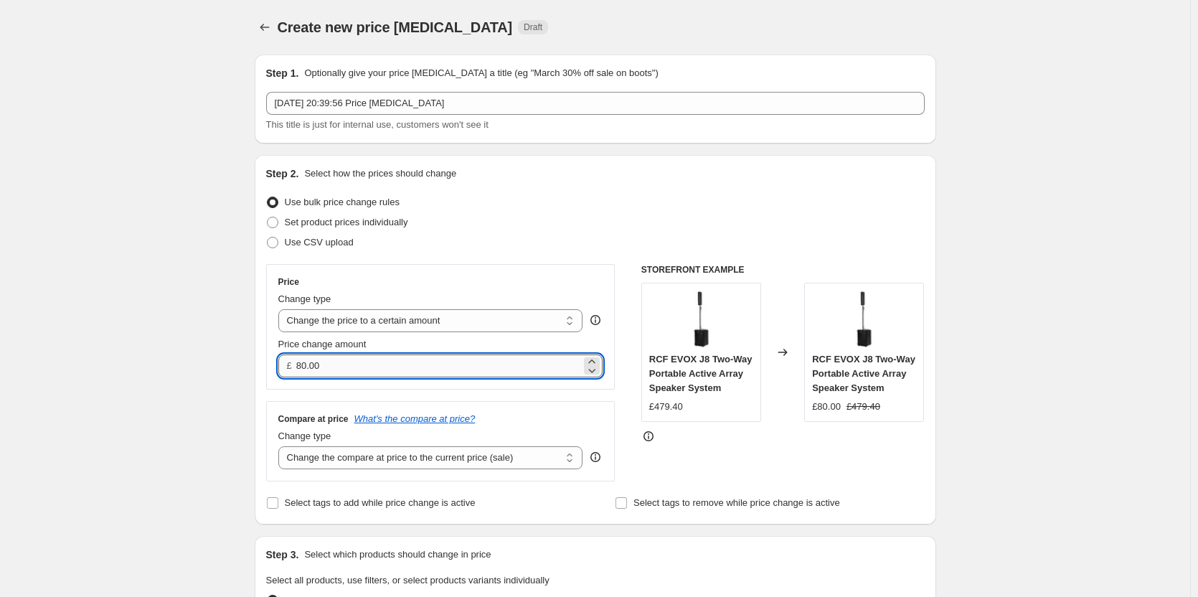
click at [387, 363] on input "80.00" at bounding box center [438, 365] width 285 height 23
drag, startPoint x: 321, startPoint y: 366, endPoint x: 389, endPoint y: 364, distance: 68.2
click at [389, 364] on input "199.97" at bounding box center [438, 365] width 285 height 23
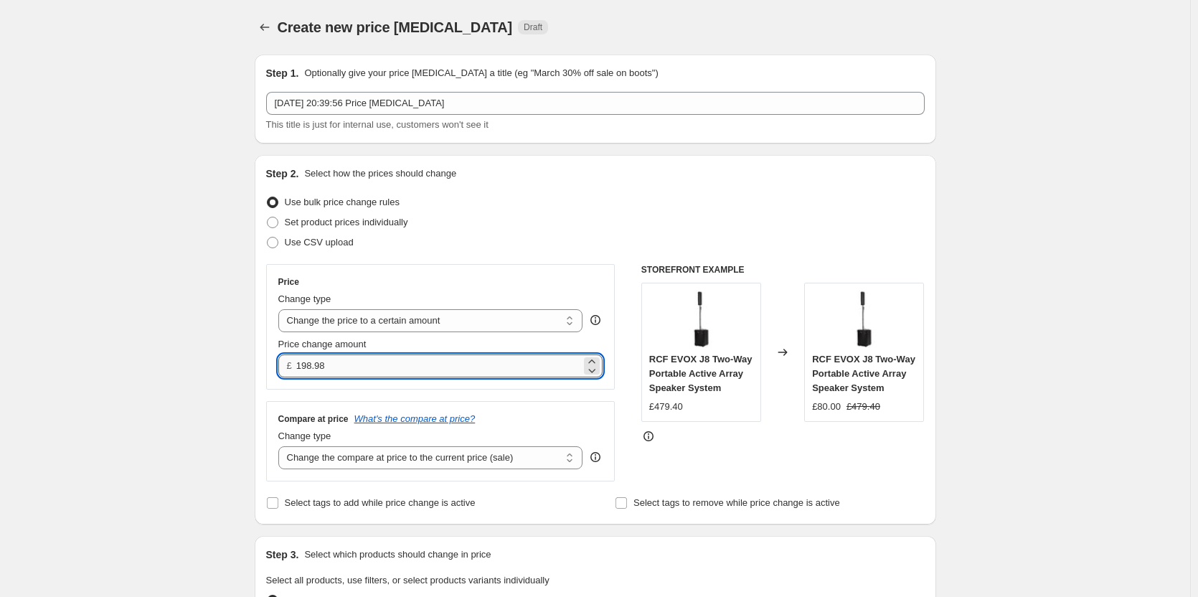
drag, startPoint x: 318, startPoint y: 363, endPoint x: 414, endPoint y: 361, distance: 95.4
click at [414, 361] on input "198.98" at bounding box center [438, 365] width 285 height 23
type input "198.00"
click at [385, 445] on div "Change type Change the compare at price to the current price (sale) Change the …" at bounding box center [430, 449] width 305 height 40
click at [390, 451] on select "Change the compare at price to the current price (sale) Change the compare at p…" at bounding box center [430, 457] width 305 height 23
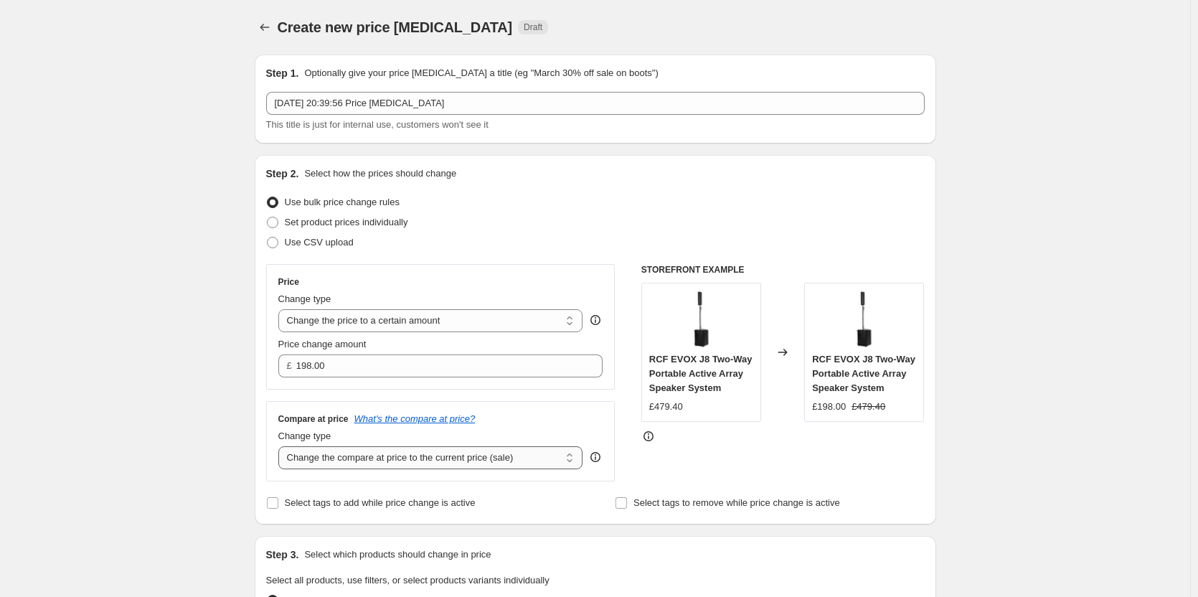
select select "remove"
click at [281, 446] on select "Change the compare at price to the current price (sale) Change the compare at p…" at bounding box center [430, 457] width 305 height 23
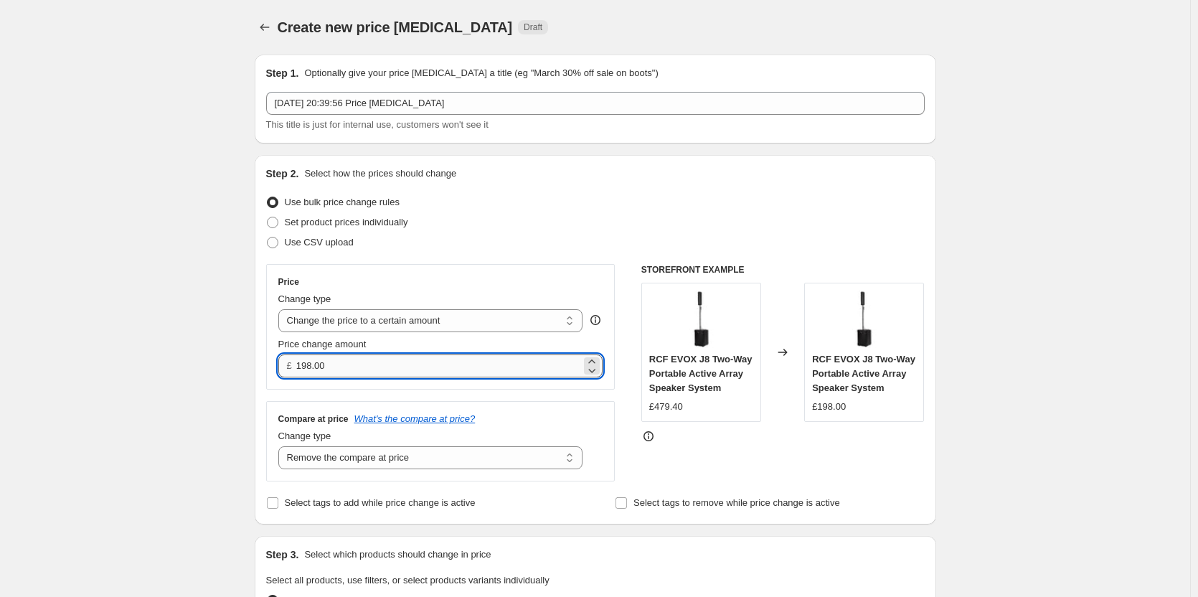
drag, startPoint x: 311, startPoint y: 365, endPoint x: 369, endPoint y: 362, distance: 57.5
click at [369, 362] on input "198.00" at bounding box center [438, 365] width 285 height 23
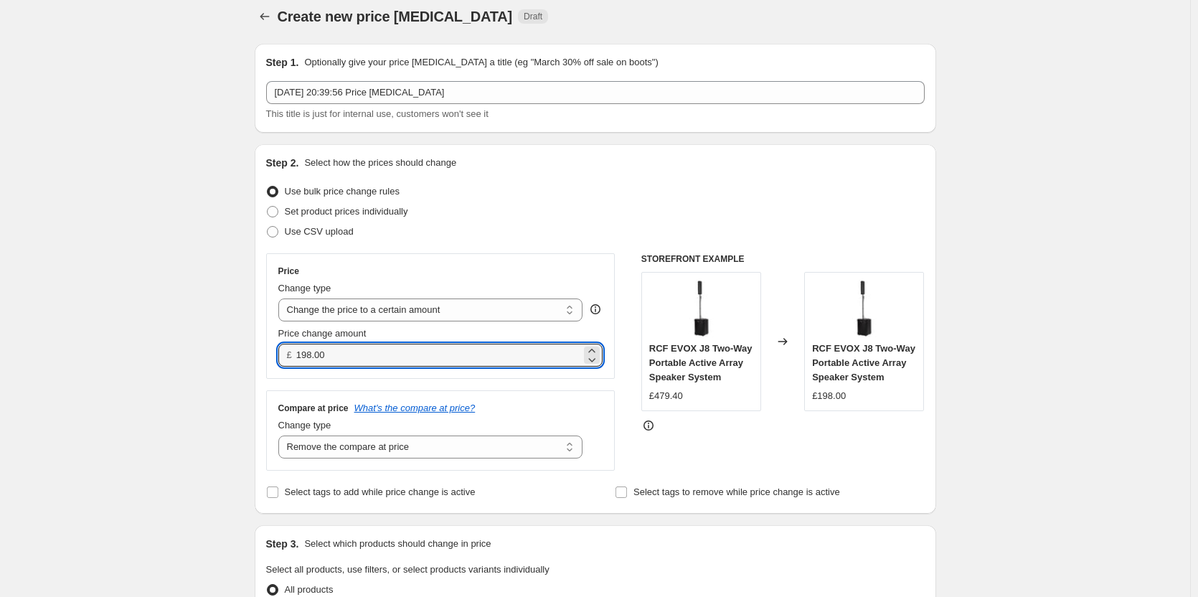
scroll to position [72, 0]
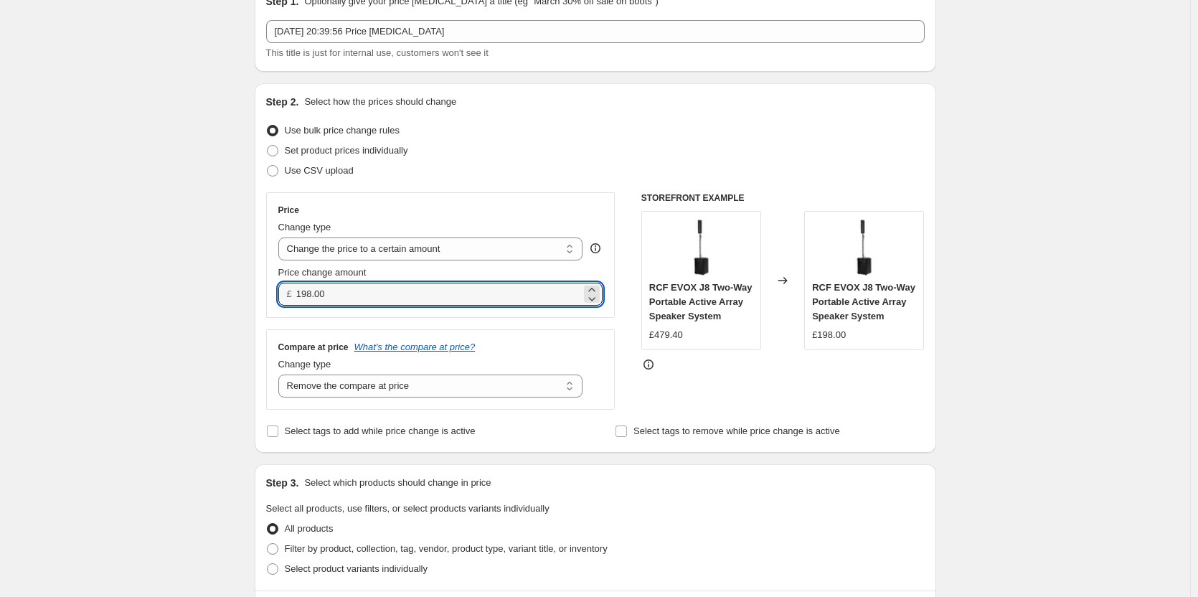
click at [702, 395] on div "STOREFRONT EXAMPLE RCF EVOX J8 Two-Way Portable Active Array Speaker System £47…" at bounding box center [782, 300] width 283 height 217
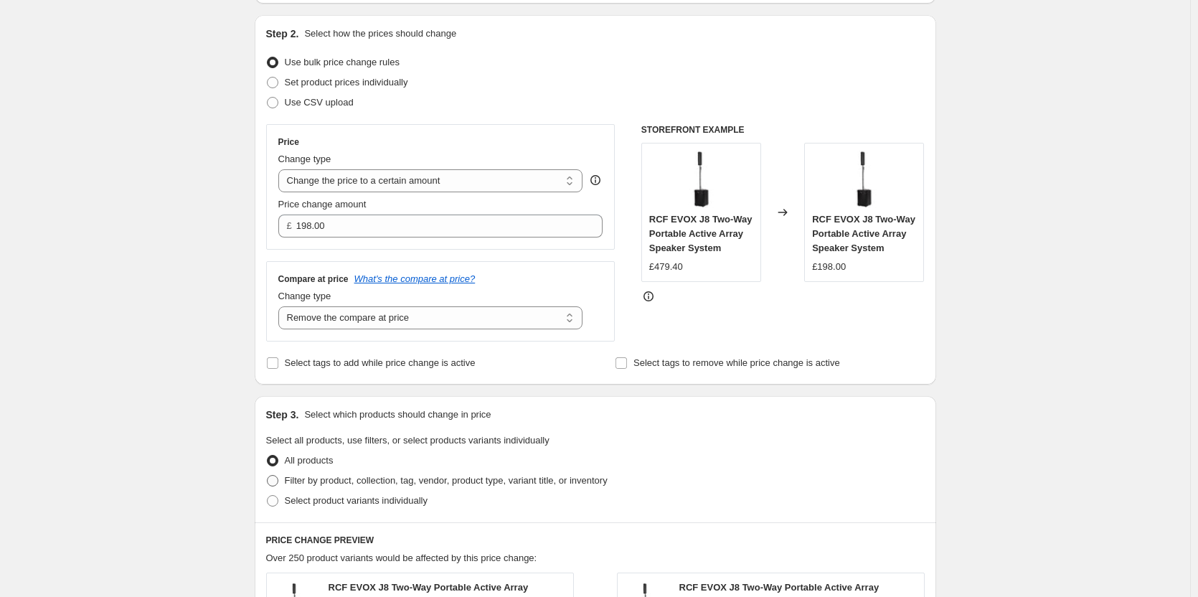
scroll to position [143, 0]
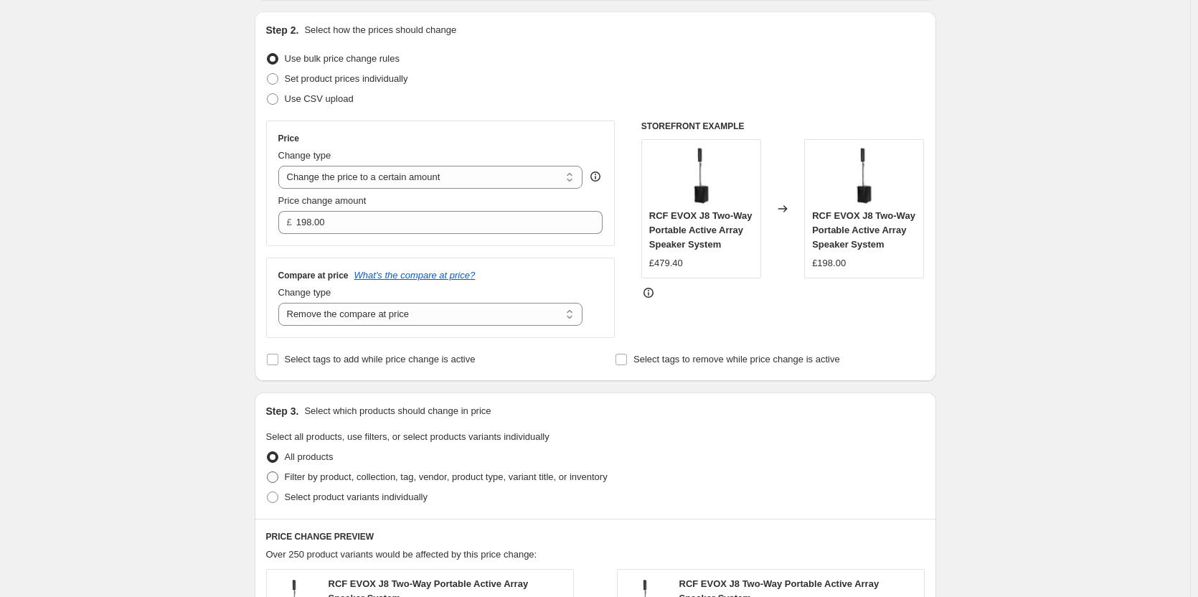
click at [272, 473] on span at bounding box center [272, 476] width 11 height 11
click at [268, 472] on input "Filter by product, collection, tag, vendor, product type, variant title, or inv…" at bounding box center [267, 471] width 1 height 1
radio input "true"
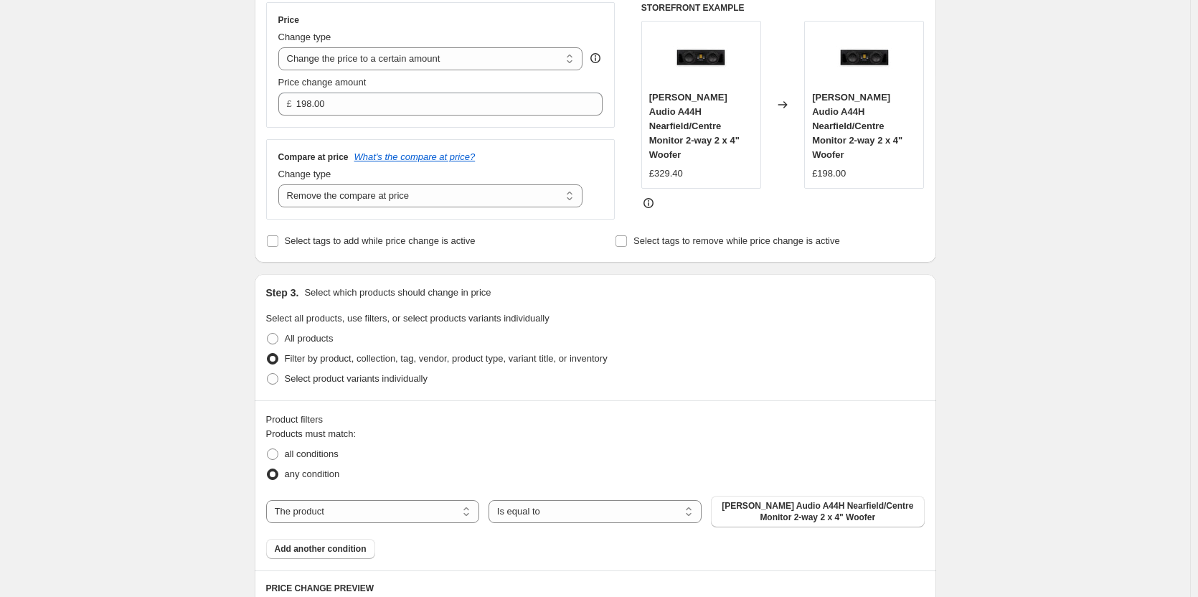
scroll to position [287, 0]
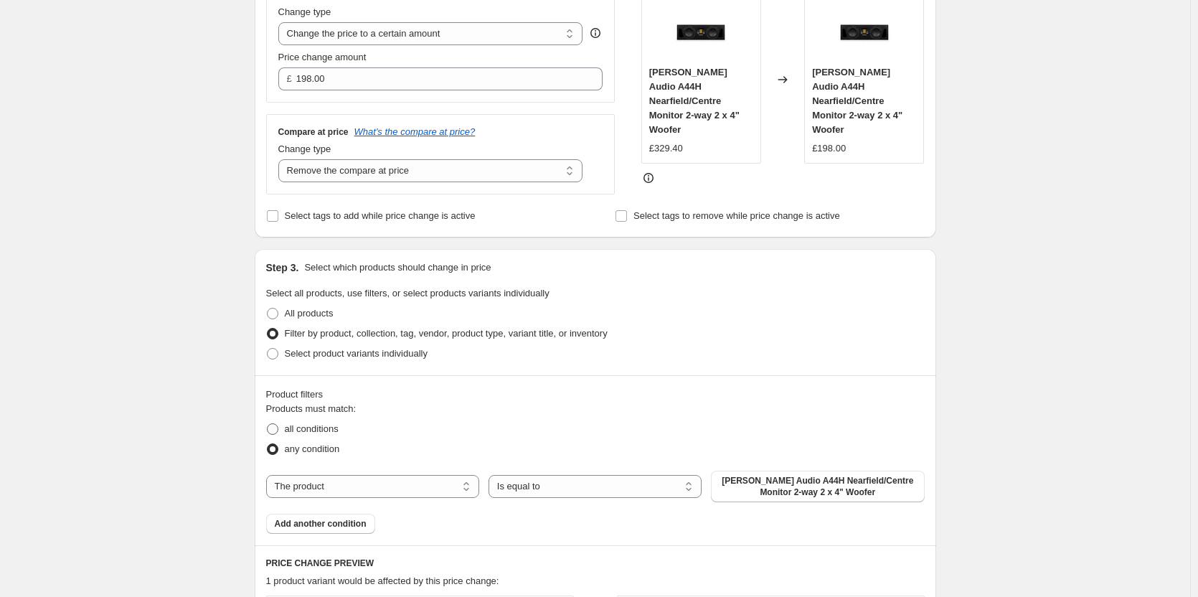
click at [278, 429] on span at bounding box center [272, 428] width 11 height 11
click at [268, 424] on input "all conditions" at bounding box center [267, 423] width 1 height 1
radio input "true"
click at [335, 481] on select "The product The product's collection The product's tag The product's vendor The…" at bounding box center [372, 486] width 213 height 23
select select "collection"
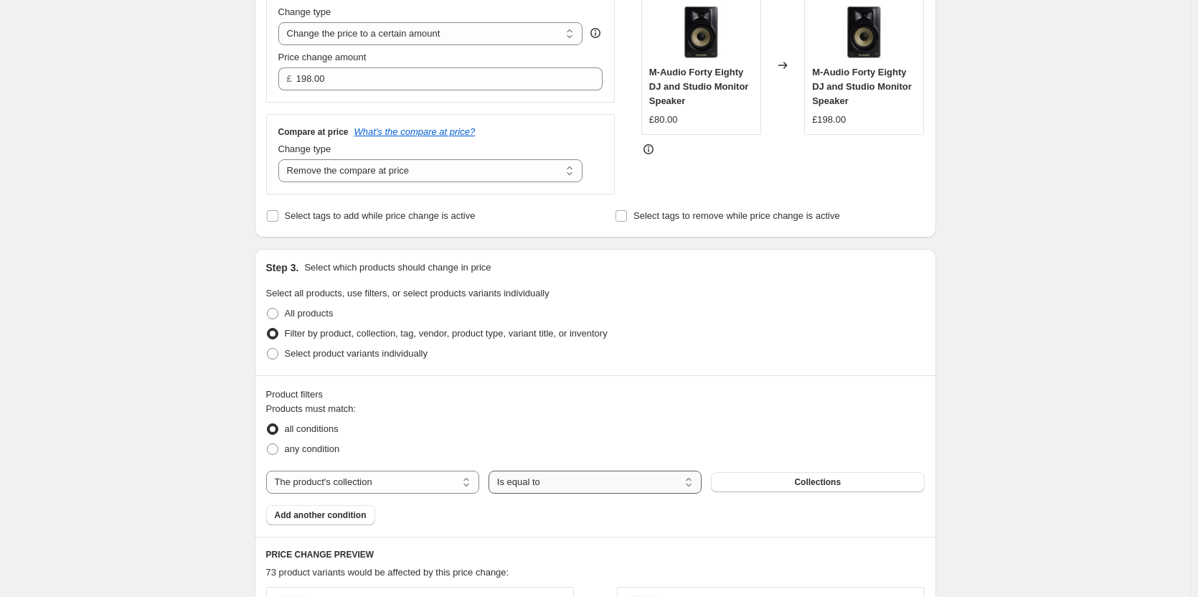
click at [556, 484] on select "Is equal to Is not equal to" at bounding box center [595, 482] width 213 height 23
click at [783, 483] on button "Collections" at bounding box center [817, 482] width 213 height 20
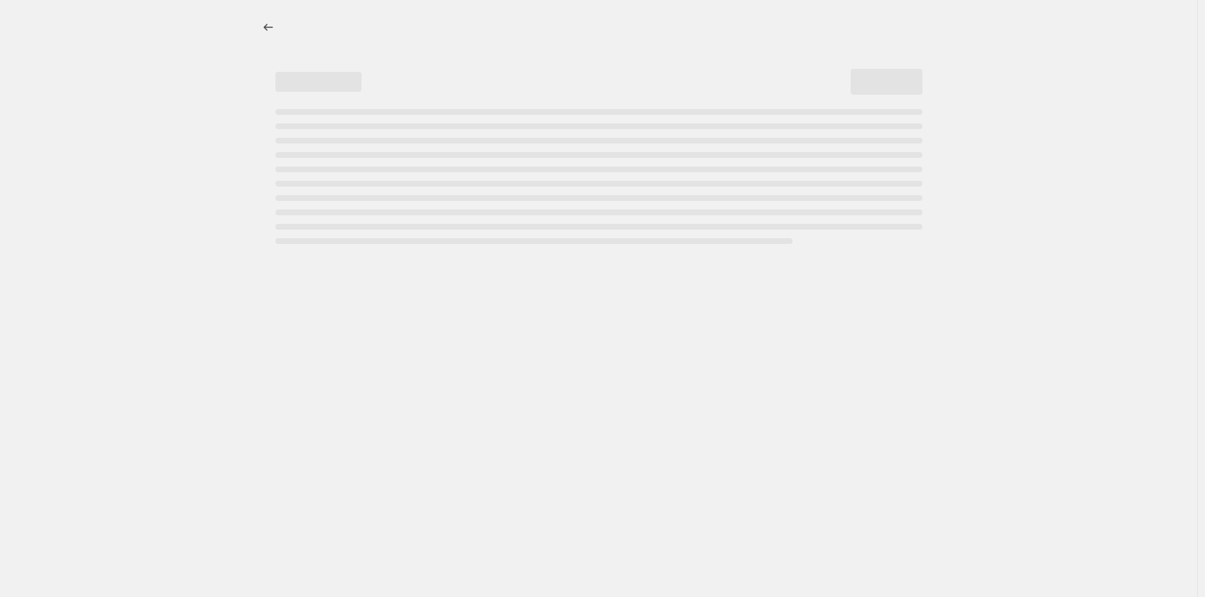
select select "percentage"
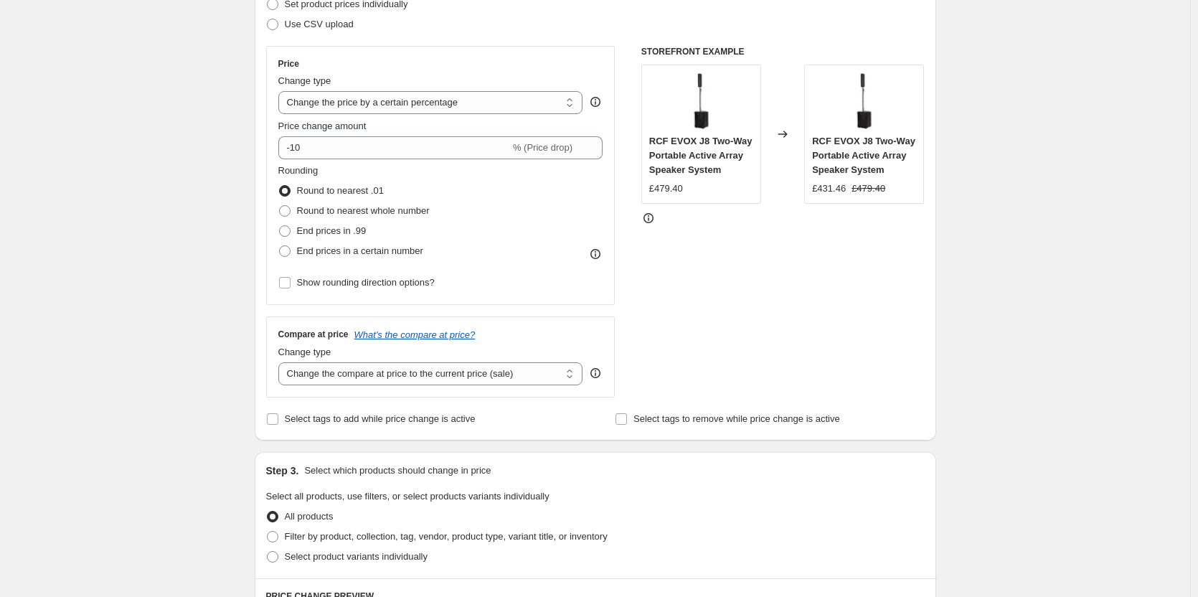
scroll to position [502, 0]
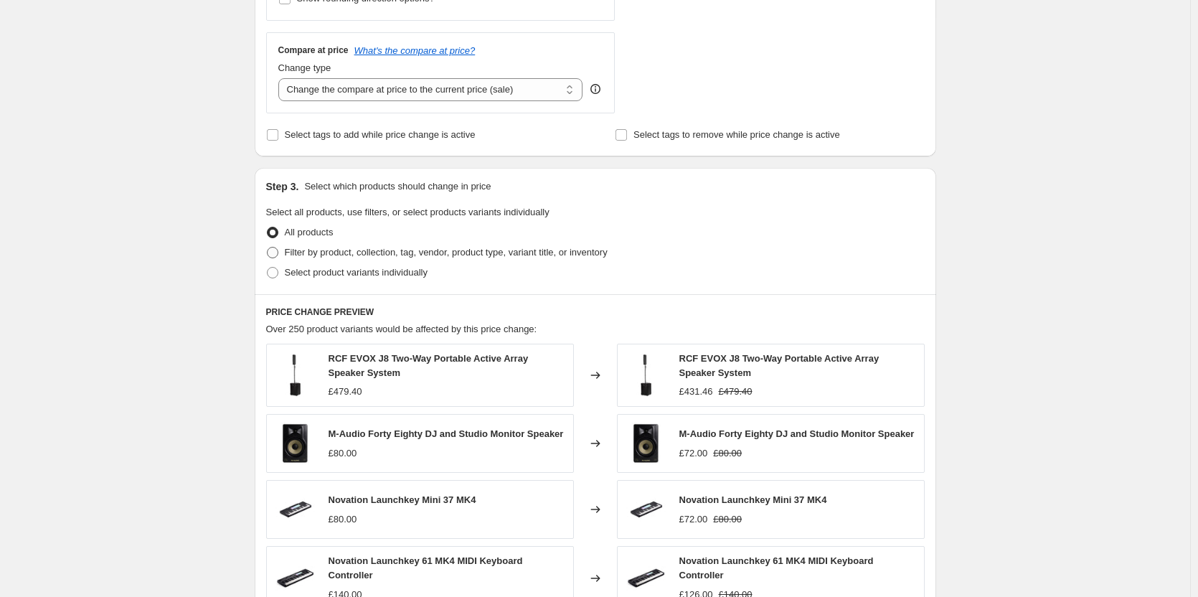
click at [283, 256] on label "Filter by product, collection, tag, vendor, product type, variant title, or inv…" at bounding box center [436, 252] width 341 height 20
click at [268, 247] on input "Filter by product, collection, tag, vendor, product type, variant title, or inv…" at bounding box center [267, 247] width 1 height 1
radio input "true"
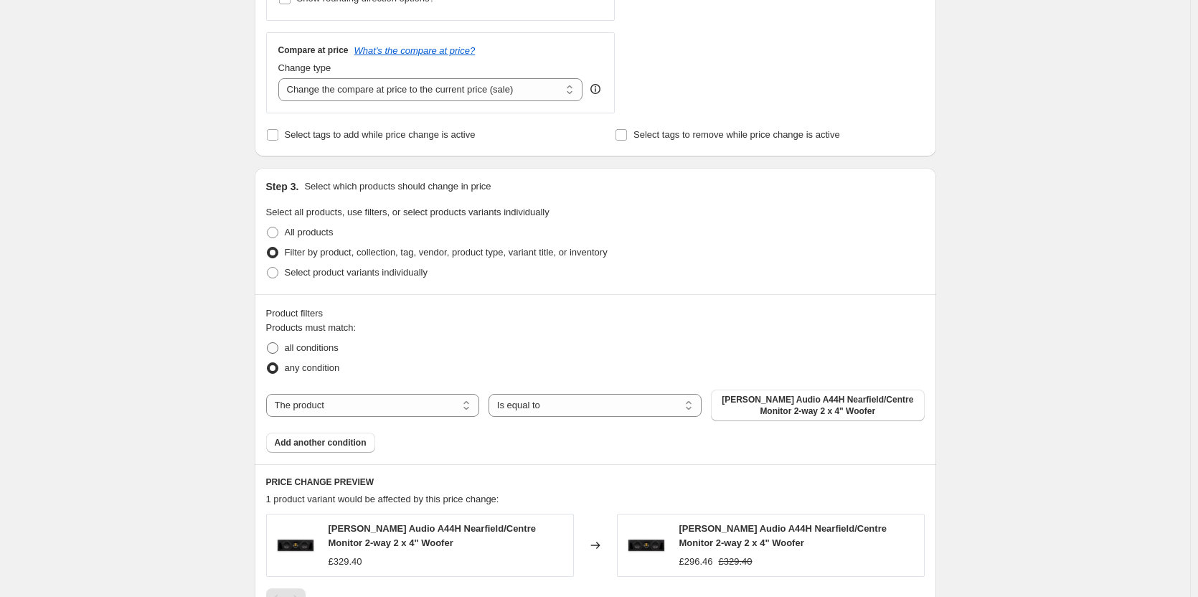
click at [278, 351] on span at bounding box center [272, 347] width 11 height 11
click at [268, 343] on input "all conditions" at bounding box center [267, 342] width 1 height 1
radio input "true"
click at [339, 405] on select "The product The product's collection The product's tag The product's vendor The…" at bounding box center [372, 405] width 213 height 23
select select "collection"
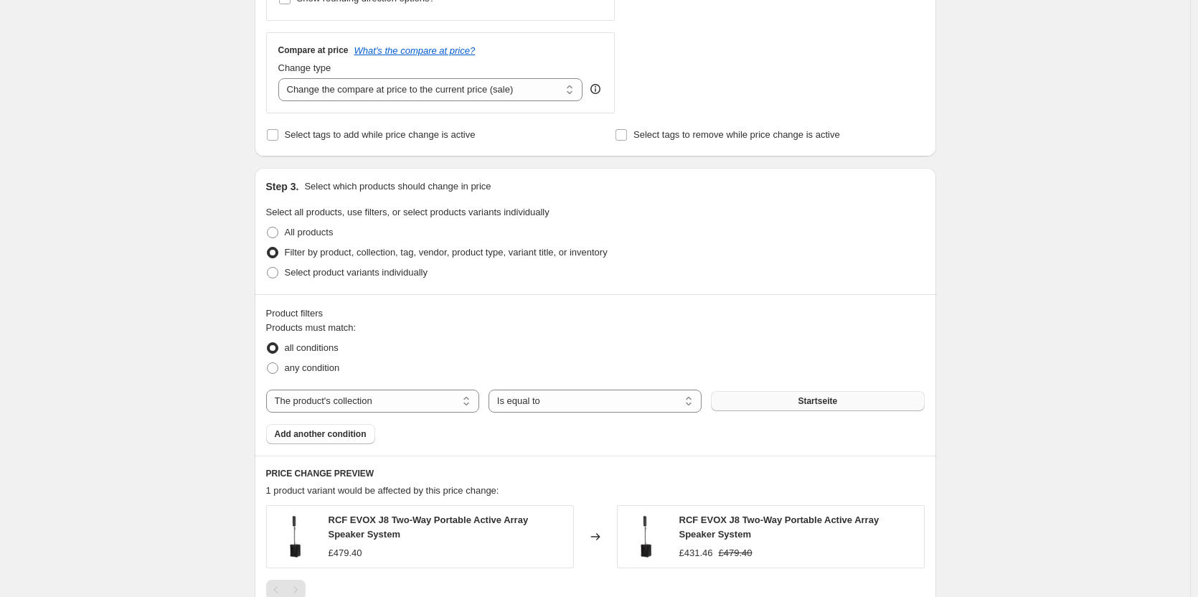
click at [808, 402] on span "Startseite" at bounding box center [817, 400] width 39 height 11
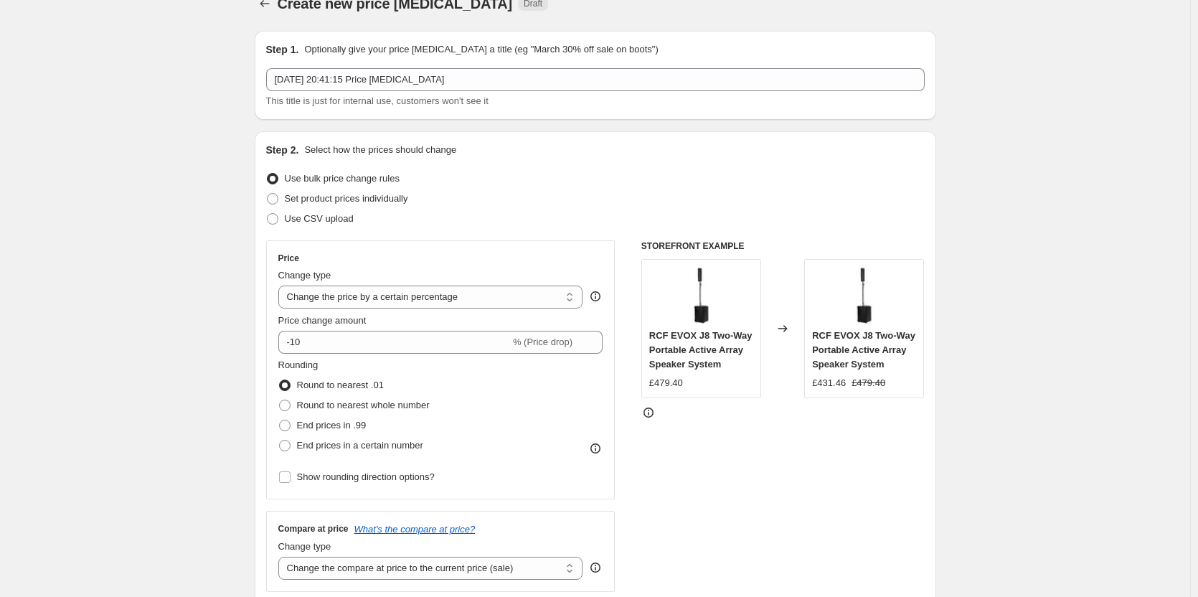
scroll to position [0, 0]
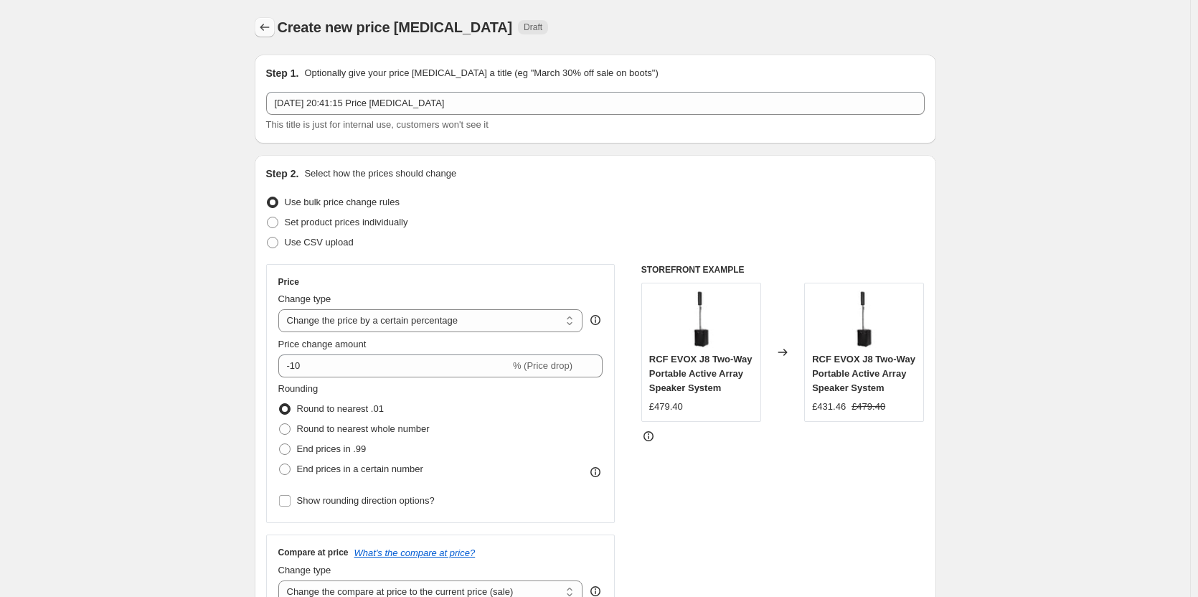
click at [275, 24] on button "Price change jobs" at bounding box center [265, 27] width 20 height 20
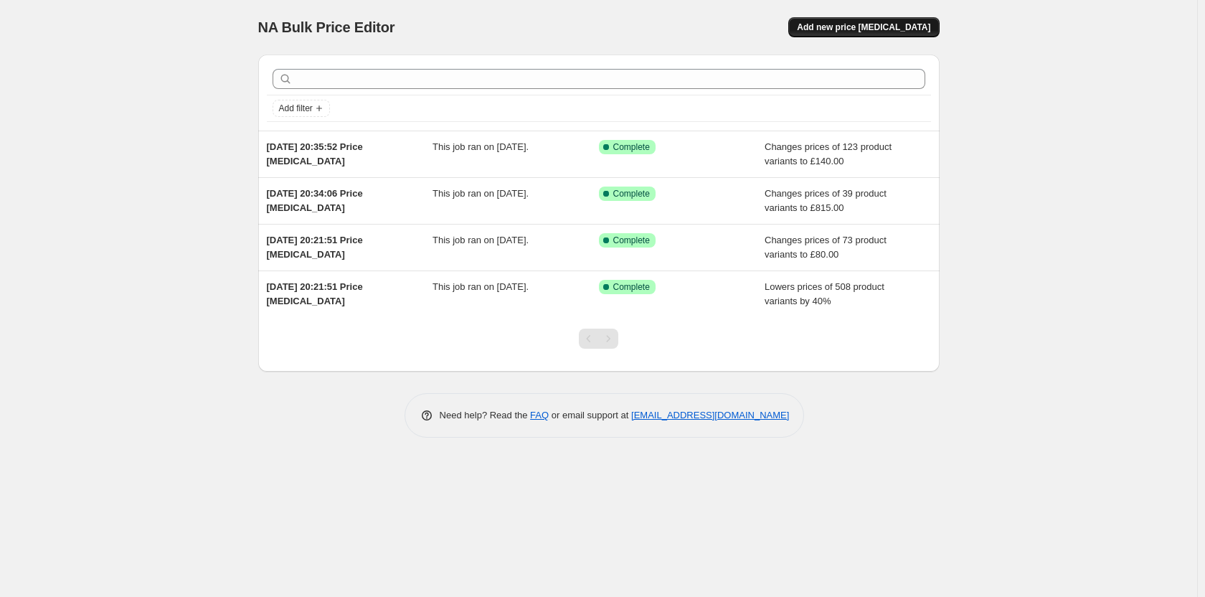
click at [842, 29] on span "Add new price [MEDICAL_DATA]" at bounding box center [863, 27] width 133 height 11
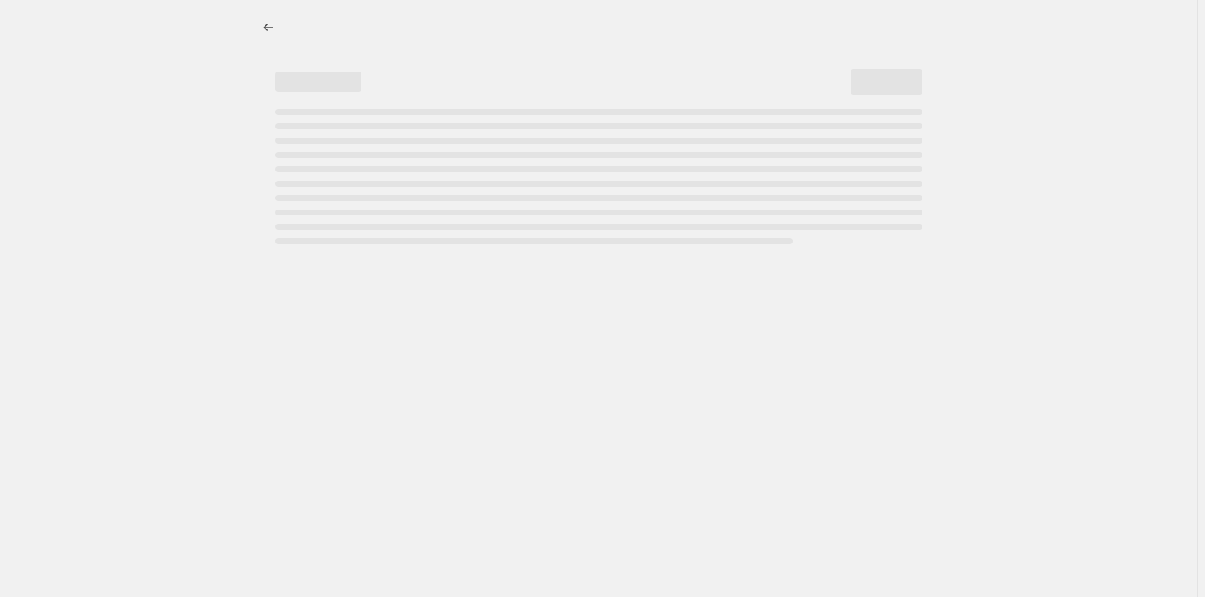
select select "percentage"
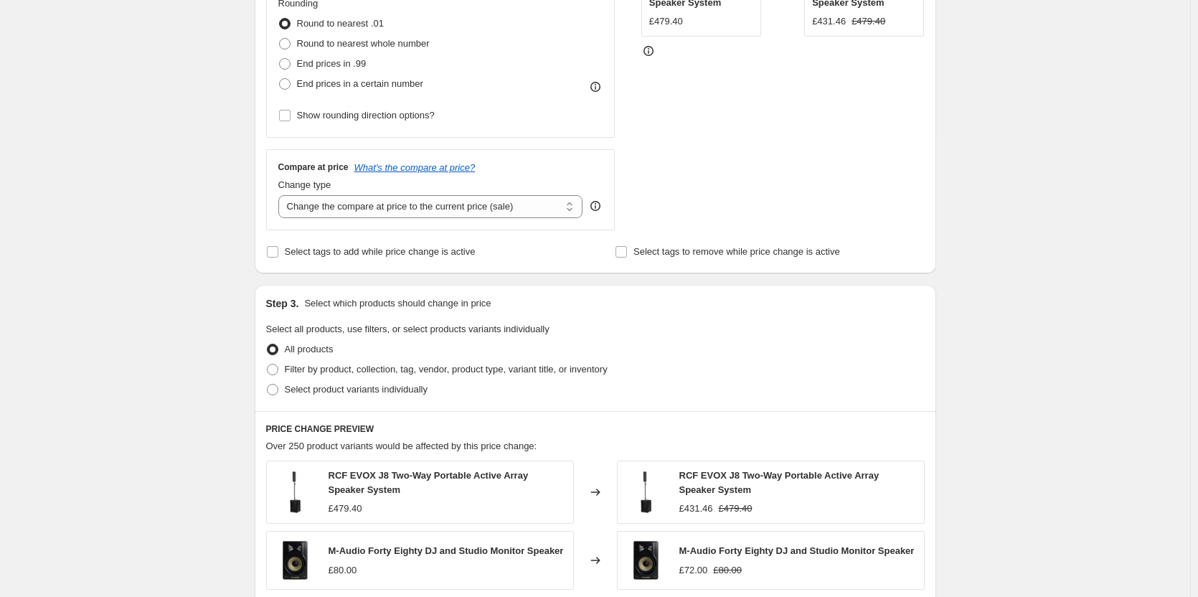
scroll to position [502, 0]
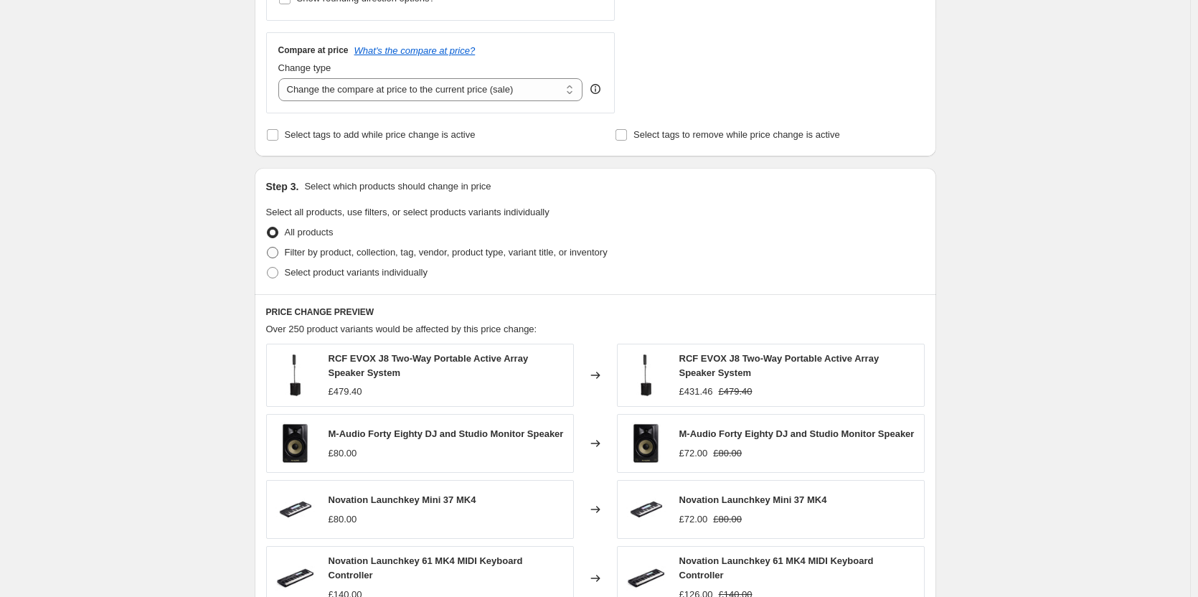
click at [278, 253] on span at bounding box center [272, 252] width 11 height 11
click at [268, 247] on input "Filter by product, collection, tag, vendor, product type, variant title, or inv…" at bounding box center [267, 247] width 1 height 1
radio input "true"
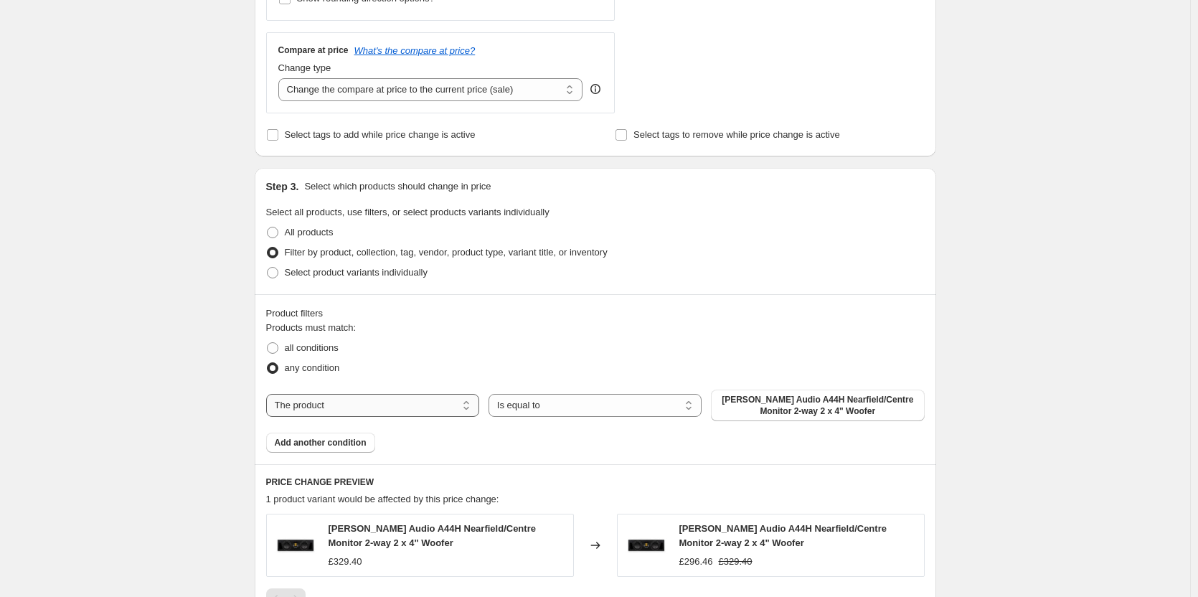
click at [431, 407] on select "The product The product's collection The product's tag The product's vendor The…" at bounding box center [372, 405] width 213 height 23
select select "collection"
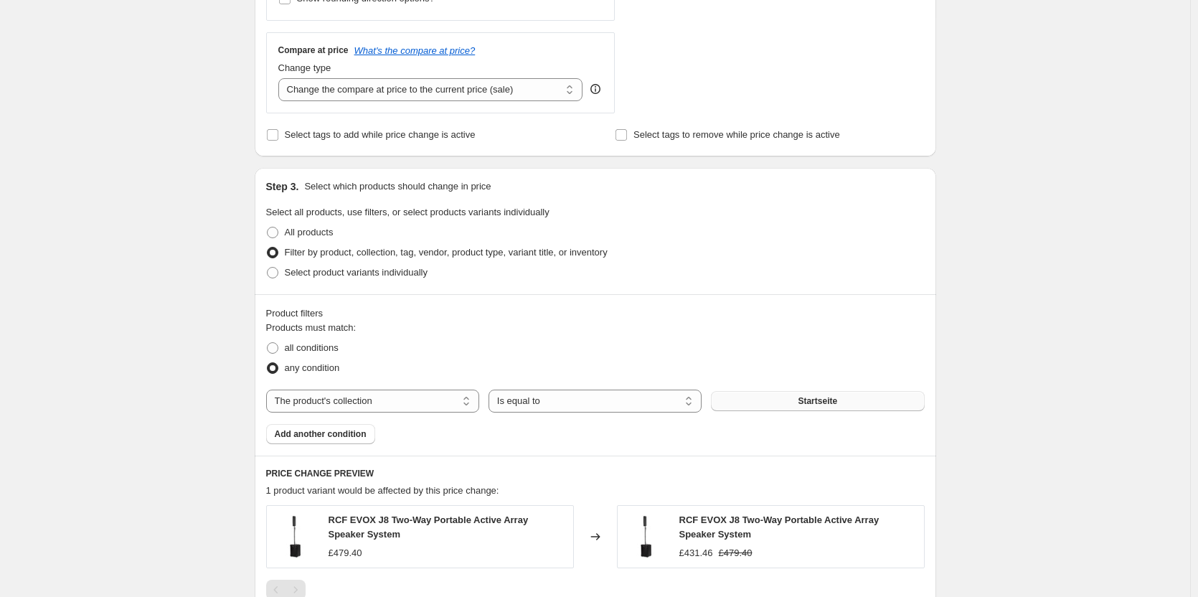
click at [775, 402] on button "Startseite" at bounding box center [817, 401] width 213 height 20
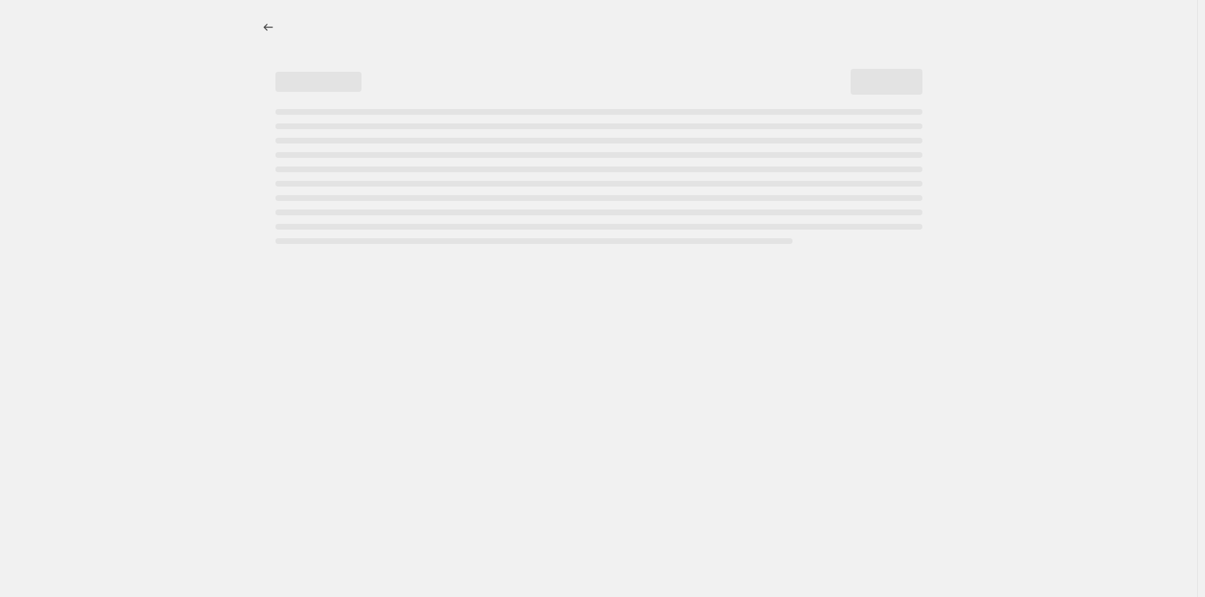
select select "percentage"
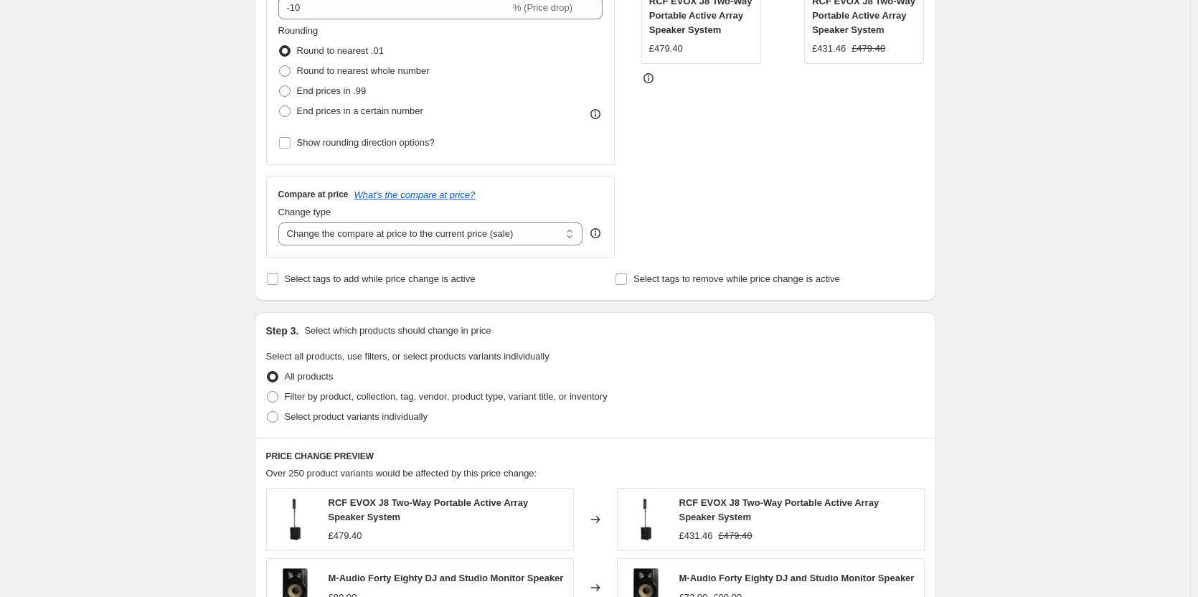
scroll to position [359, 0]
click at [385, 237] on select "Change the compare at price to the current price (sale) Change the compare at p…" at bounding box center [430, 233] width 305 height 23
click at [278, 393] on span at bounding box center [272, 395] width 11 height 11
click at [268, 391] on input "Filter by product, collection, tag, vendor, product type, variant title, or inv…" at bounding box center [267, 390] width 1 height 1
radio input "true"
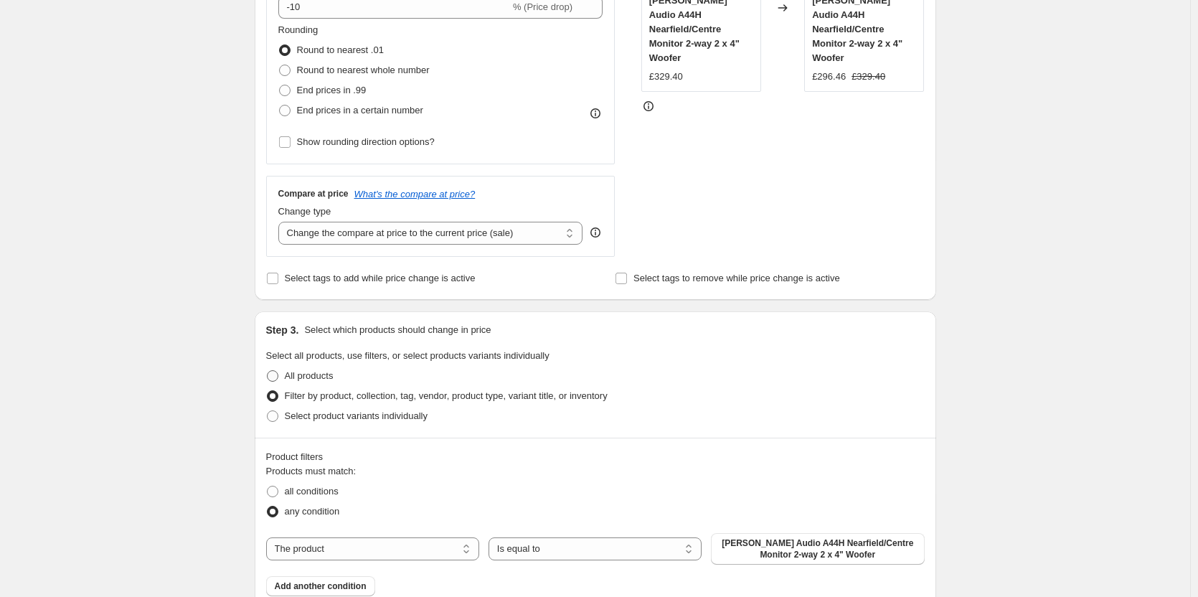
click at [278, 375] on span at bounding box center [272, 375] width 11 height 11
click at [268, 371] on input "All products" at bounding box center [267, 370] width 1 height 1
radio input "true"
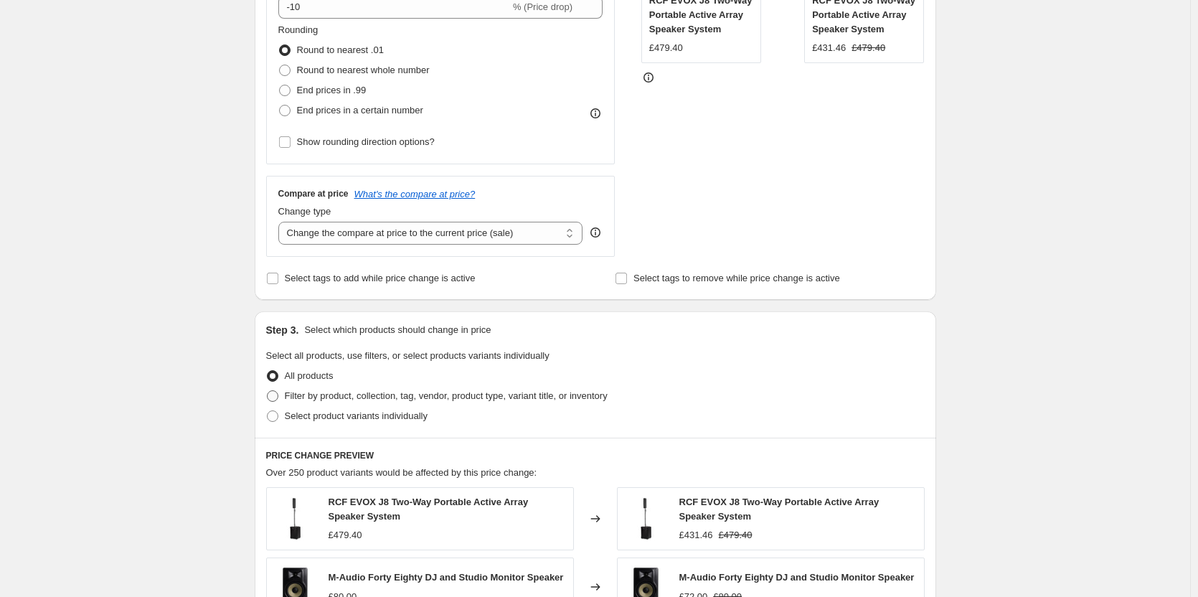
click at [278, 391] on span at bounding box center [272, 395] width 11 height 11
click at [268, 391] on input "Filter by product, collection, tag, vendor, product type, variant title, or inv…" at bounding box center [267, 390] width 1 height 1
radio input "true"
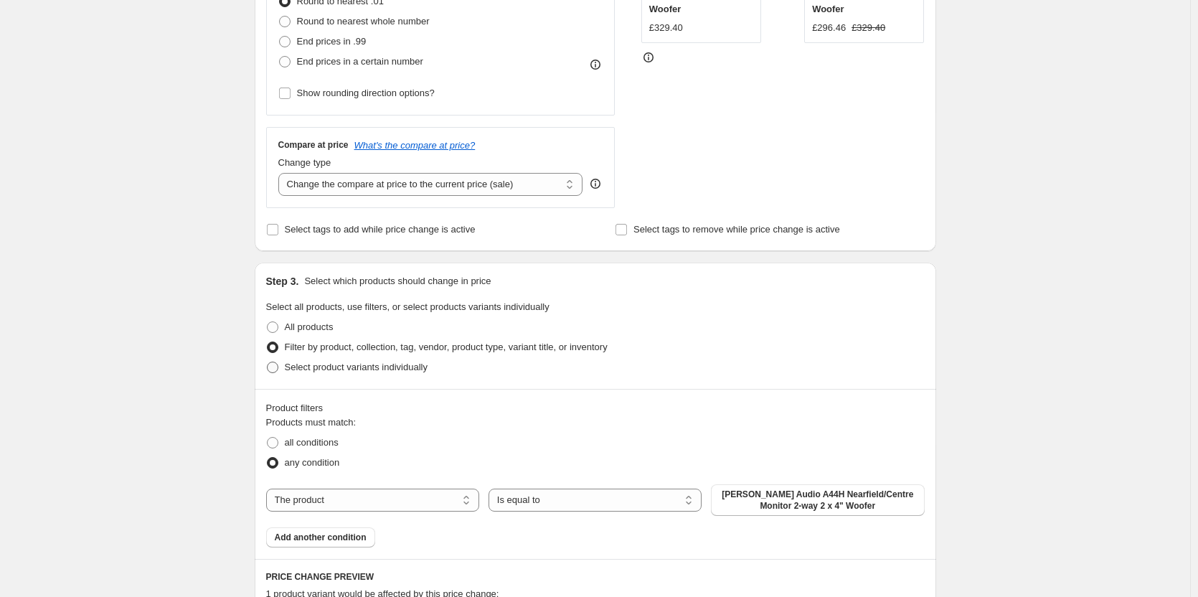
scroll to position [502, 0]
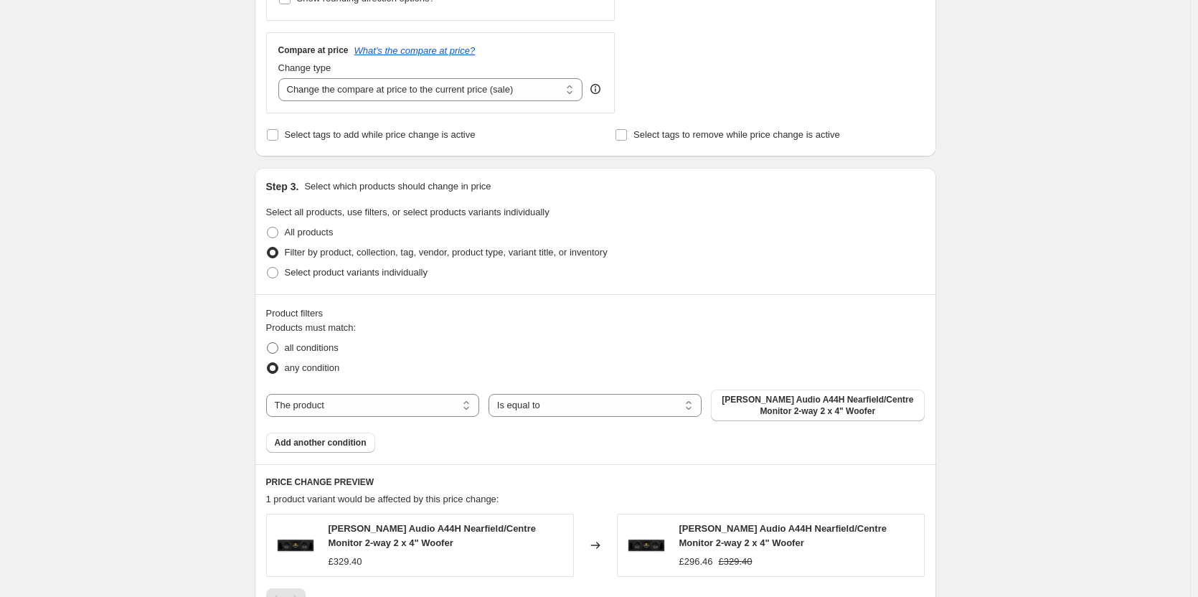
click at [285, 349] on label "all conditions" at bounding box center [302, 348] width 72 height 20
click at [268, 343] on input "all conditions" at bounding box center [267, 342] width 1 height 1
radio input "true"
click at [357, 405] on select "The product The product's collection The product's tag The product's vendor The…" at bounding box center [372, 405] width 213 height 23
select select "collection"
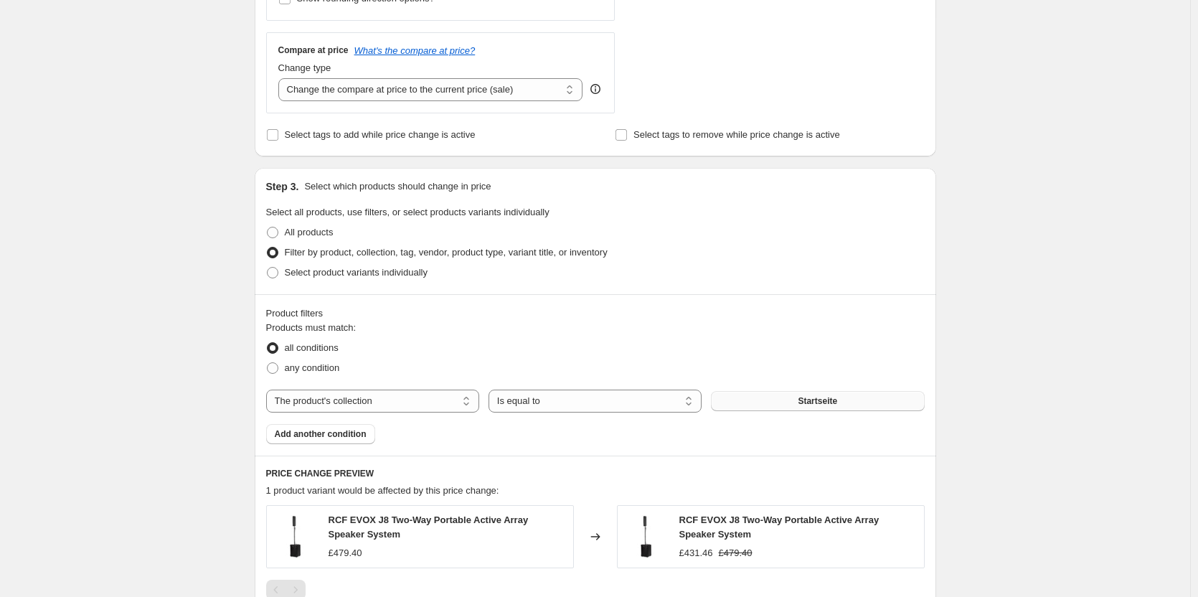
click at [811, 395] on span "Startseite" at bounding box center [817, 400] width 39 height 11
click at [338, 433] on span "Add another condition" at bounding box center [321, 433] width 92 height 11
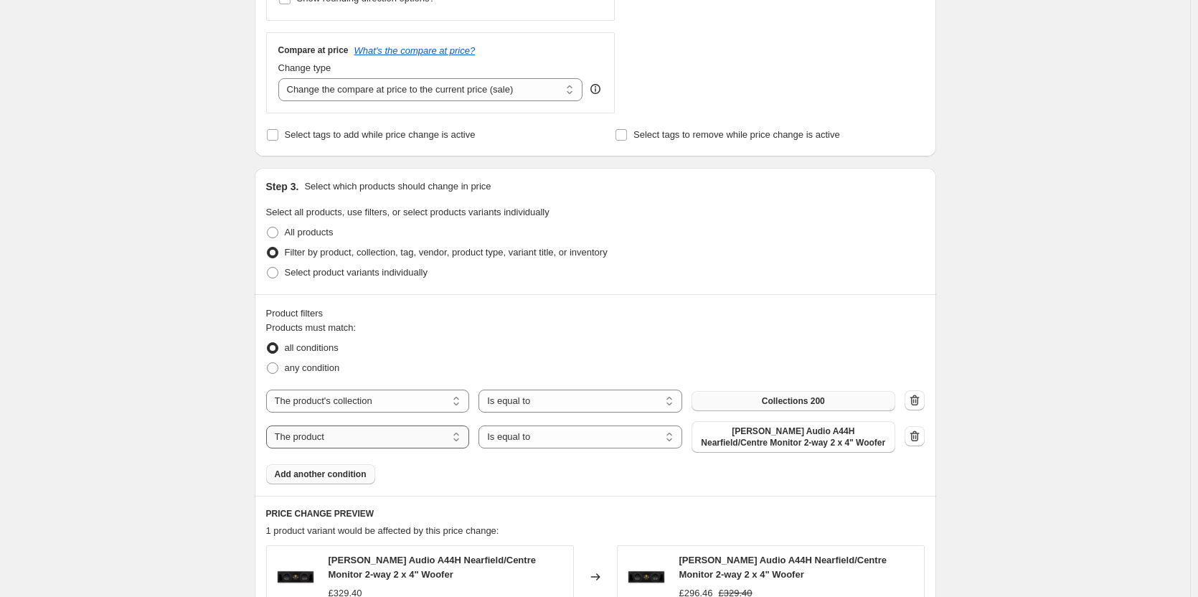
click at [379, 440] on select "The product The product's collection The product's tag The product's vendor The…" at bounding box center [368, 436] width 204 height 23
select select "collection"
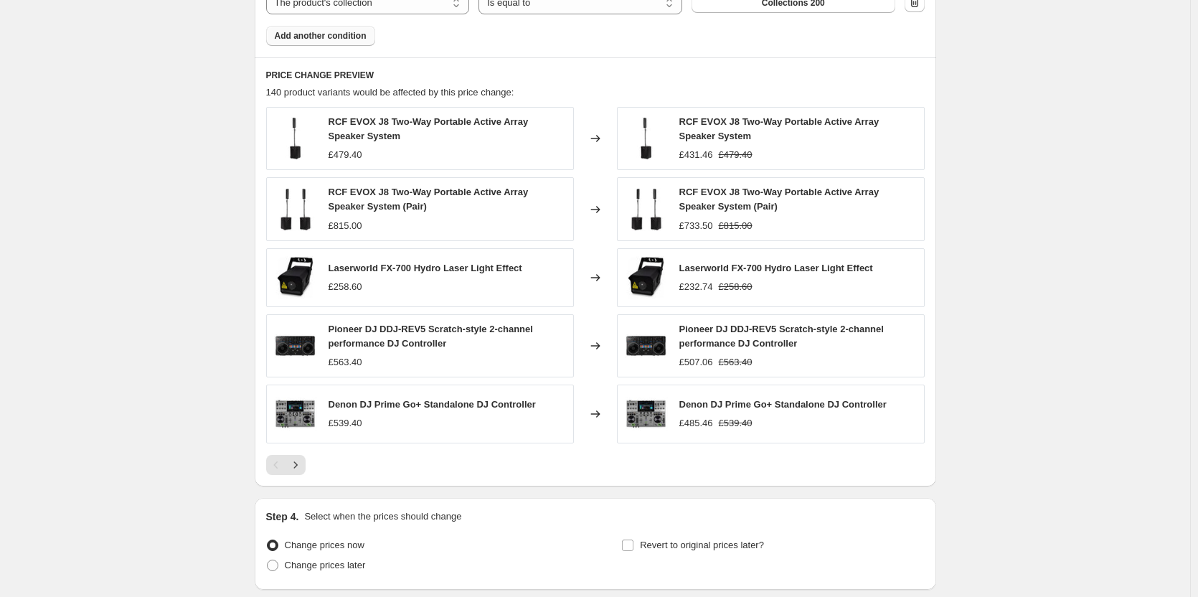
scroll to position [933, 0]
click at [301, 464] on icon "Next" at bounding box center [295, 464] width 14 height 14
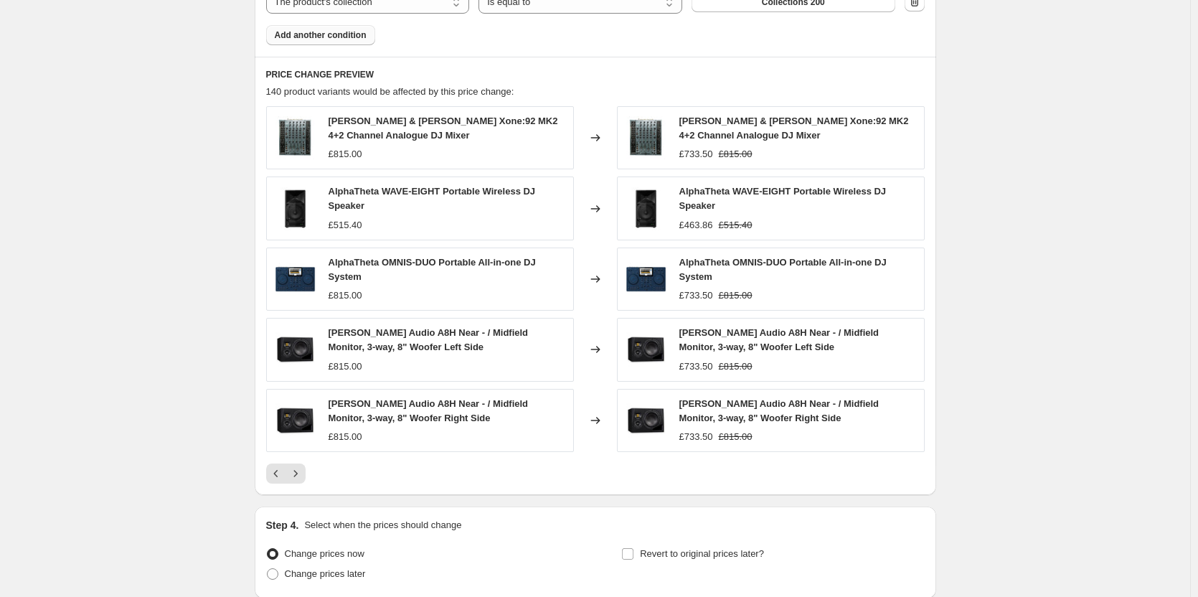
click at [301, 464] on button "Next" at bounding box center [295, 473] width 20 height 20
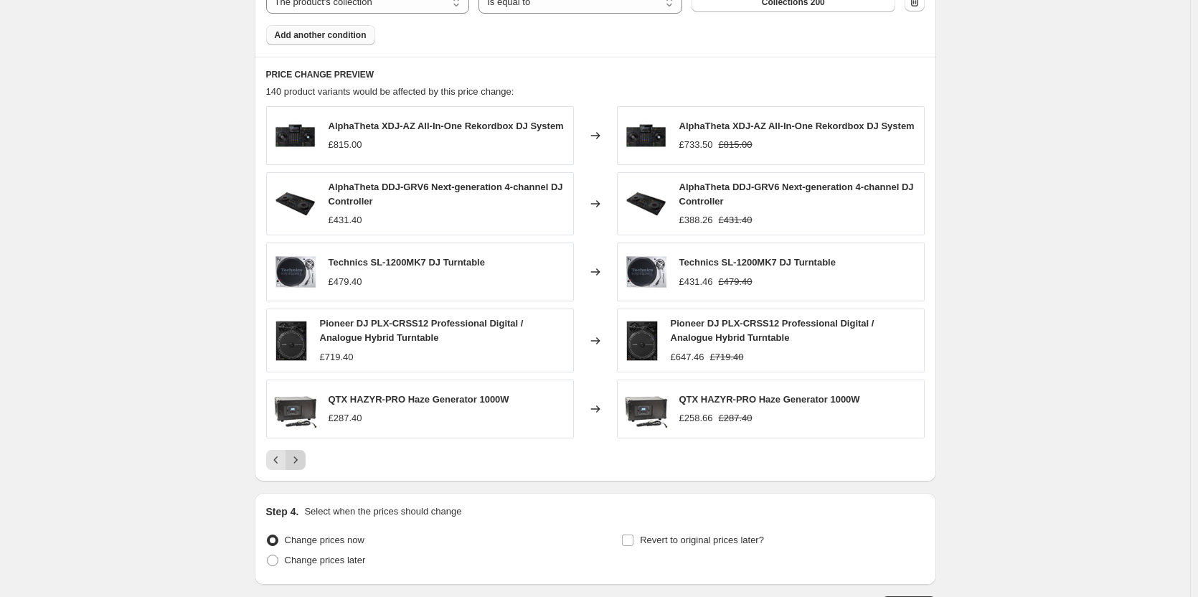
click at [303, 467] on icon "Next" at bounding box center [295, 460] width 14 height 14
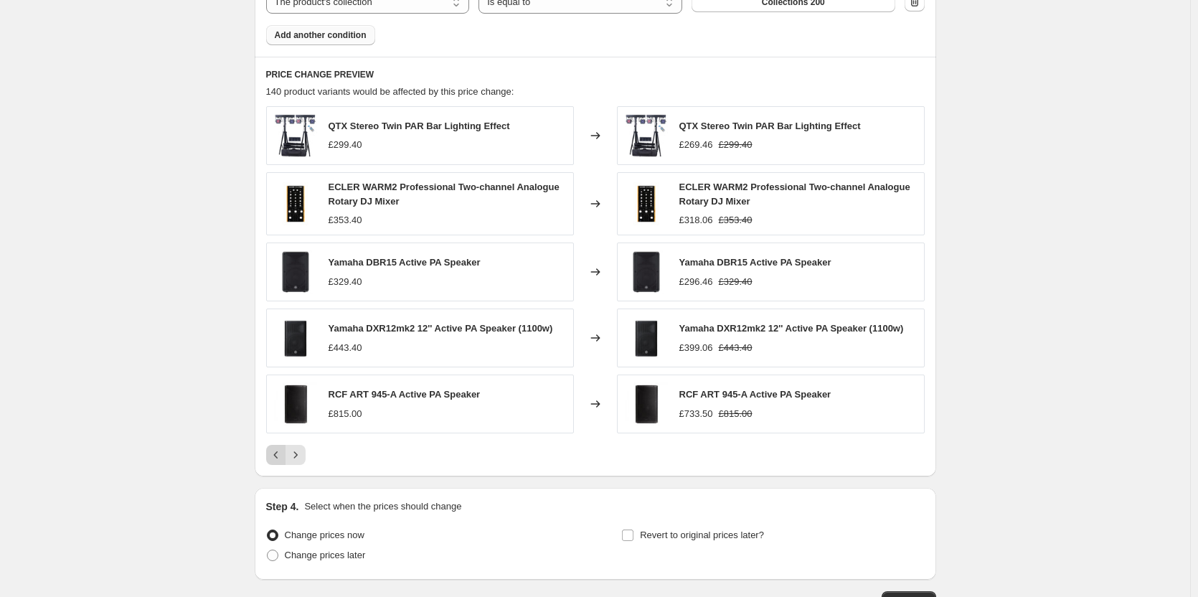
click at [278, 460] on icon "Previous" at bounding box center [276, 455] width 14 height 14
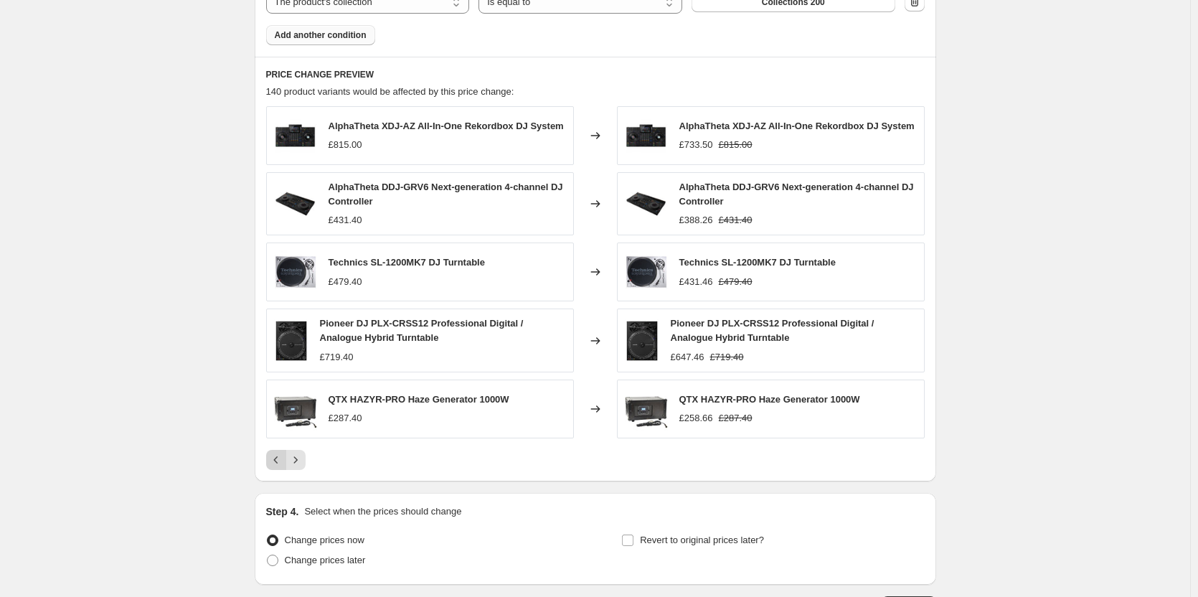
click at [278, 460] on icon "Previous" at bounding box center [276, 460] width 14 height 14
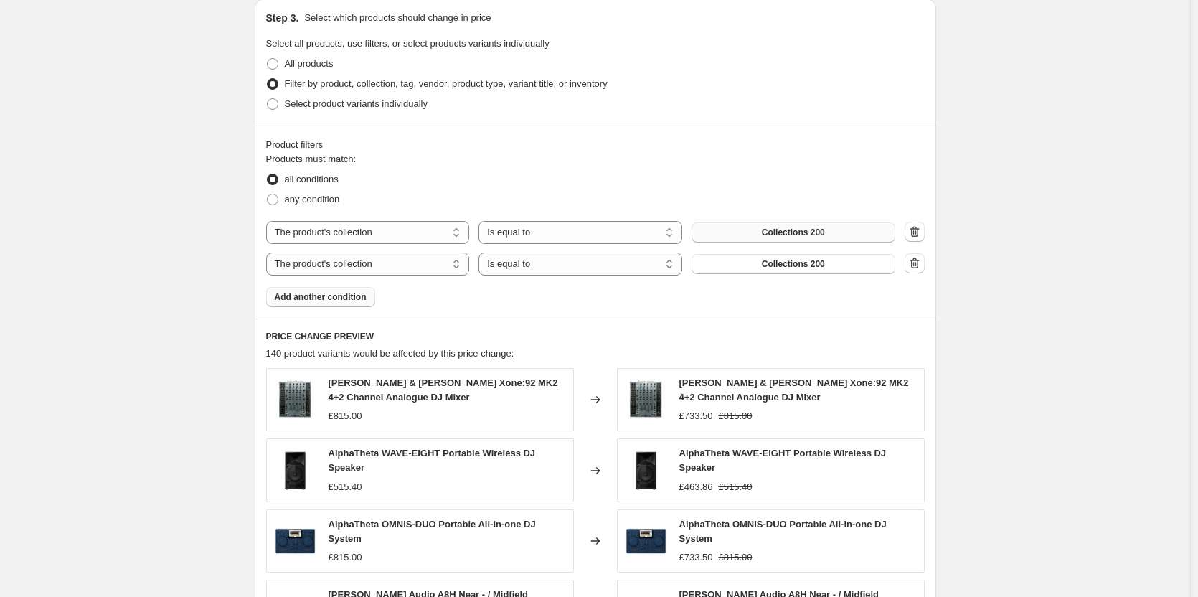
scroll to position [646, 0]
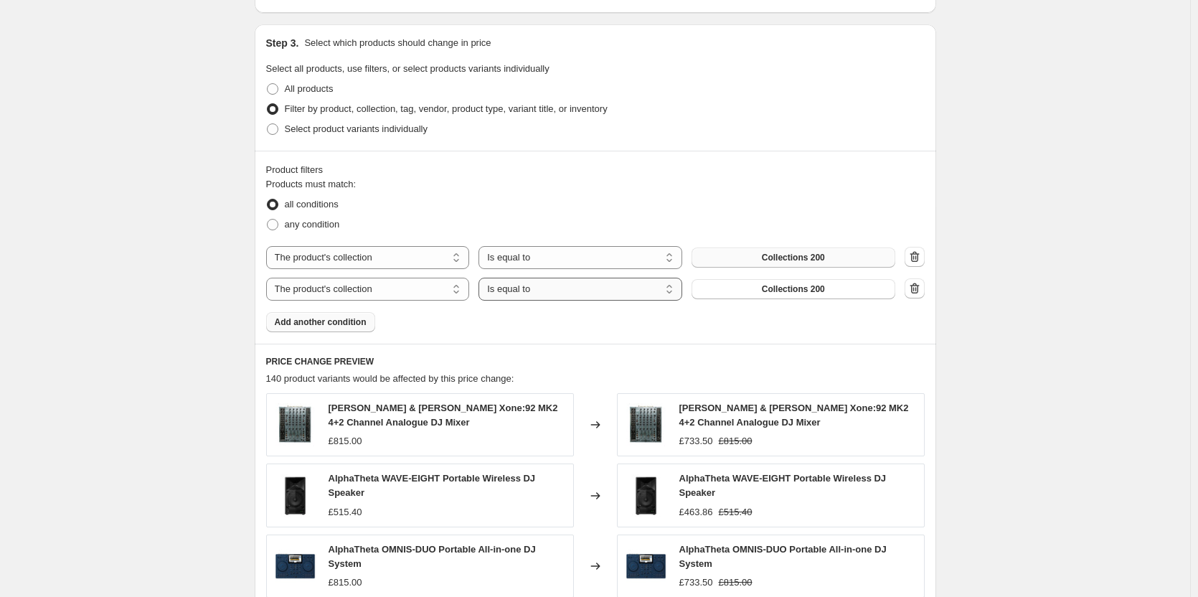
click at [542, 297] on select "Is equal to Is not equal to" at bounding box center [580, 289] width 204 height 23
select select "not_equal"
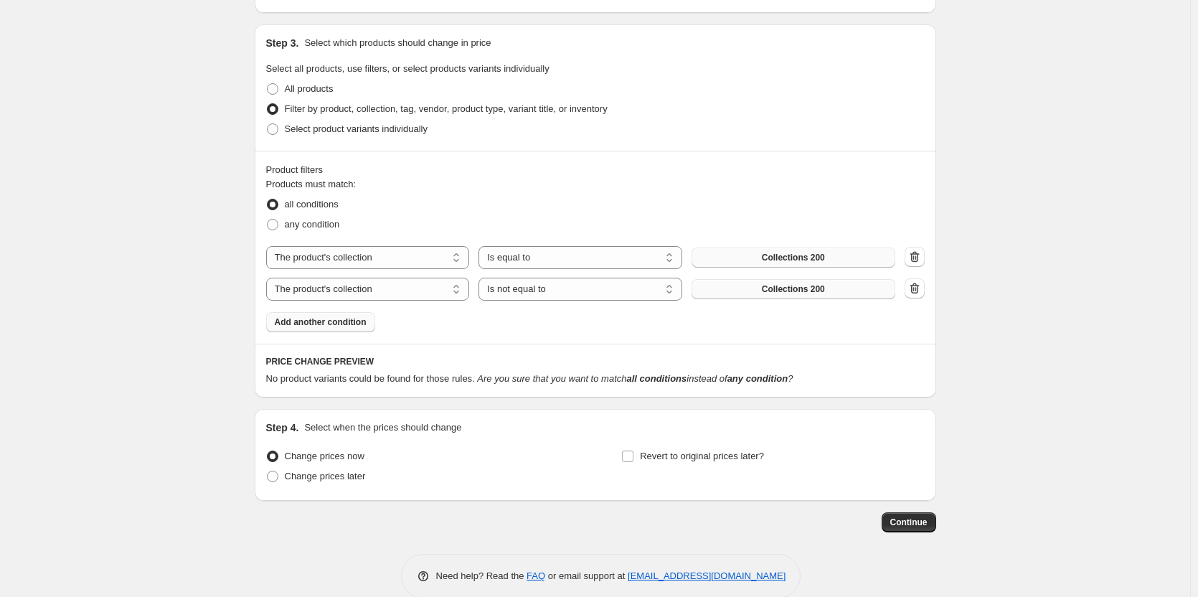
click at [780, 289] on span "Collections 200" at bounding box center [793, 288] width 63 height 11
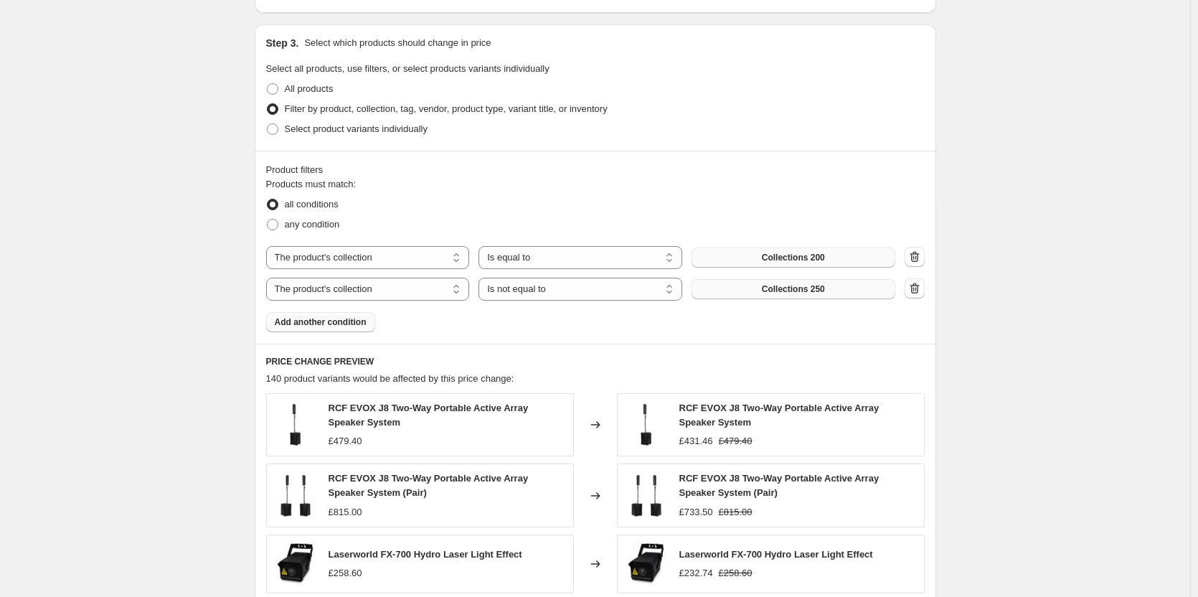
click at [849, 285] on button "Collections 250" at bounding box center [794, 289] width 204 height 20
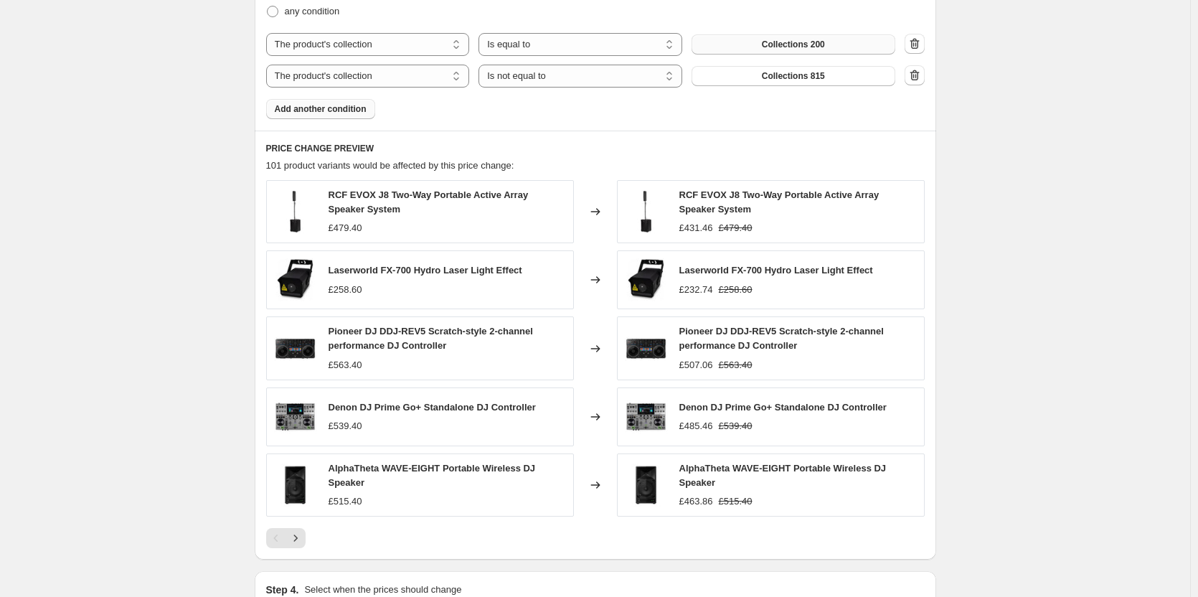
scroll to position [861, 0]
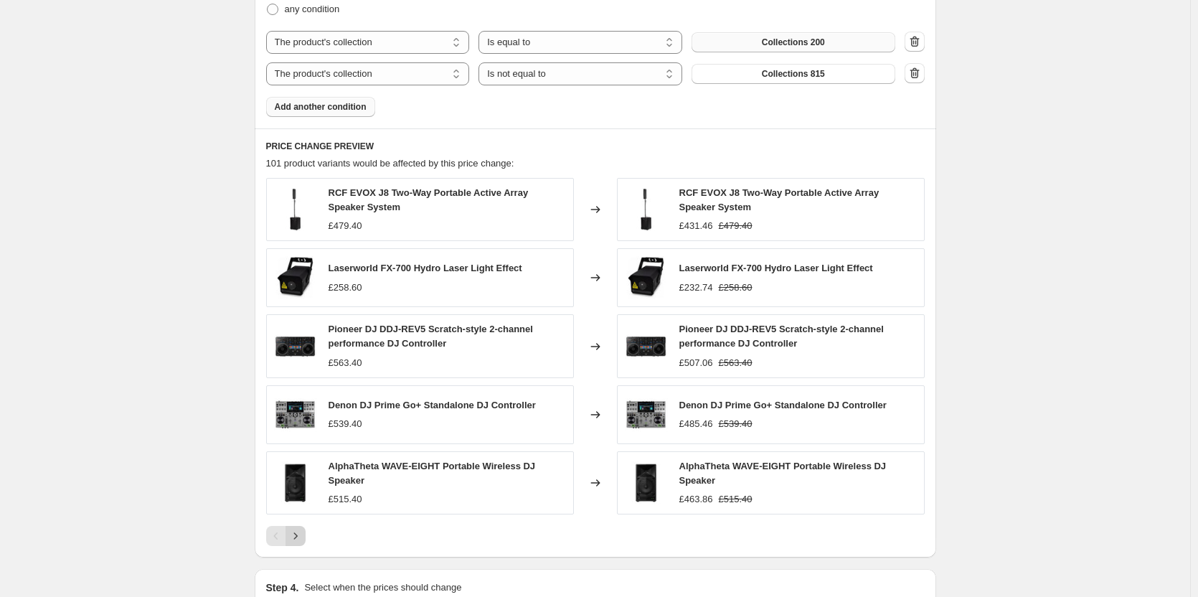
click at [297, 534] on icon "Next" at bounding box center [295, 536] width 14 height 14
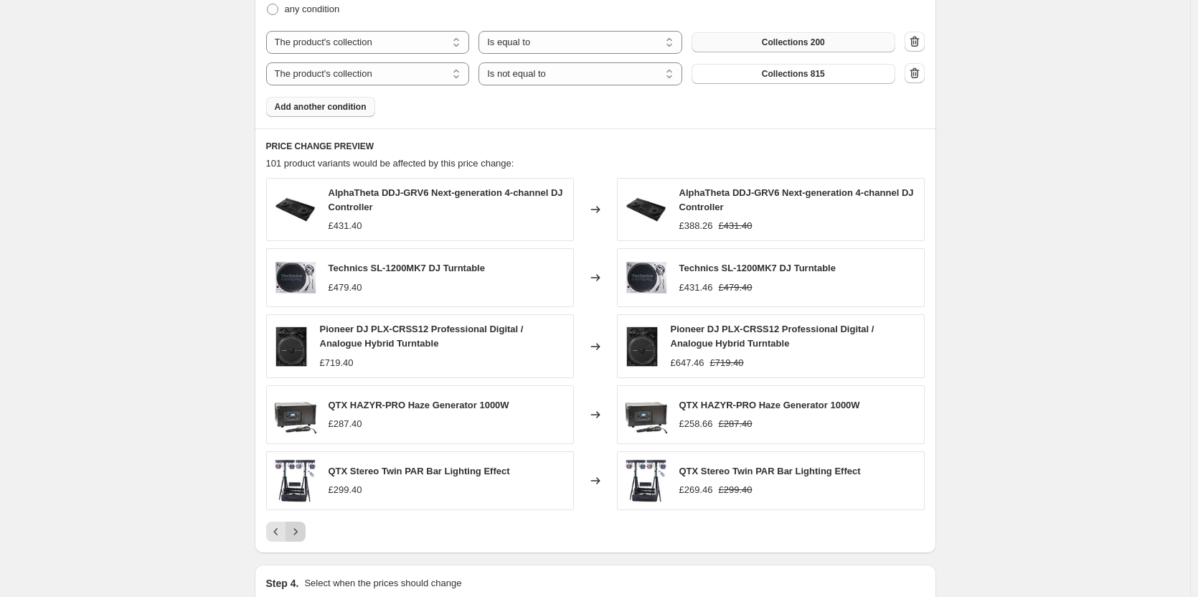
click at [297, 534] on icon "Next" at bounding box center [295, 531] width 14 height 14
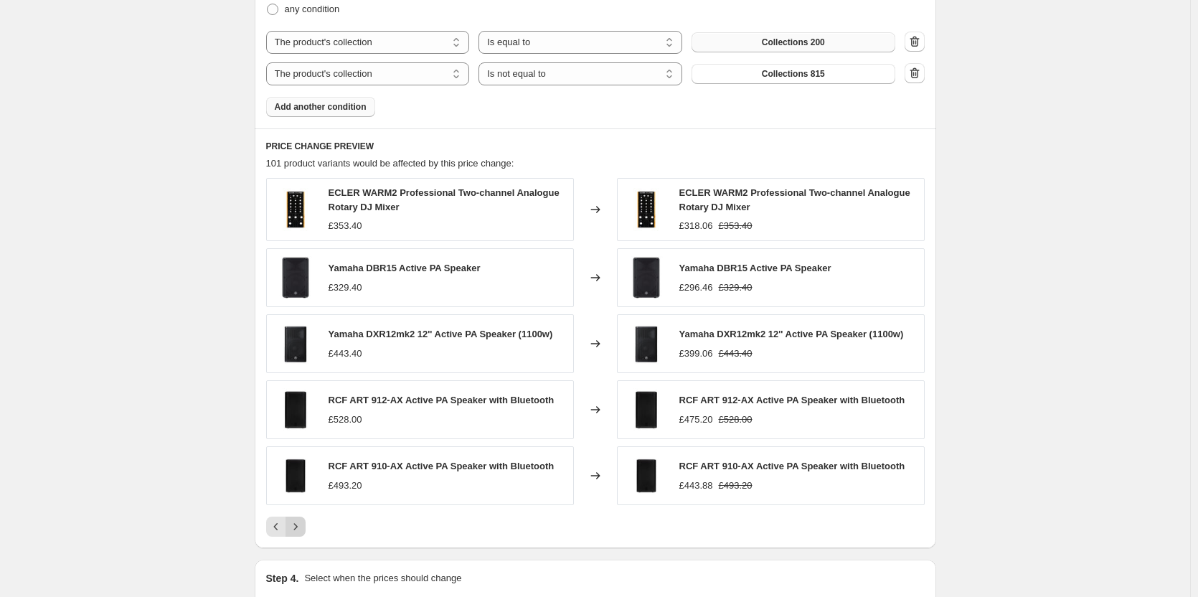
click at [294, 533] on icon "Next" at bounding box center [295, 526] width 14 height 14
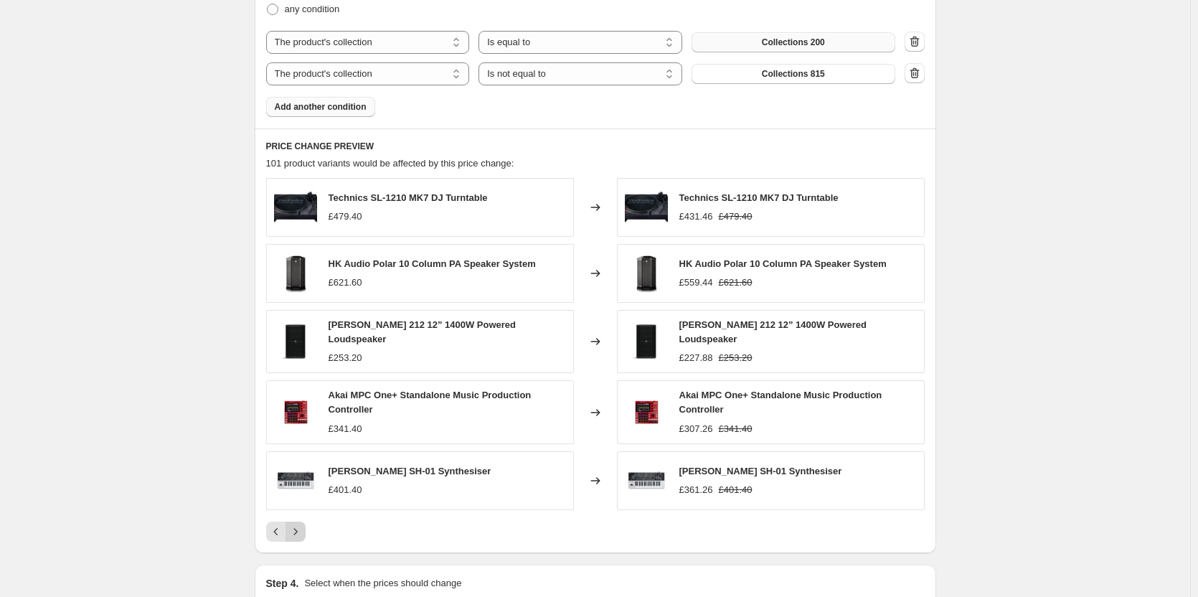
click at [294, 533] on icon "Next" at bounding box center [295, 531] width 14 height 14
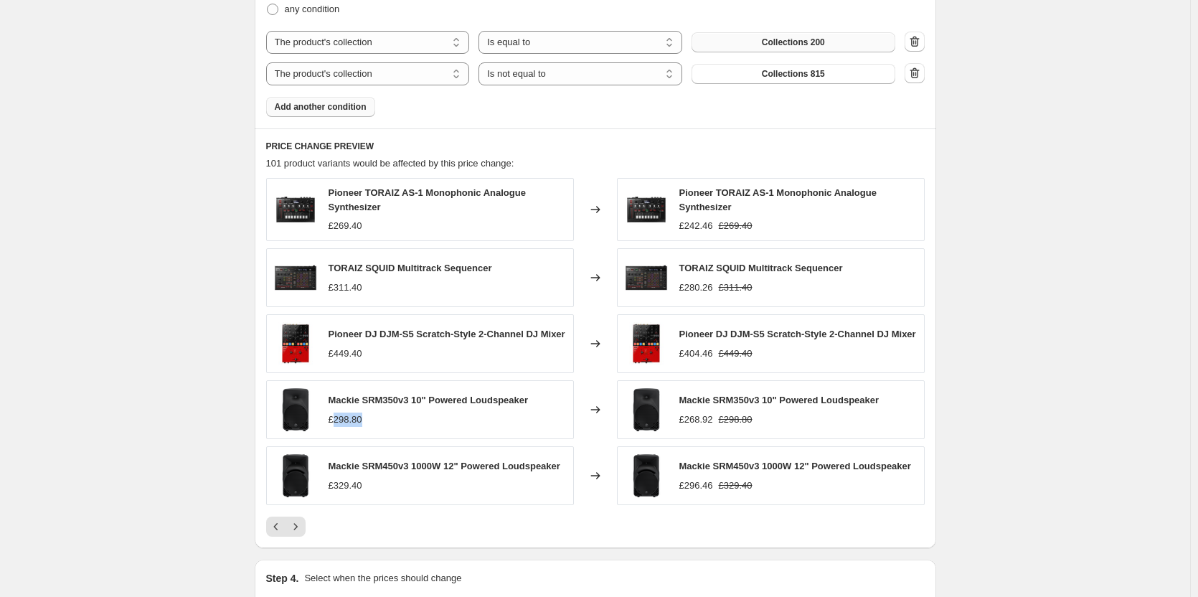
drag, startPoint x: 381, startPoint y: 429, endPoint x: 339, endPoint y: 428, distance: 42.3
click at [339, 427] on div "£298.80" at bounding box center [429, 419] width 200 height 14
copy div "298.80"
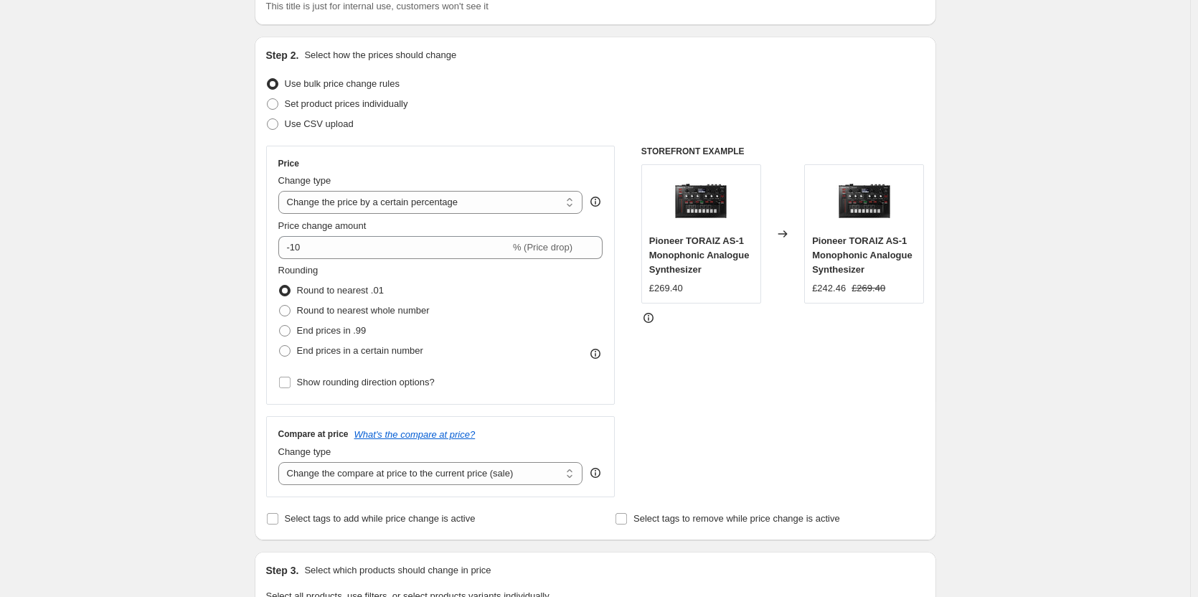
scroll to position [72, 0]
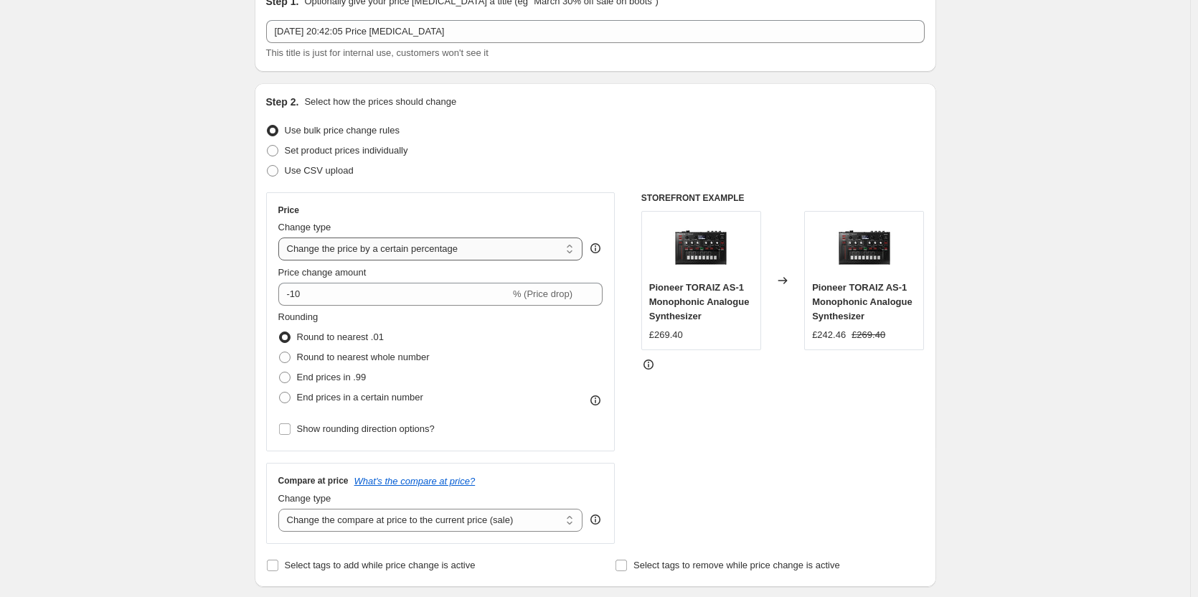
click at [390, 260] on select "Change the price to a certain amount Change the price by a certain amount Chang…" at bounding box center [430, 248] width 305 height 23
click at [372, 258] on select "Change the price to a certain amount Change the price by a certain amount Chang…" at bounding box center [430, 248] width 305 height 23
click at [378, 248] on select "Change the price to a certain amount Change the price by a certain amount Chang…" at bounding box center [430, 248] width 305 height 23
select select "to"
click at [281, 237] on select "Change the price to a certain amount Change the price by a certain amount Chang…" at bounding box center [430, 248] width 305 height 23
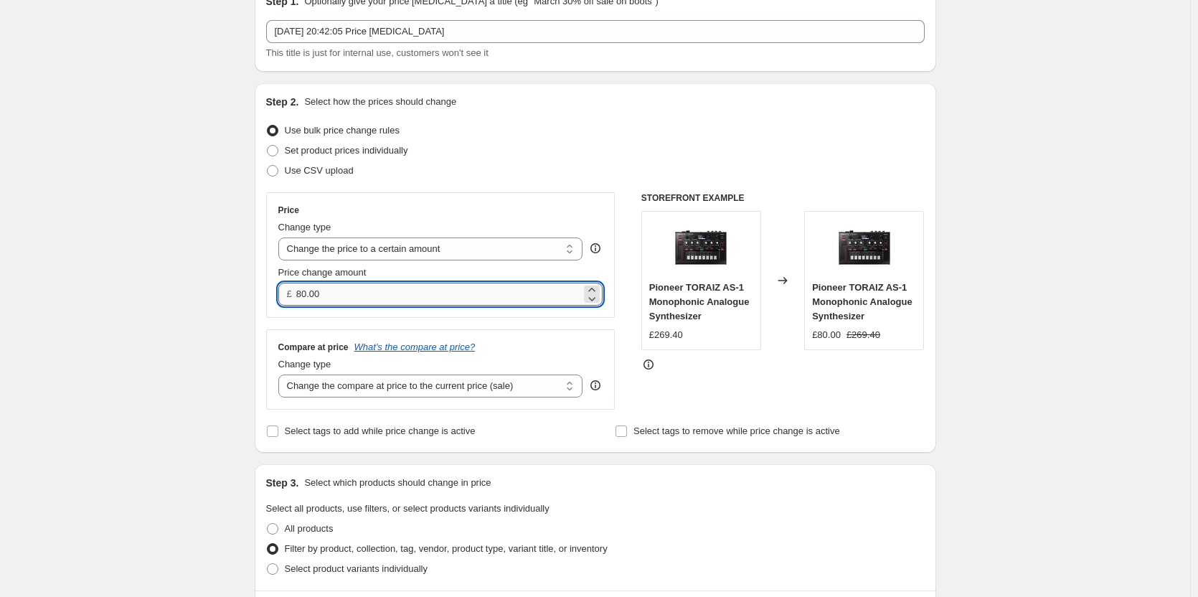
click at [364, 291] on input "80.00" at bounding box center [438, 294] width 285 height 23
paste input "298.8"
type input "298.80"
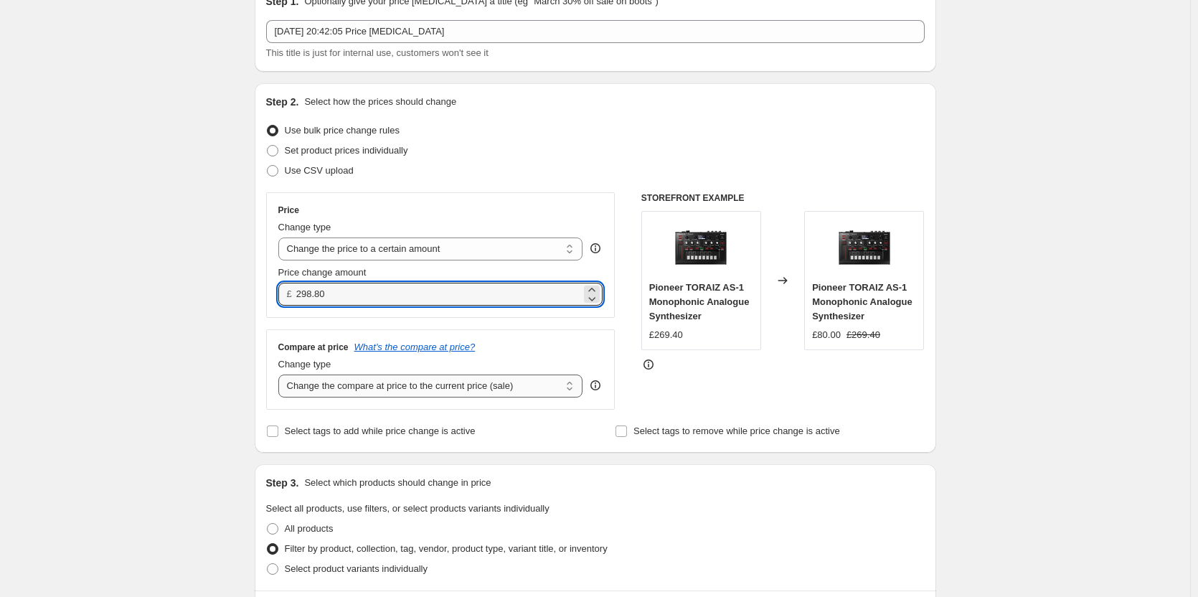
click at [534, 377] on select "Change the compare at price to the current price (sale) Change the compare at p…" at bounding box center [430, 385] width 305 height 23
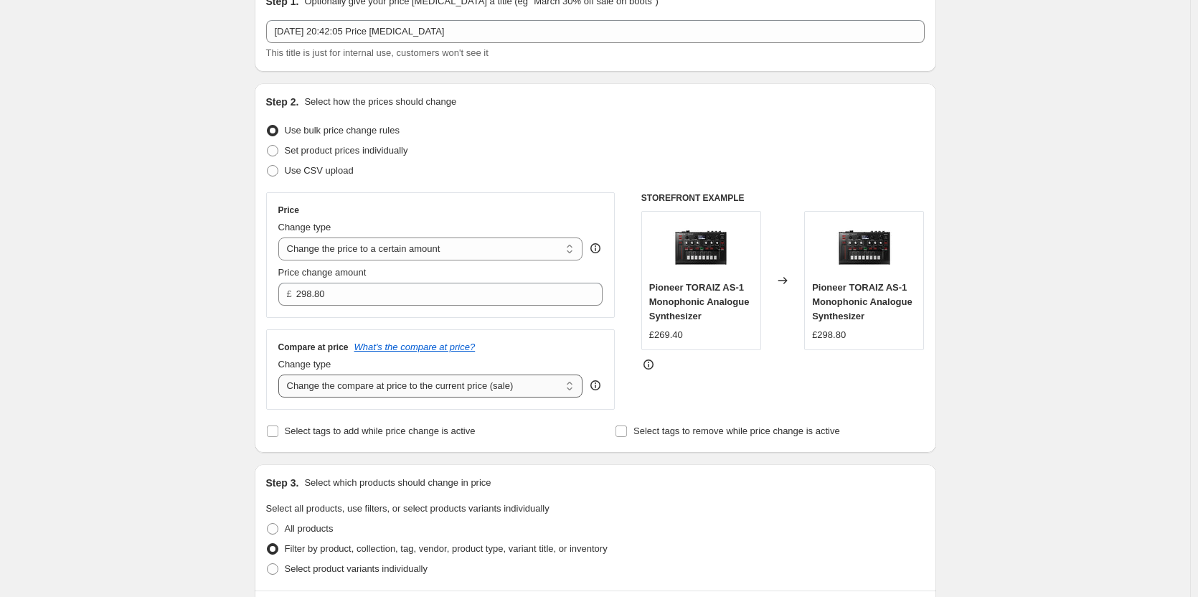
select select "remove"
click at [281, 374] on select "Change the compare at price to the current price (sale) Change the compare at p…" at bounding box center [430, 385] width 305 height 23
click at [725, 400] on div "STOREFRONT EXAMPLE Pioneer TORAIZ AS-1 Monophonic Analogue Synthesizer £269.40 …" at bounding box center [782, 300] width 283 height 217
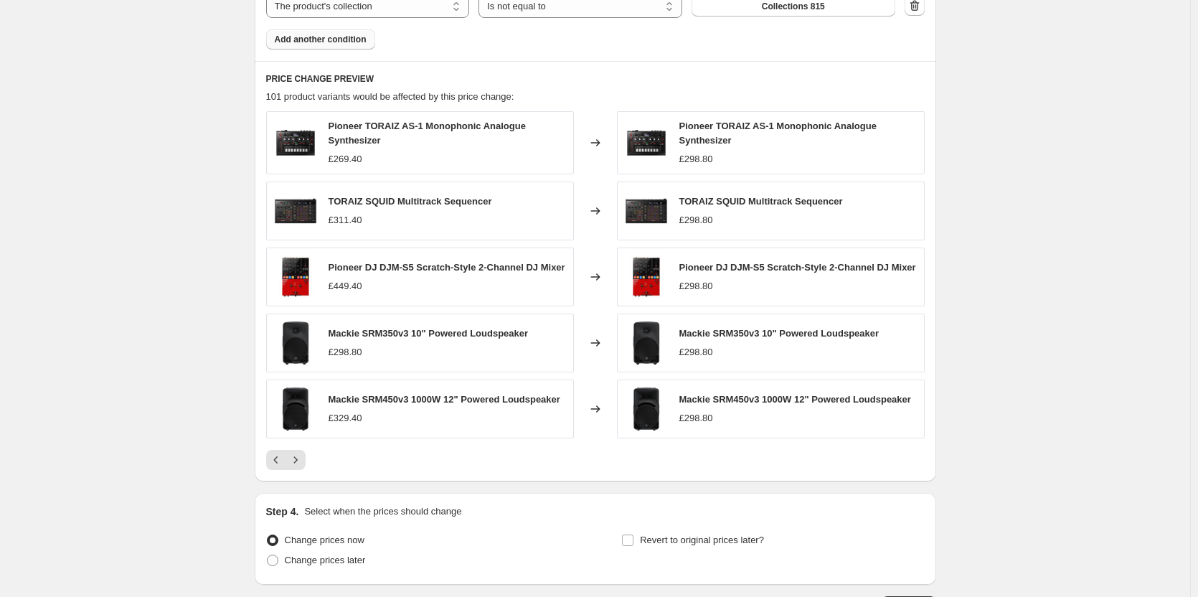
scroll to position [910, 0]
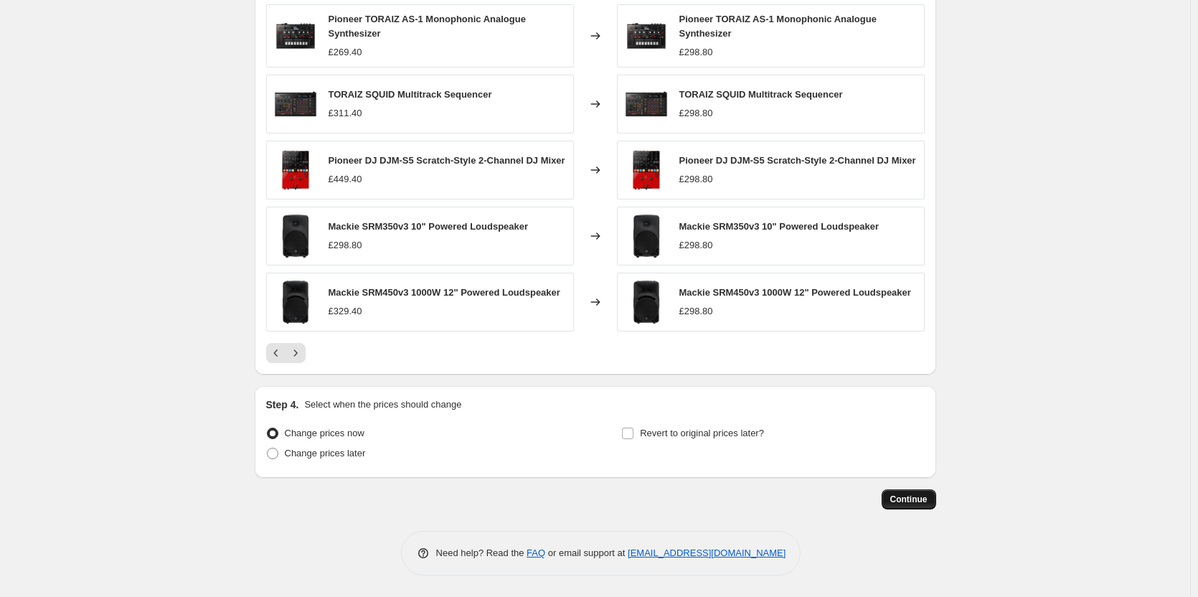
click at [899, 501] on span "Continue" at bounding box center [908, 499] width 37 height 11
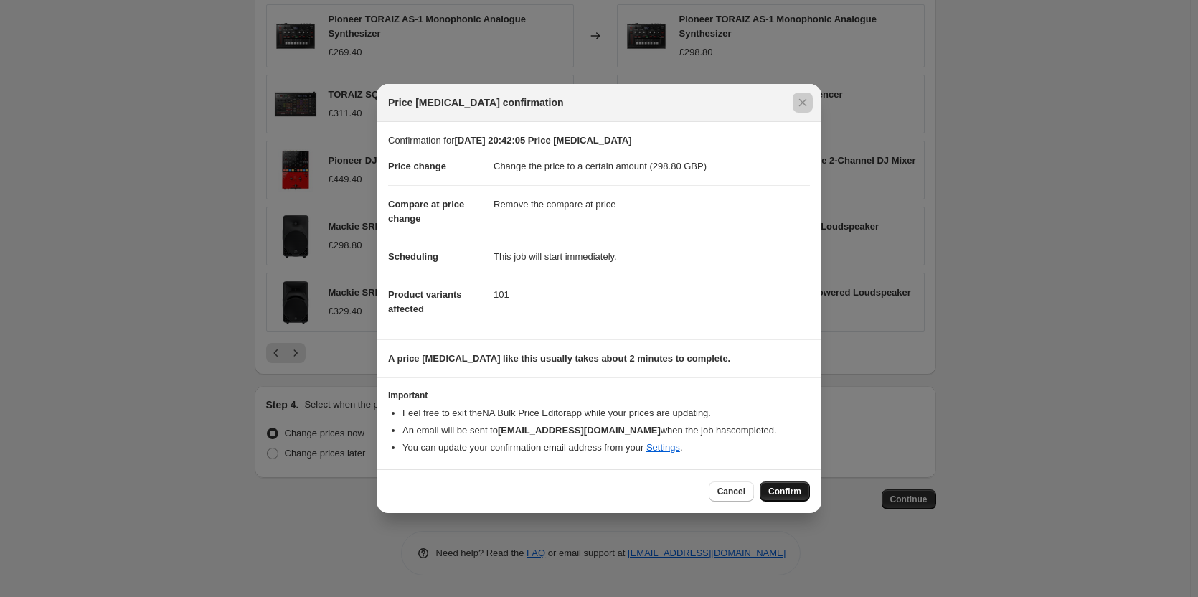
drag, startPoint x: 863, startPoint y: 479, endPoint x: 792, endPoint y: 493, distance: 72.3
click at [792, 493] on span "Confirm" at bounding box center [784, 491] width 33 height 11
